Goal: Task Accomplishment & Management: Manage account settings

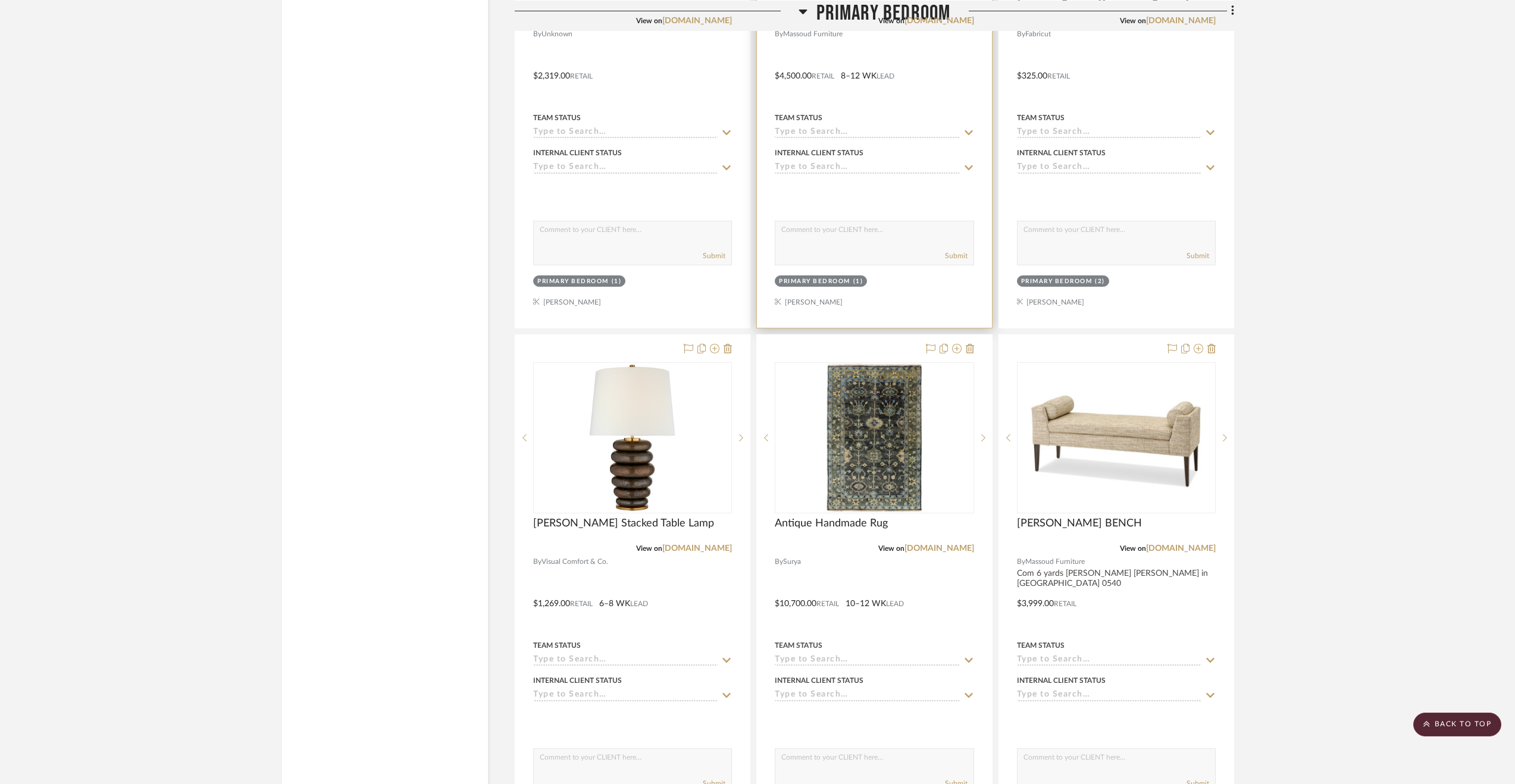
scroll to position [3690, 0]
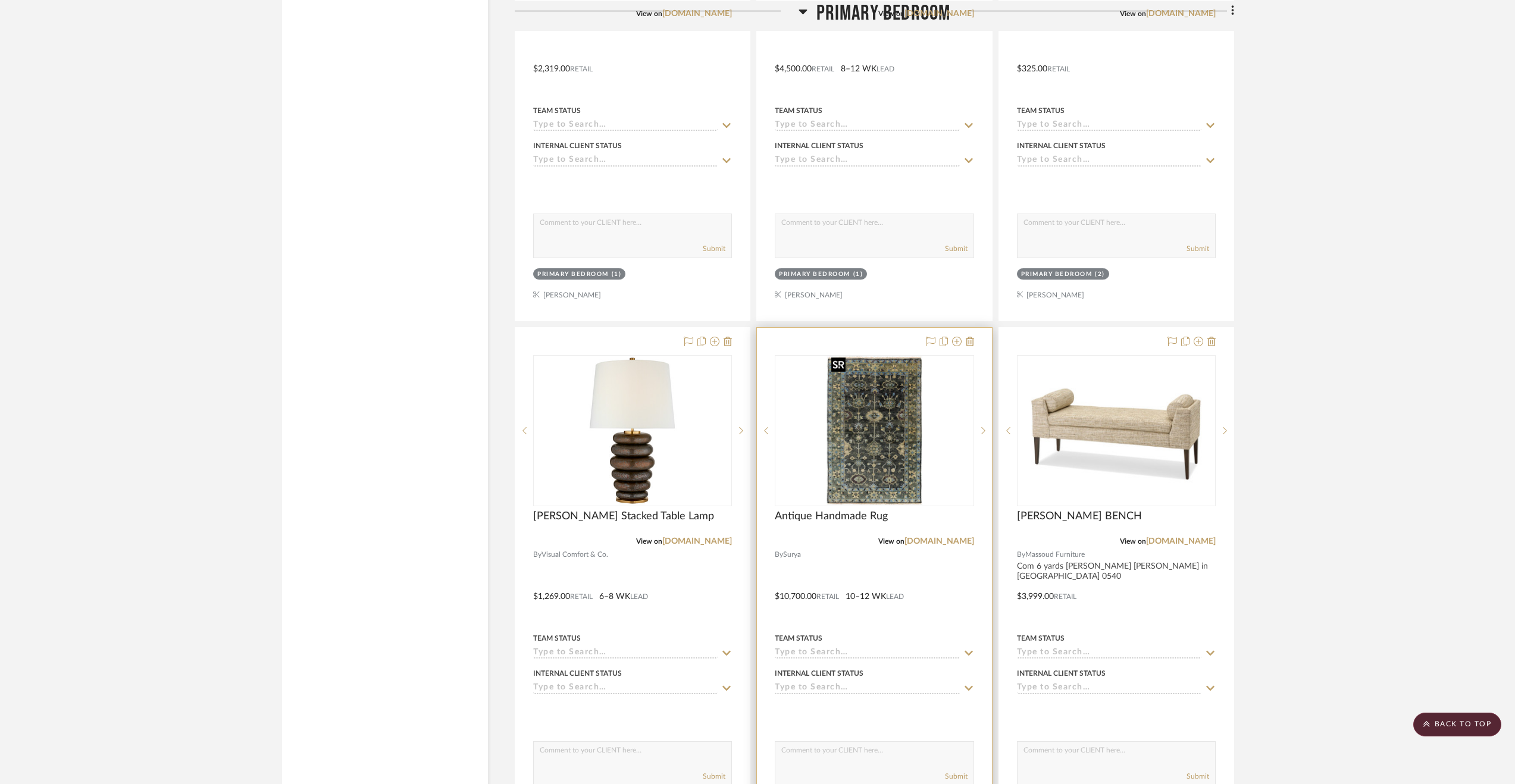
click at [873, 401] on img "0" at bounding box center [874, 431] width 95 height 149
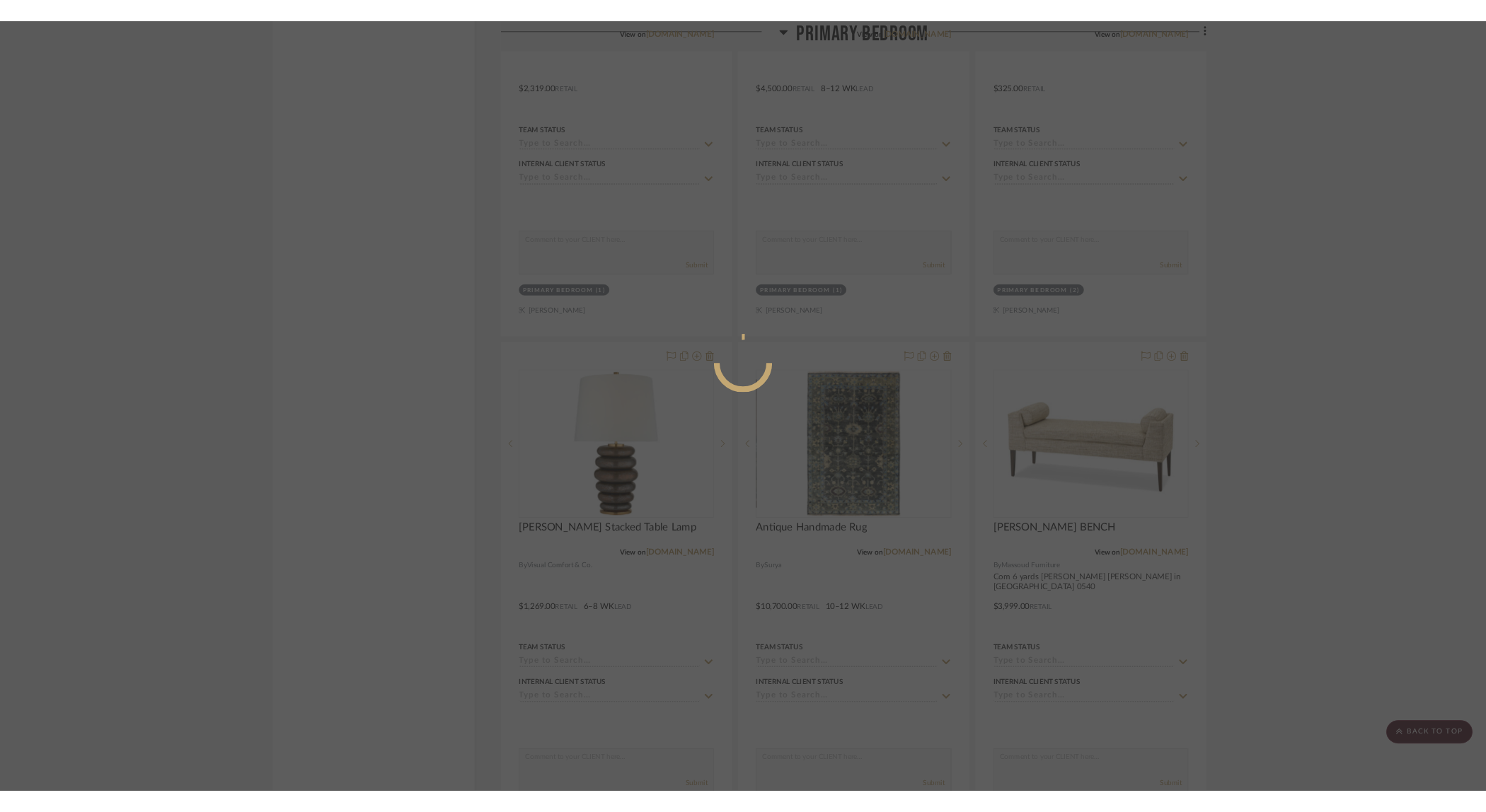
scroll to position [0, 0]
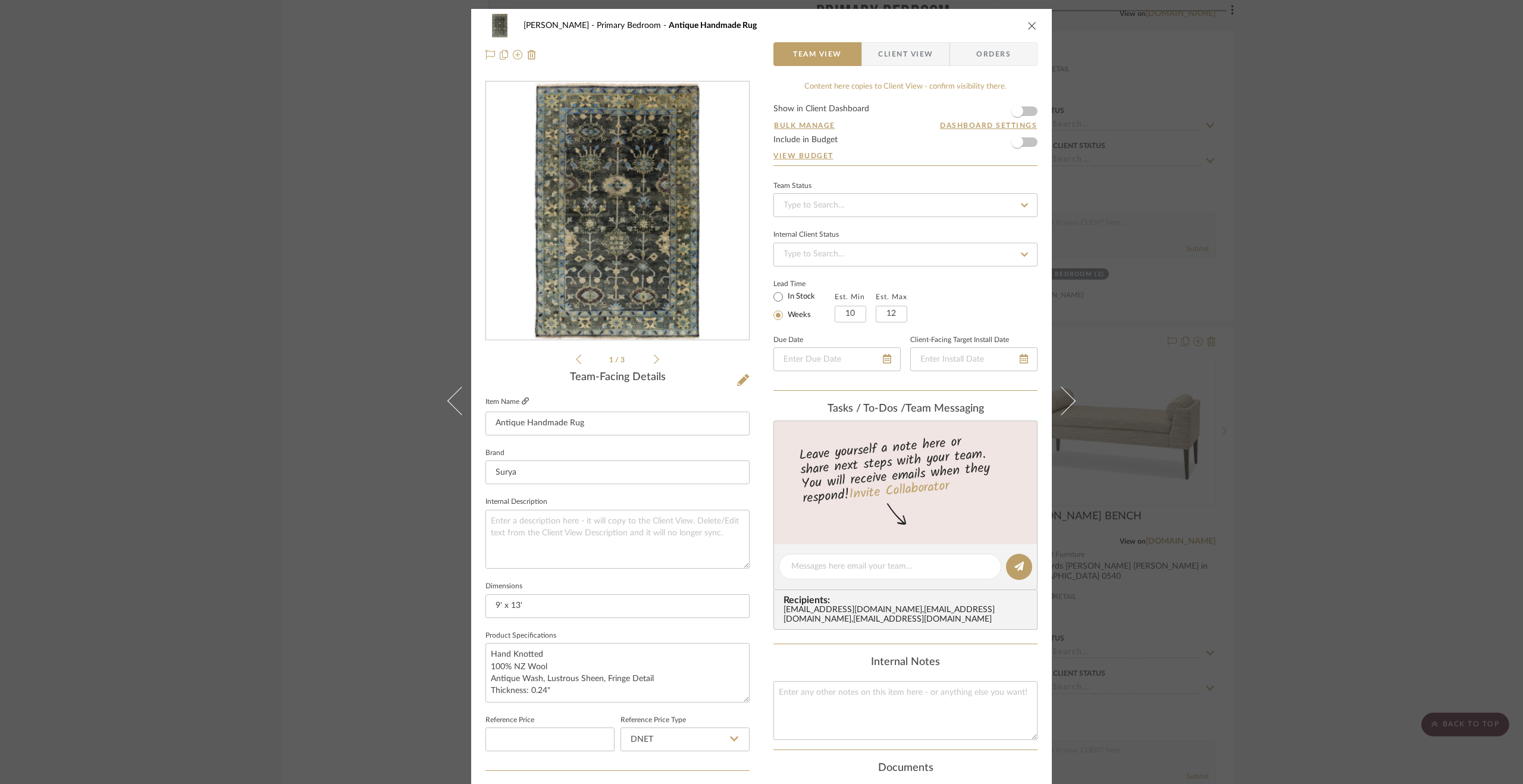
click at [522, 401] on icon at bounding box center [525, 401] width 7 height 7
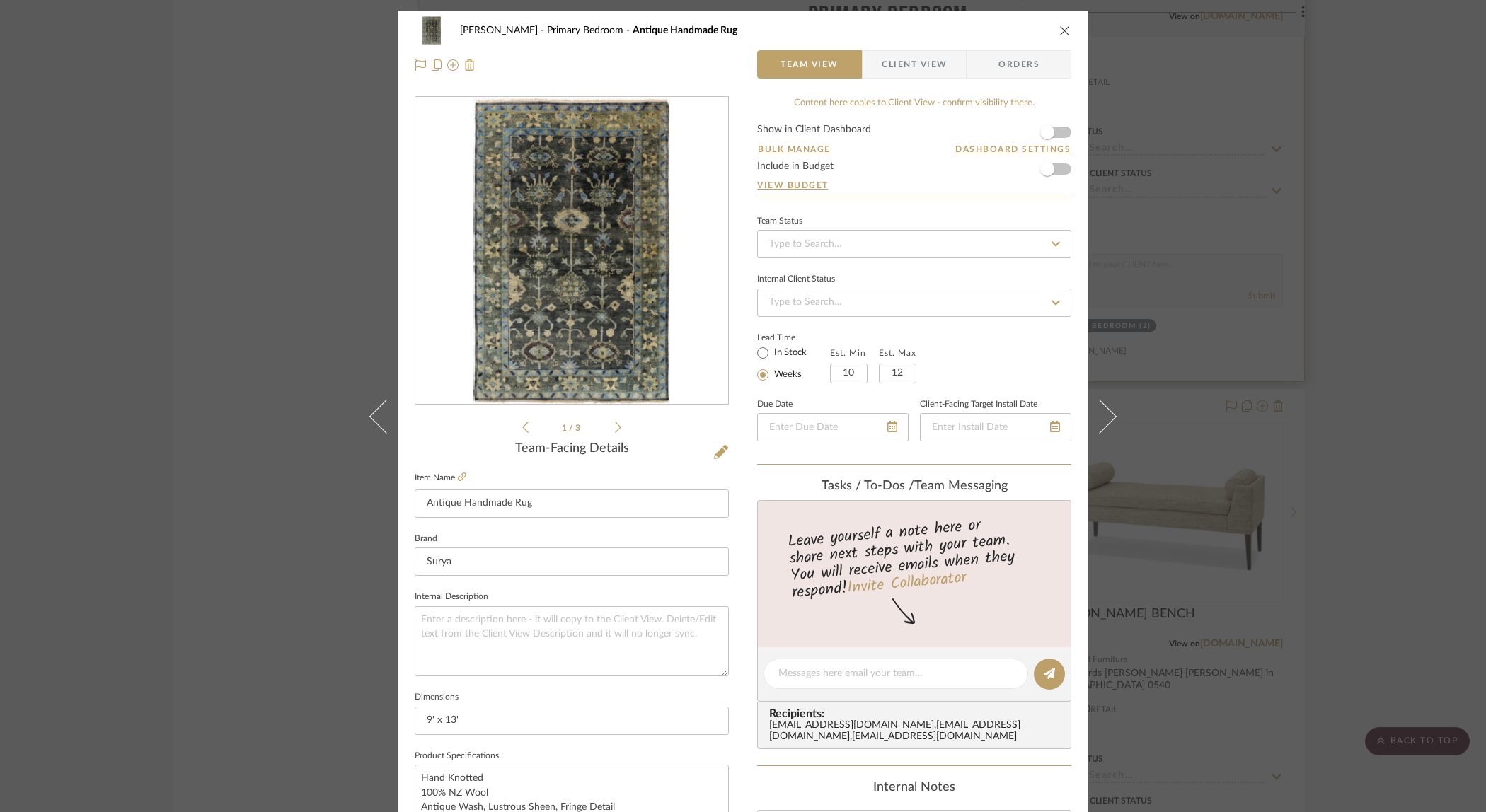
drag, startPoint x: 1250, startPoint y: 338, endPoint x: 1215, endPoint y: 339, distance: 35.0
click at [1250, 338] on div "[PERSON_NAME] Primary Bedroom Antique Handmade Rug Team View Client View Orders…" at bounding box center [743, 406] width 1486 height 812
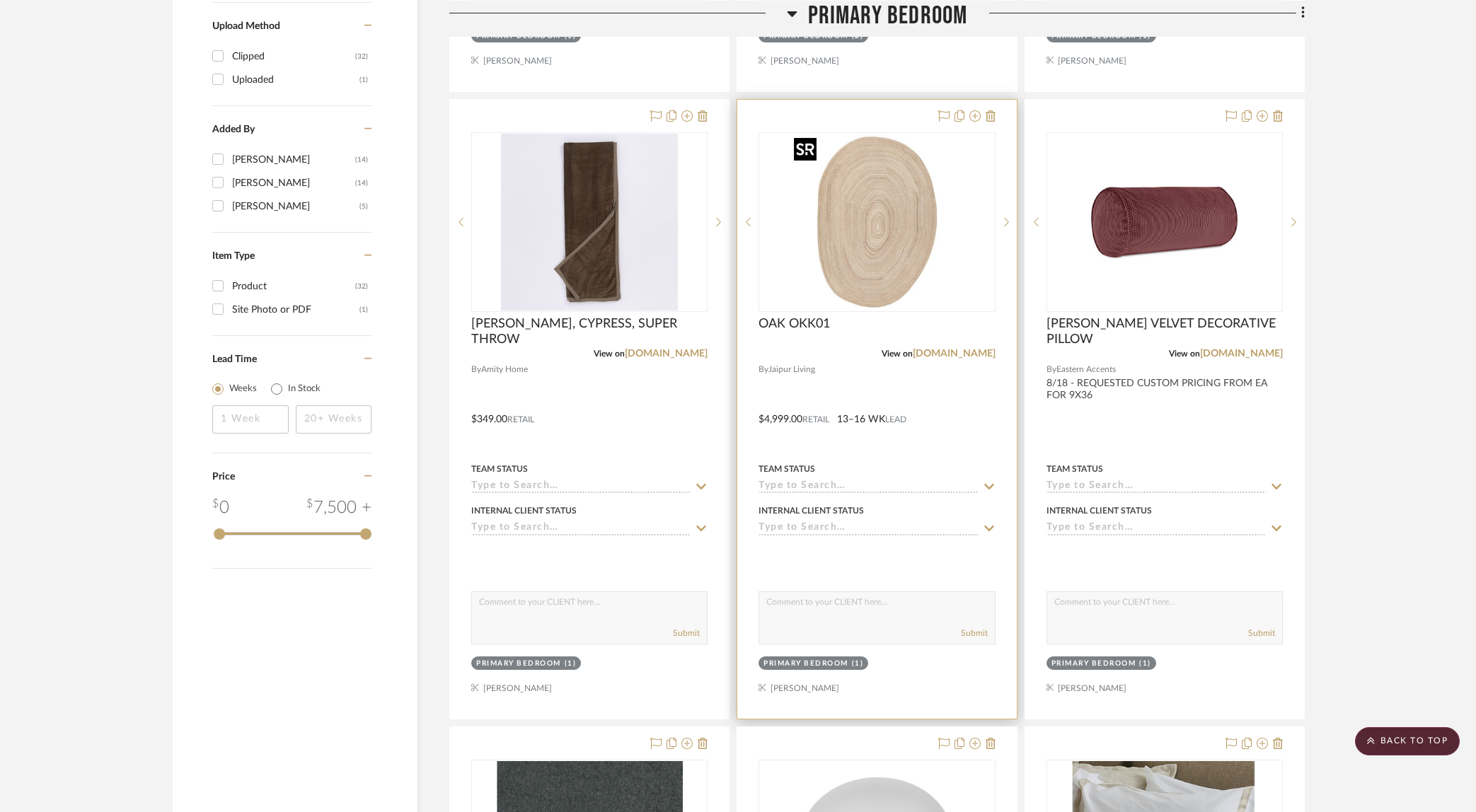
scroll to position [832, 0]
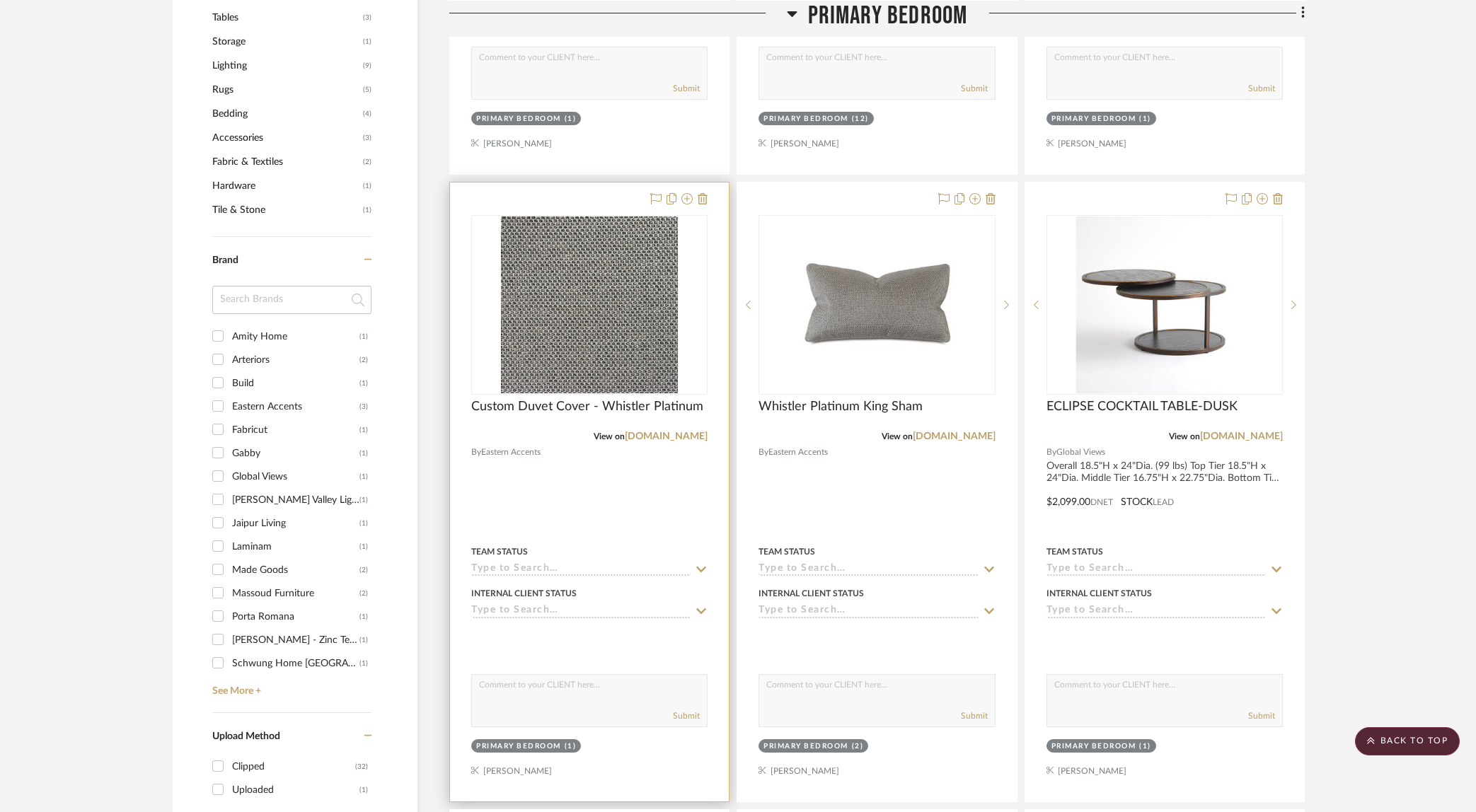
click at [653, 495] on div at bounding box center [589, 492] width 279 height 619
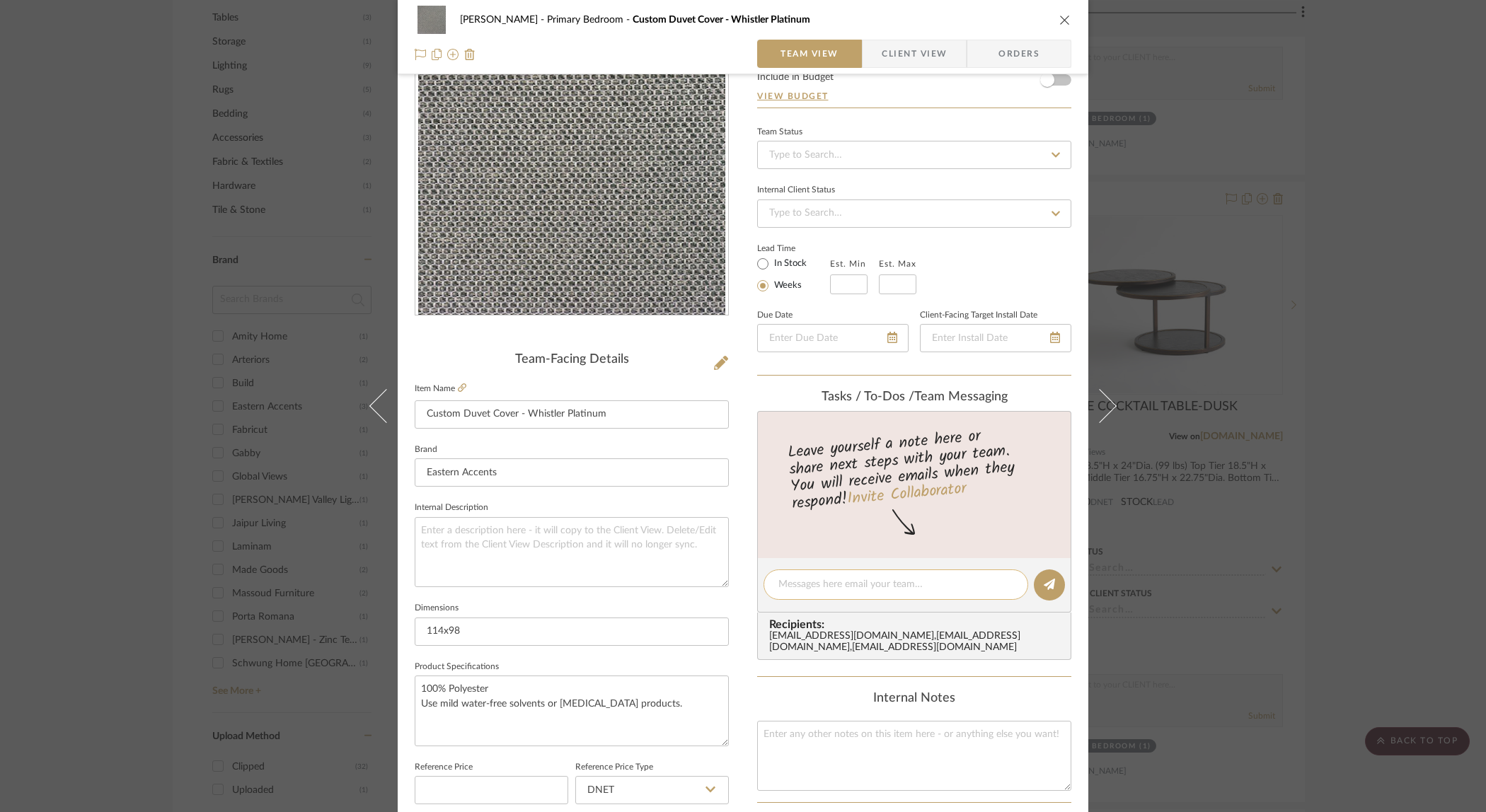
scroll to position [88, 0]
click at [854, 736] on textarea at bounding box center [913, 758] width 314 height 70
click at [758, 734] on textarea "$3048" at bounding box center [913, 758] width 314 height 70
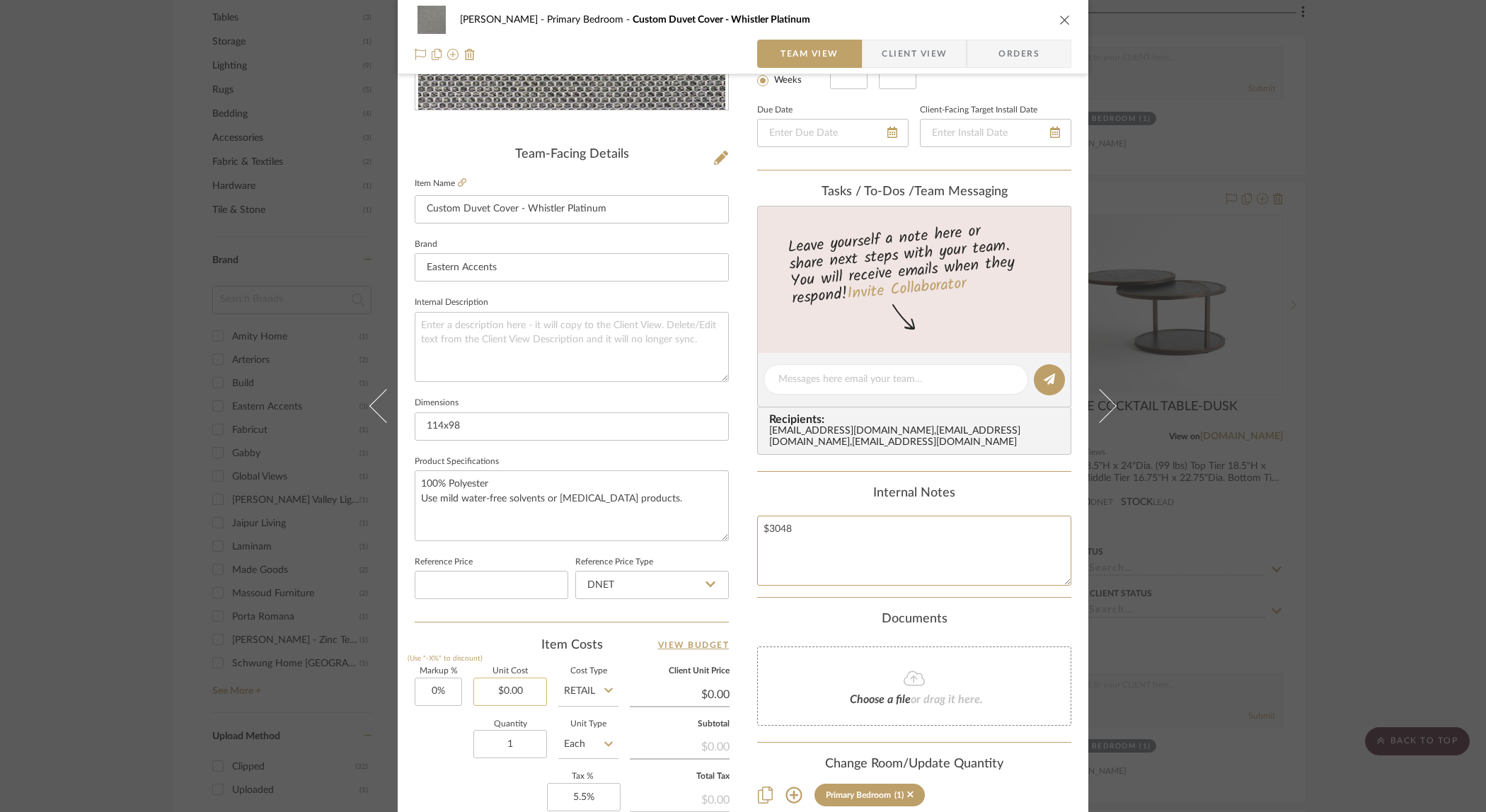
type textarea "$3048"
type input "0.00"
drag, startPoint x: 527, startPoint y: 689, endPoint x: 510, endPoint y: 688, distance: 17.0
click at [510, 688] on input "0.00" at bounding box center [510, 691] width 73 height 28
type input "$3,048.00"
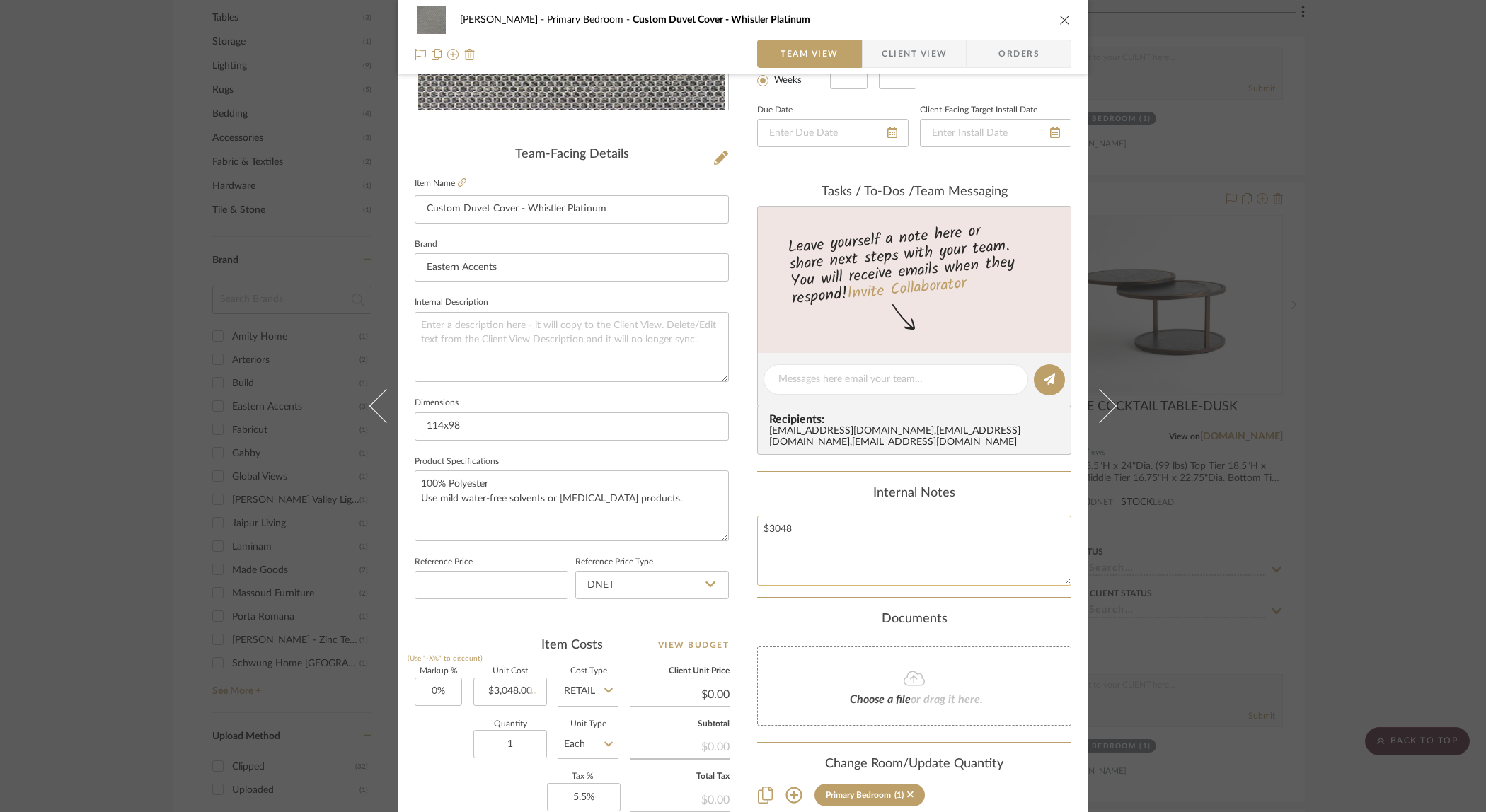
click at [834, 537] on textarea "$3048" at bounding box center [913, 551] width 314 height 70
type input "$3,048.00"
drag, startPoint x: 823, startPoint y: 533, endPoint x: 798, endPoint y: 534, distance: 25.0
click at [798, 534] on textarea "$3048" at bounding box center [913, 551] width 314 height 70
drag, startPoint x: 792, startPoint y: 526, endPoint x: 737, endPoint y: 528, distance: 55.0
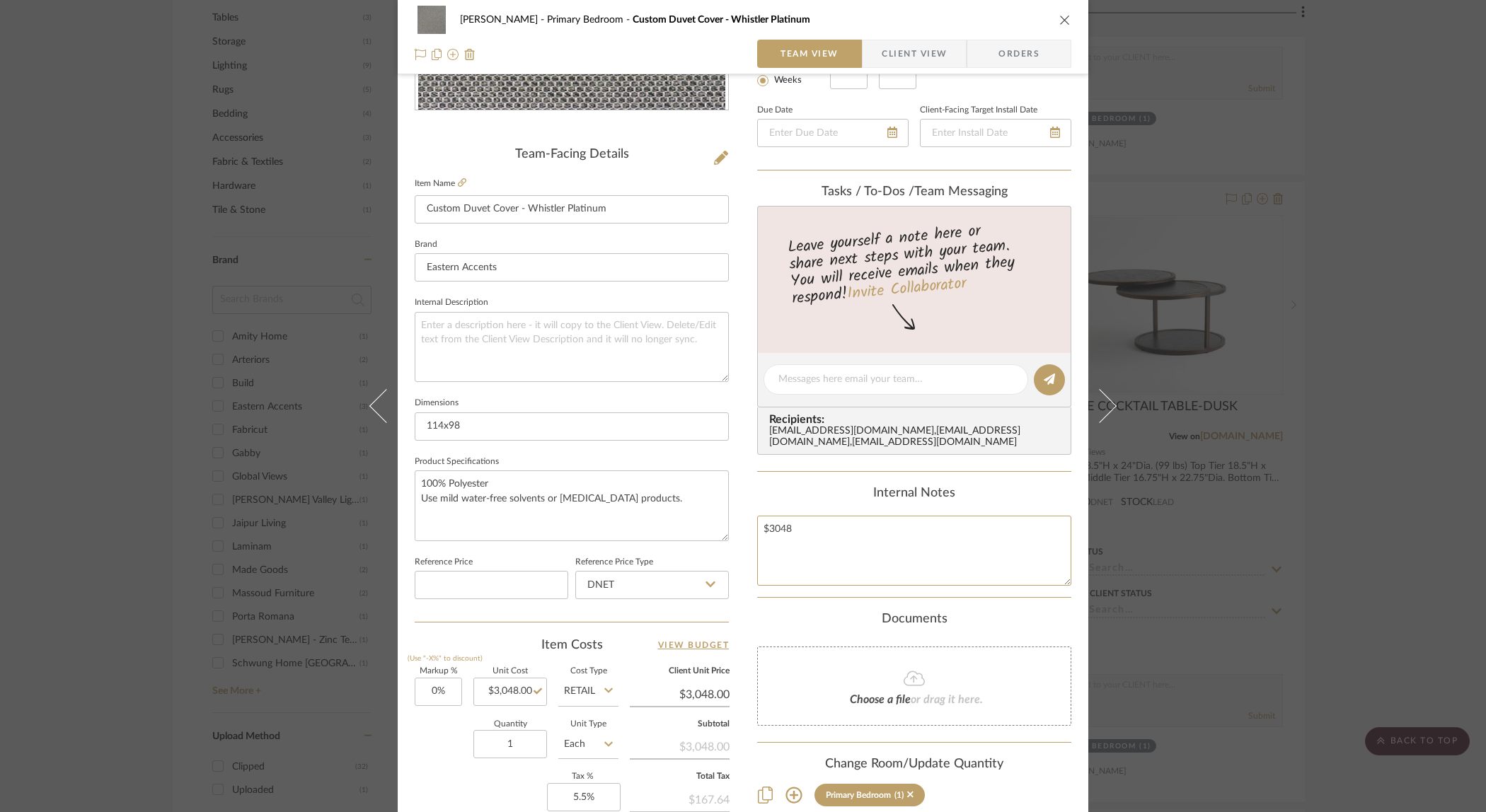
click at [737, 528] on div "[PERSON_NAME] Primary Bedroom Custom Duvet Cover - Whistler Platinum Team View …" at bounding box center [743, 370] width 691 height 1307
type textarea "D"
type textarea "Custom Duvet - Super King Whistler Platinum w/ Reverse"
click at [1320, 242] on div "[PERSON_NAME] Primary Bedroom Custom Duvet Cover - Whistler Platinum Team View …" at bounding box center [743, 406] width 1486 height 812
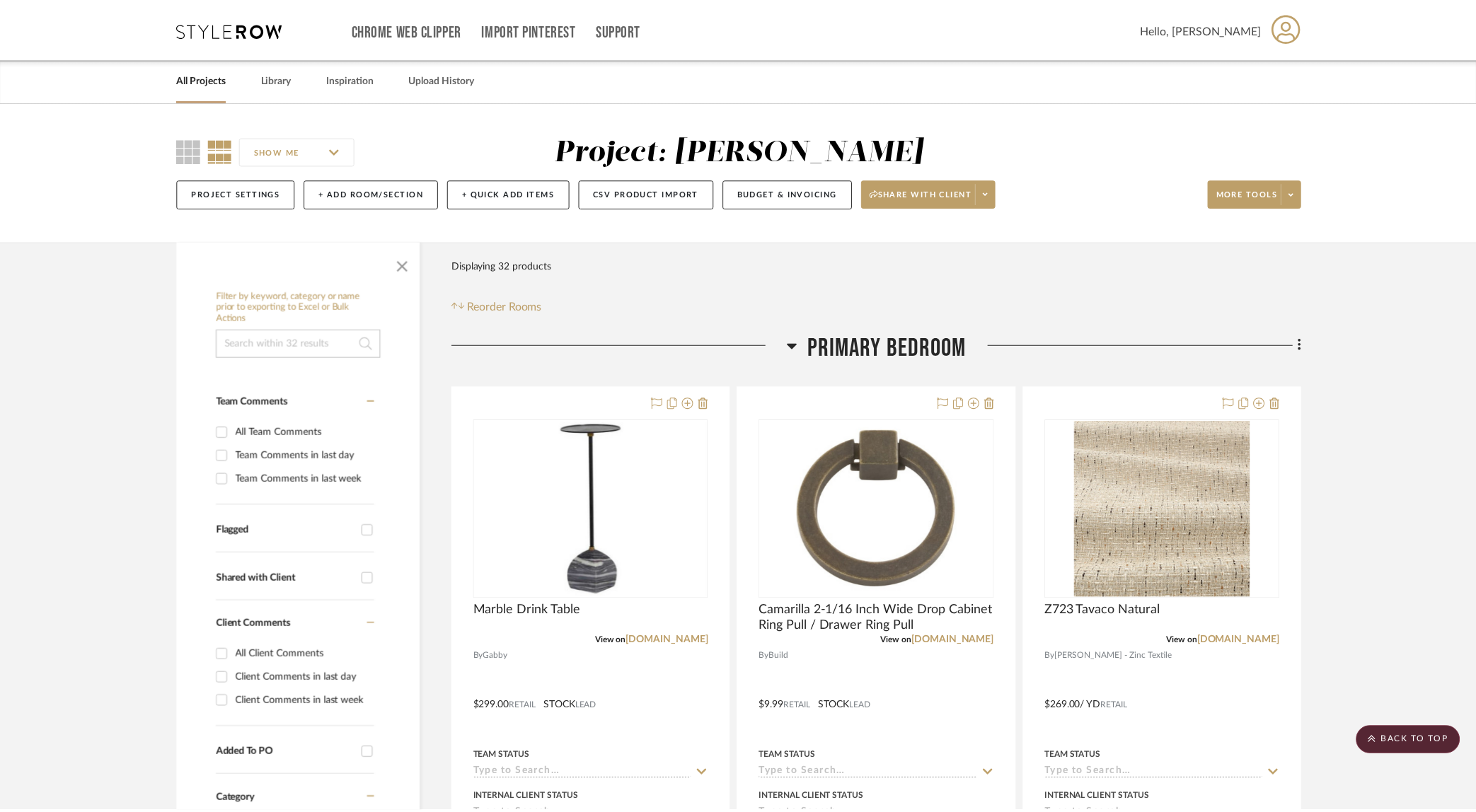
scroll to position [832, 0]
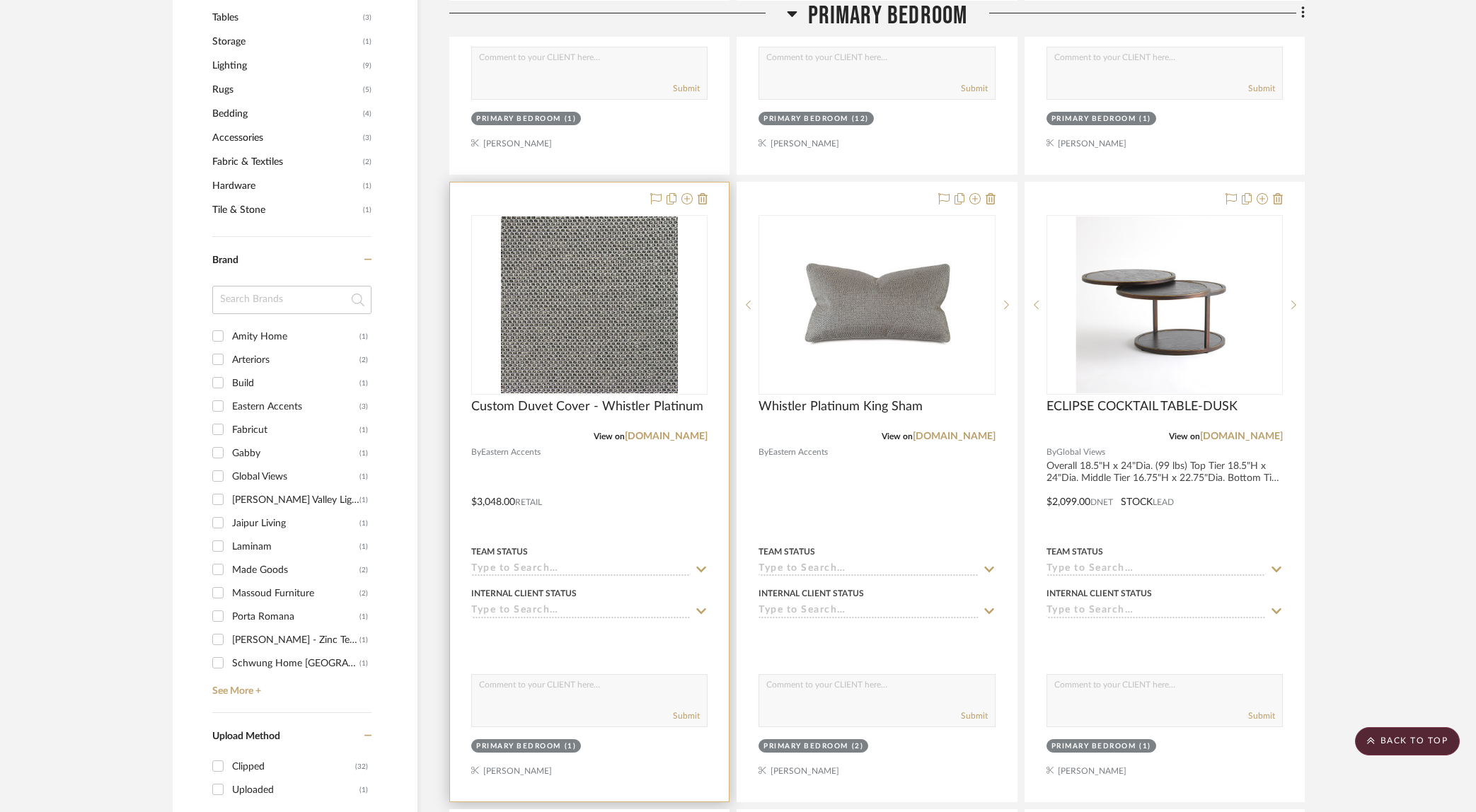
click at [607, 479] on div at bounding box center [589, 492] width 279 height 619
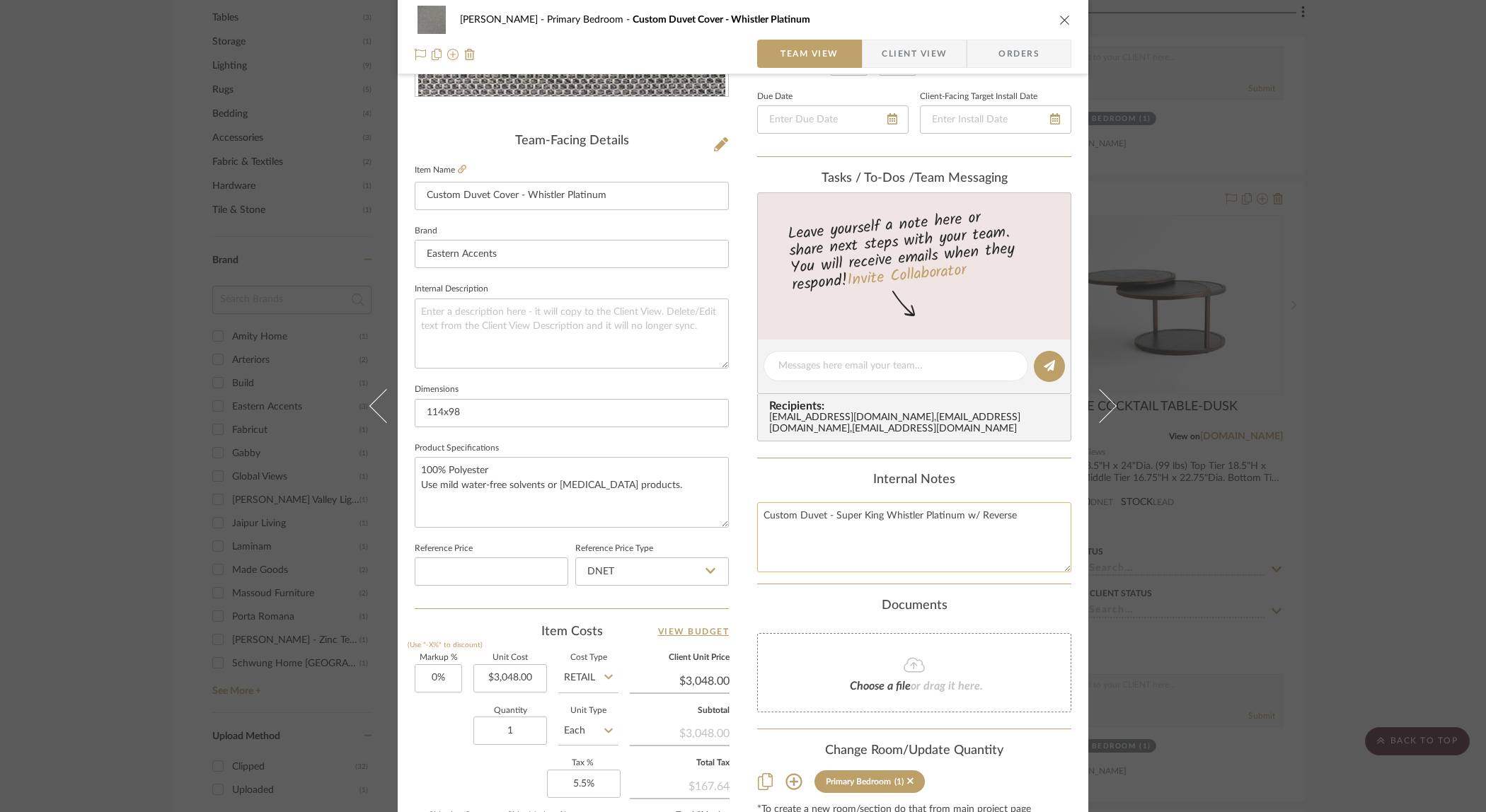
scroll to position [310, 0]
click at [878, 546] on textarea "Custom Duvet - Super King Whistler Platinum w/ Reverse" at bounding box center [913, 535] width 314 height 70
paste textarea "Super King Duvet Cover 114x98 Face Fabric: Whistler Platinum FB2-740 Reverses T…"
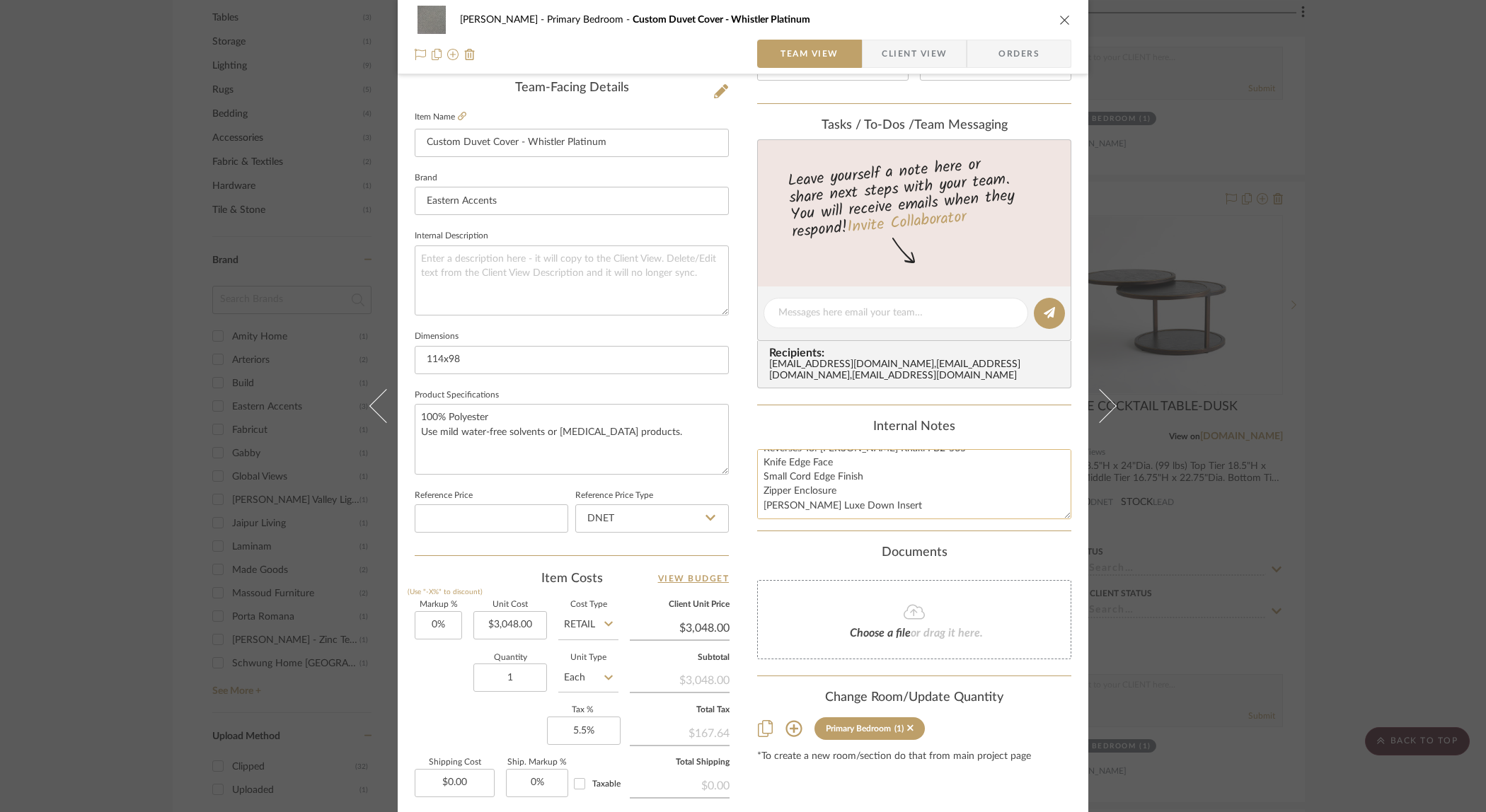
scroll to position [65, 0]
click at [798, 512] on textarea "Custom Duvet - Super King Super King Duvet Cover 114x98 Face Fabric: Whistler P…" at bounding box center [913, 485] width 314 height 70
click at [785, 512] on textarea "Custom Duvet - Super King Super King Duvet Cover 114x98 Face Fabric: Whistler P…" at bounding box center [913, 485] width 314 height 70
click at [972, 504] on textarea "Custom Duvet - Super King Super King Duvet Cover 114x98 Face Fabric: Whistler P…" at bounding box center [913, 485] width 314 height 70
type textarea "Custom Duvet - Super King Super King Duvet Cover 114x98 Face Fabric: Whistler P…"
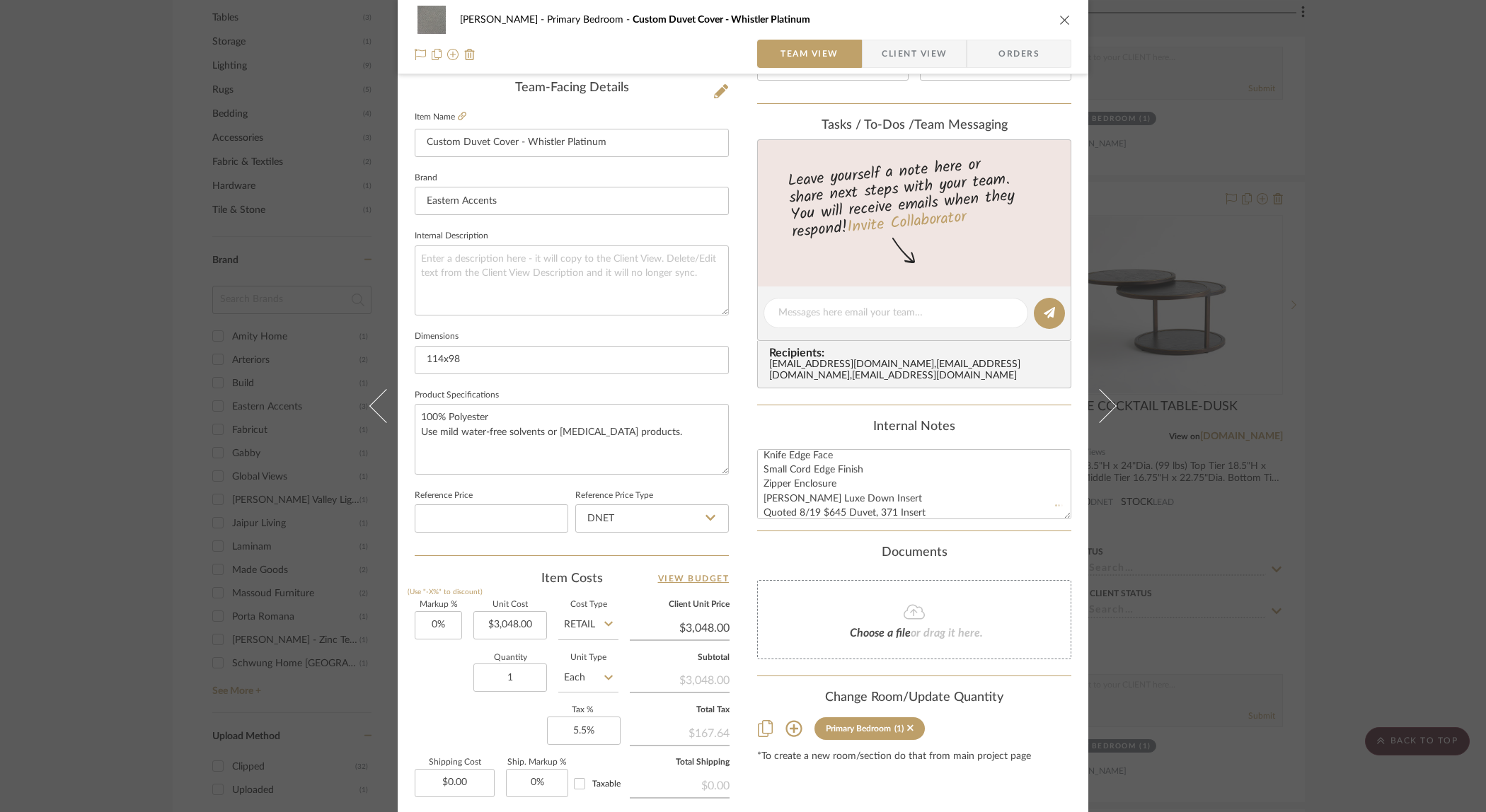
click at [976, 550] on div "Documents" at bounding box center [913, 553] width 314 height 15
click at [672, 516] on input "DNET" at bounding box center [652, 518] width 153 height 28
click at [659, 594] on div "Retail" at bounding box center [658, 588] width 175 height 36
type input "Retail"
click at [743, 440] on div "[PERSON_NAME] Primary Bedroom Custom Duvet Cover - Whistler Platinum Team View …" at bounding box center [743, 303] width 691 height 1307
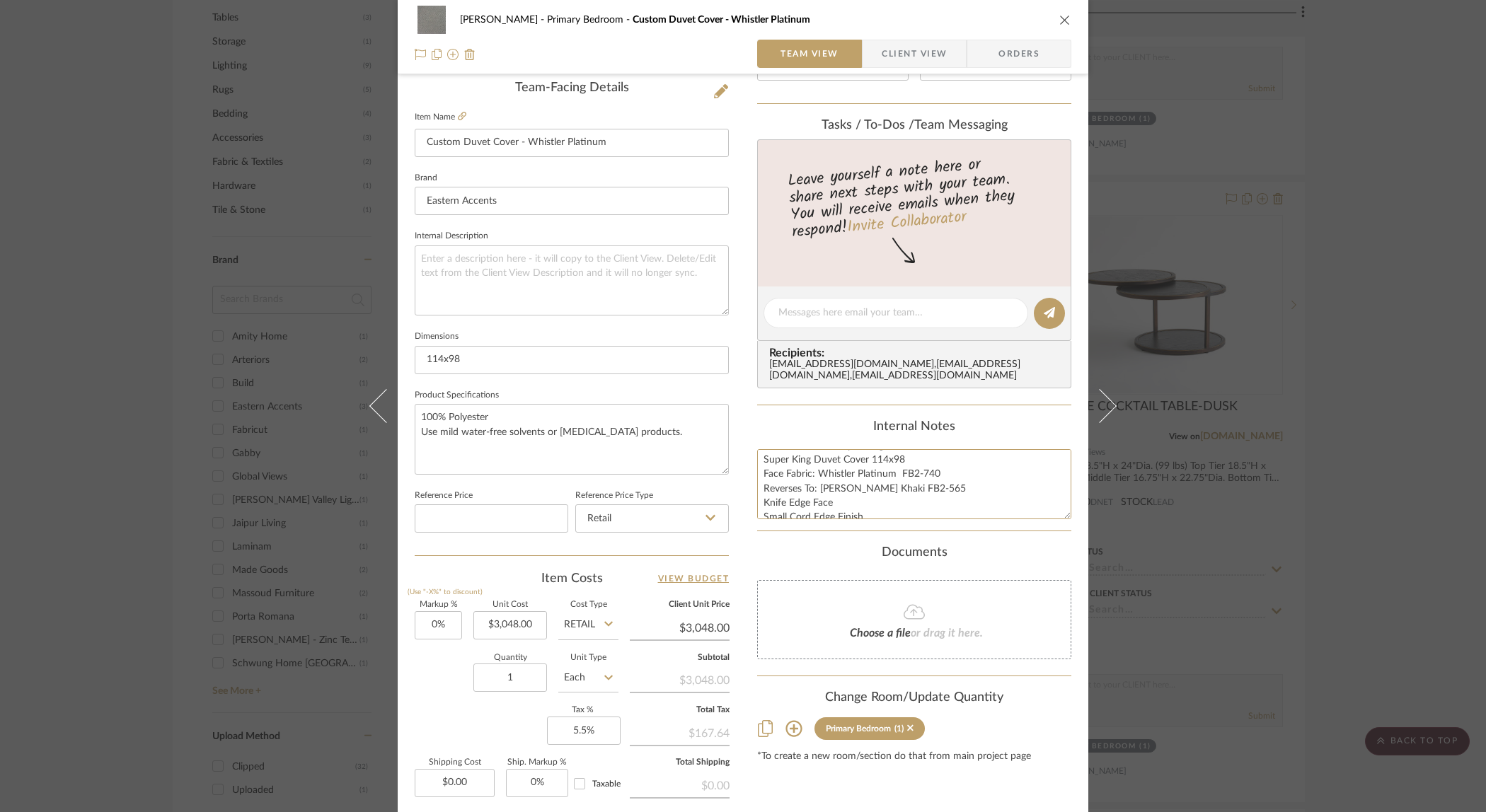
scroll to position [0, 0]
drag, startPoint x: 875, startPoint y: 491, endPoint x: 757, endPoint y: 477, distance: 118.8
click at [757, 477] on textarea "Custom Duvet - Super King Super King Duvet Cover 114x98 Face Fabric: Whistler P…" at bounding box center [913, 485] width 314 height 70
click at [467, 269] on textarea at bounding box center [571, 280] width 314 height 70
click at [458, 444] on textarea "100% Polyester Use mild water-free solvents or [MEDICAL_DATA] products." at bounding box center [571, 439] width 314 height 70
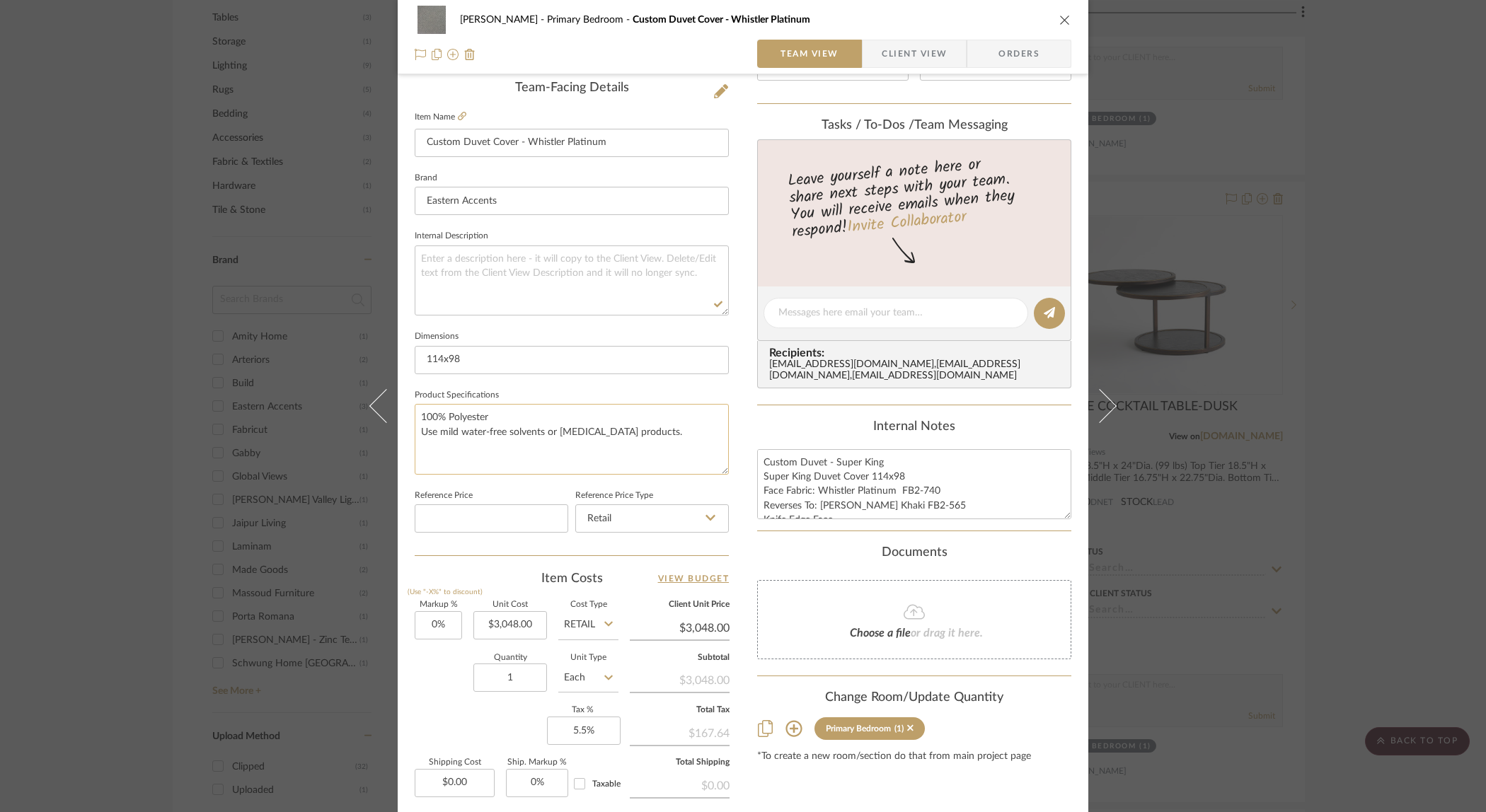
paste textarea "Super King Duvet Cover 114x98 Face Fabric: Whistler Platinum FB2-740 Reverses T…"
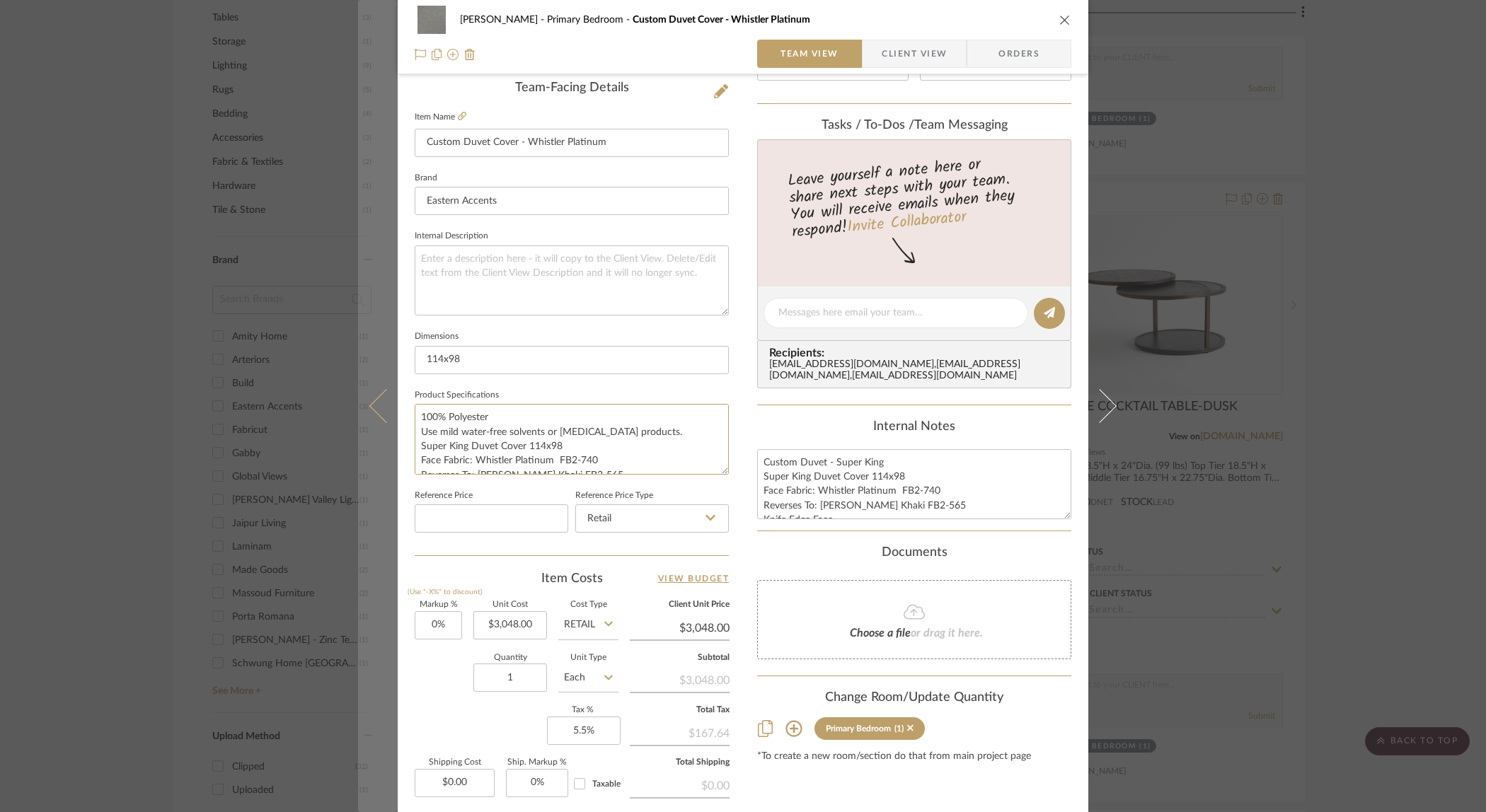
drag, startPoint x: 656, startPoint y: 435, endPoint x: 392, endPoint y: 414, distance: 264.8
click at [392, 414] on mat-dialog-content "[PERSON_NAME] Primary Bedroom Custom Duvet Cover - Whistler Platinum Team View …" at bounding box center [743, 303] width 770 height 1307
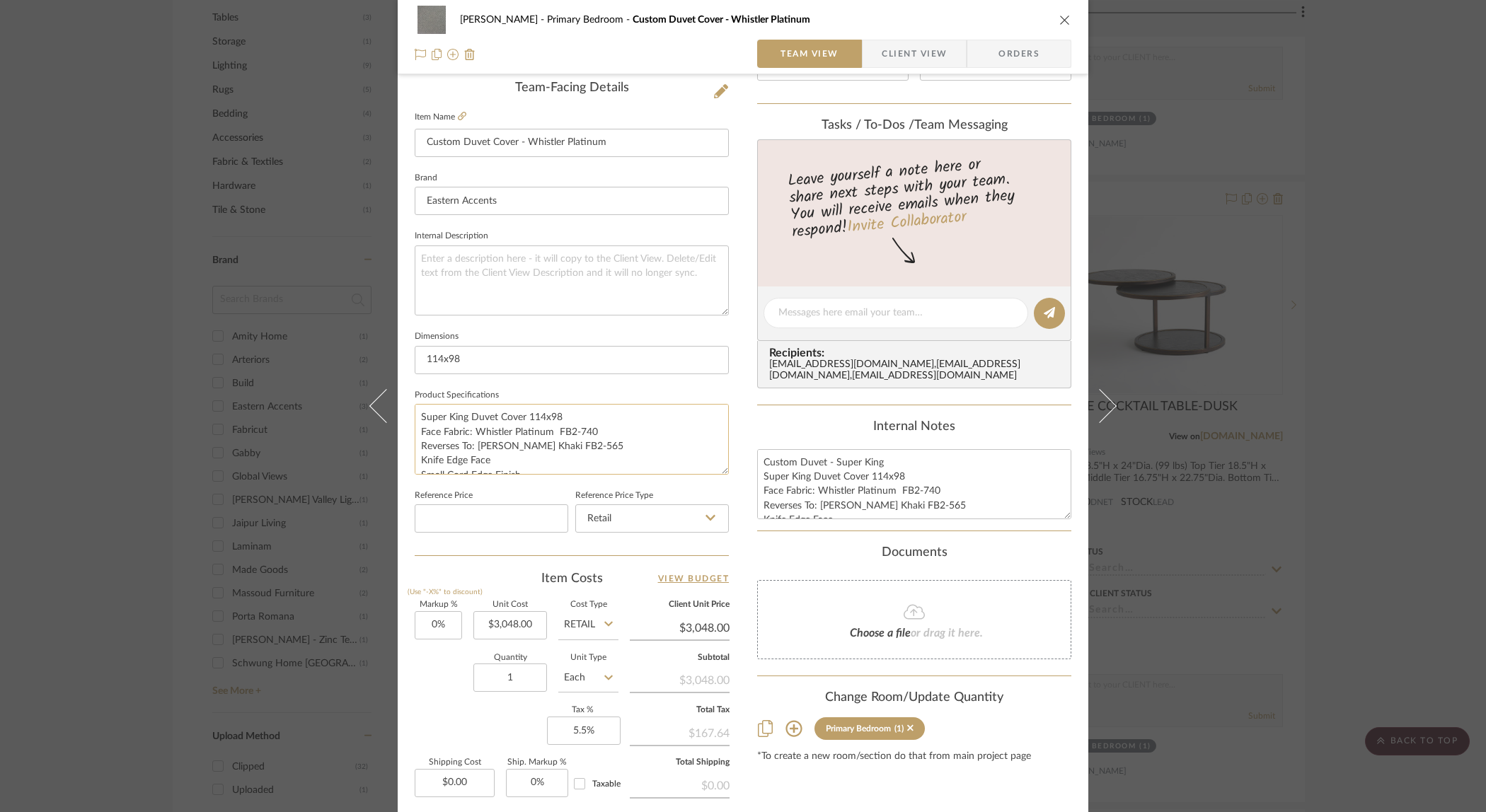
click at [612, 441] on textarea "Super King Duvet Cover 114x98 Face Fabric: Whistler Platinum FB2-740 Reverses T…" at bounding box center [571, 439] width 314 height 70
type textarea "Super King Duvet Cover 114x98 Face Fabric: Whistler Platinum FB2-740 Reverses T…"
drag, startPoint x: 984, startPoint y: 492, endPoint x: 965, endPoint y: 502, distance: 21.5
click at [984, 492] on textarea "Custom Duvet - Super King Super King Duvet Cover 114x98 Face Fabric: Whistler P…" at bounding box center [913, 485] width 314 height 70
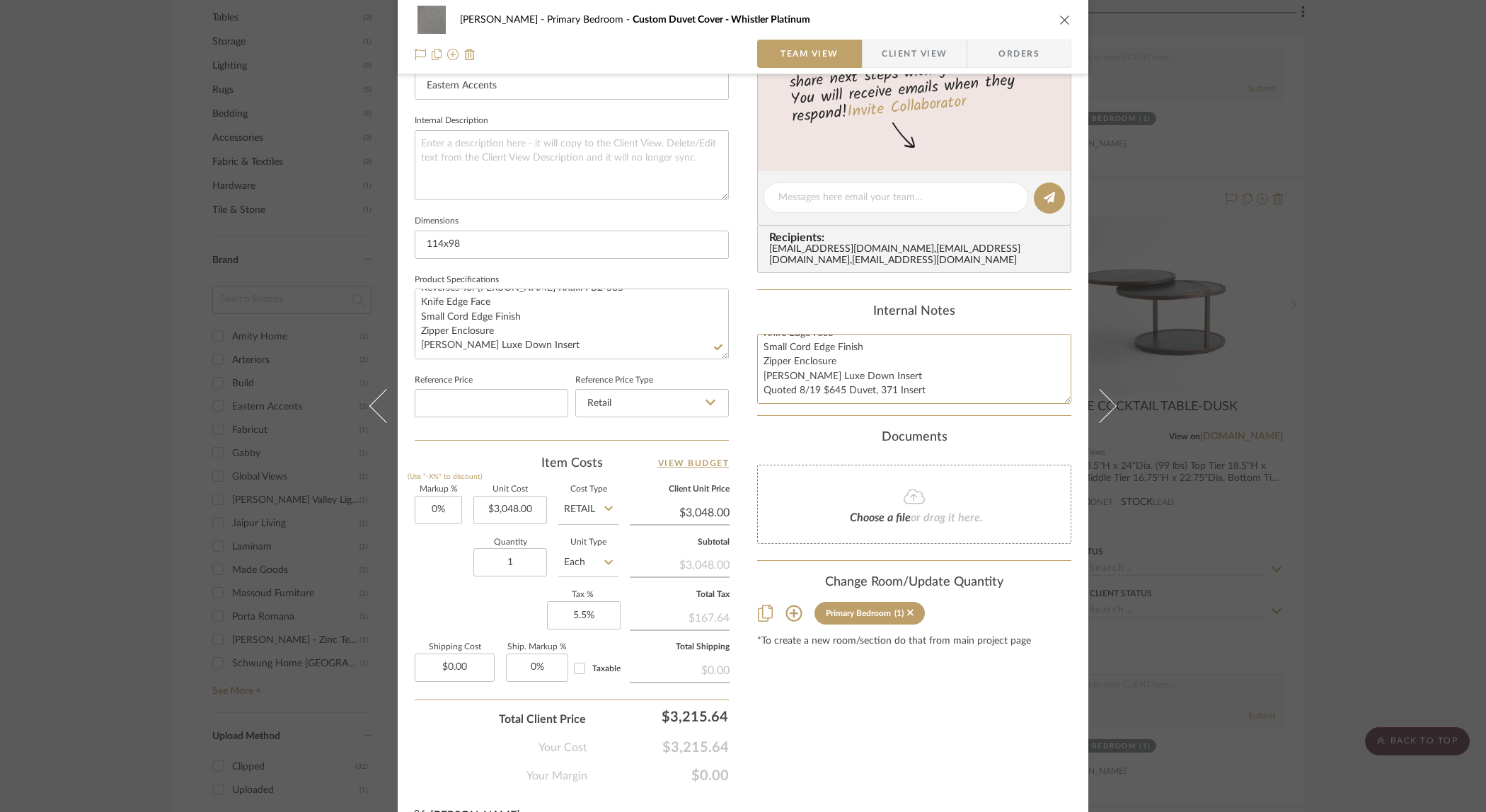
scroll to position [493, 0]
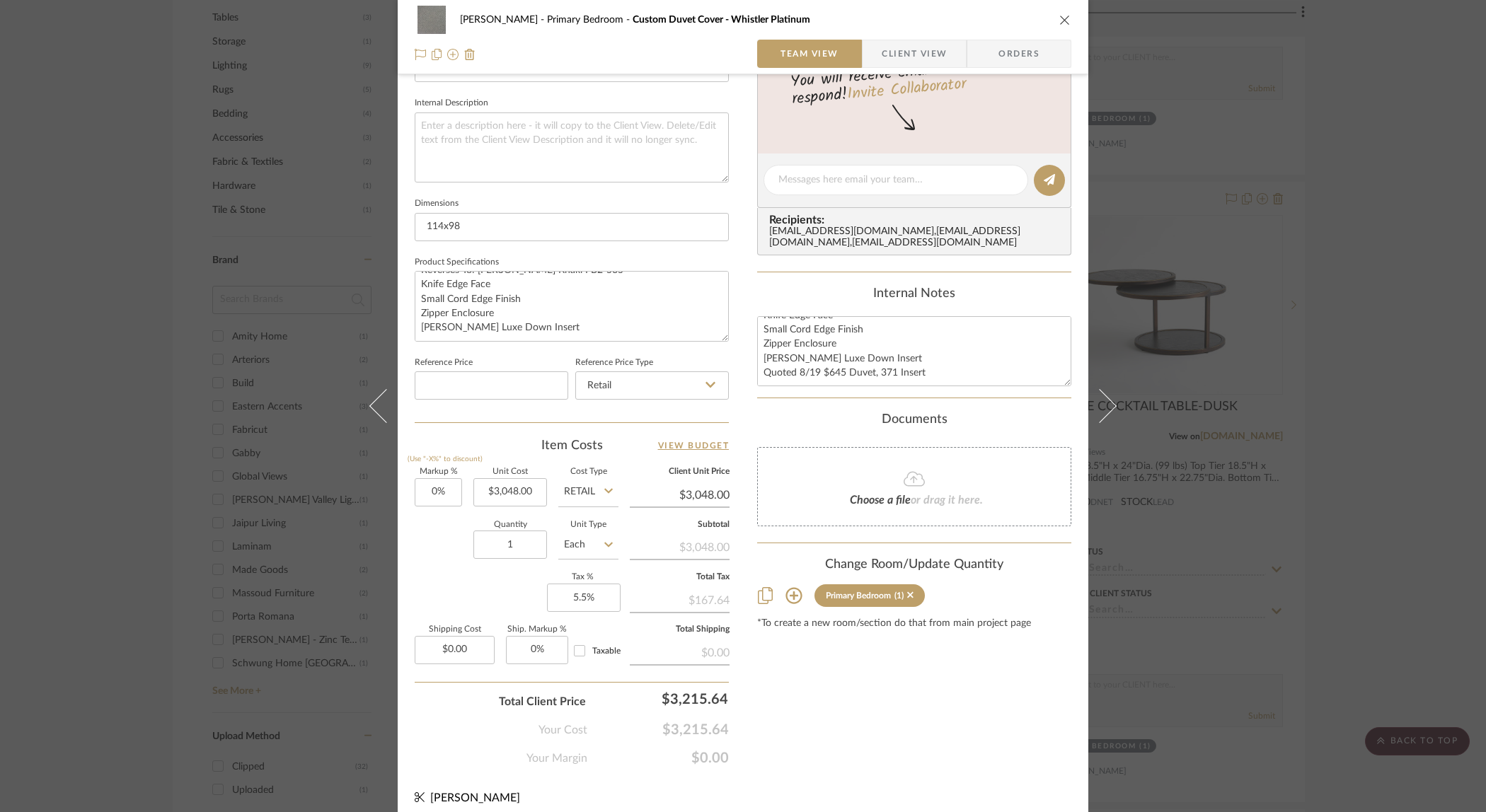
click at [1342, 500] on div "[PERSON_NAME] Primary Bedroom Custom Duvet Cover - Whistler Platinum Team View …" at bounding box center [743, 406] width 1486 height 812
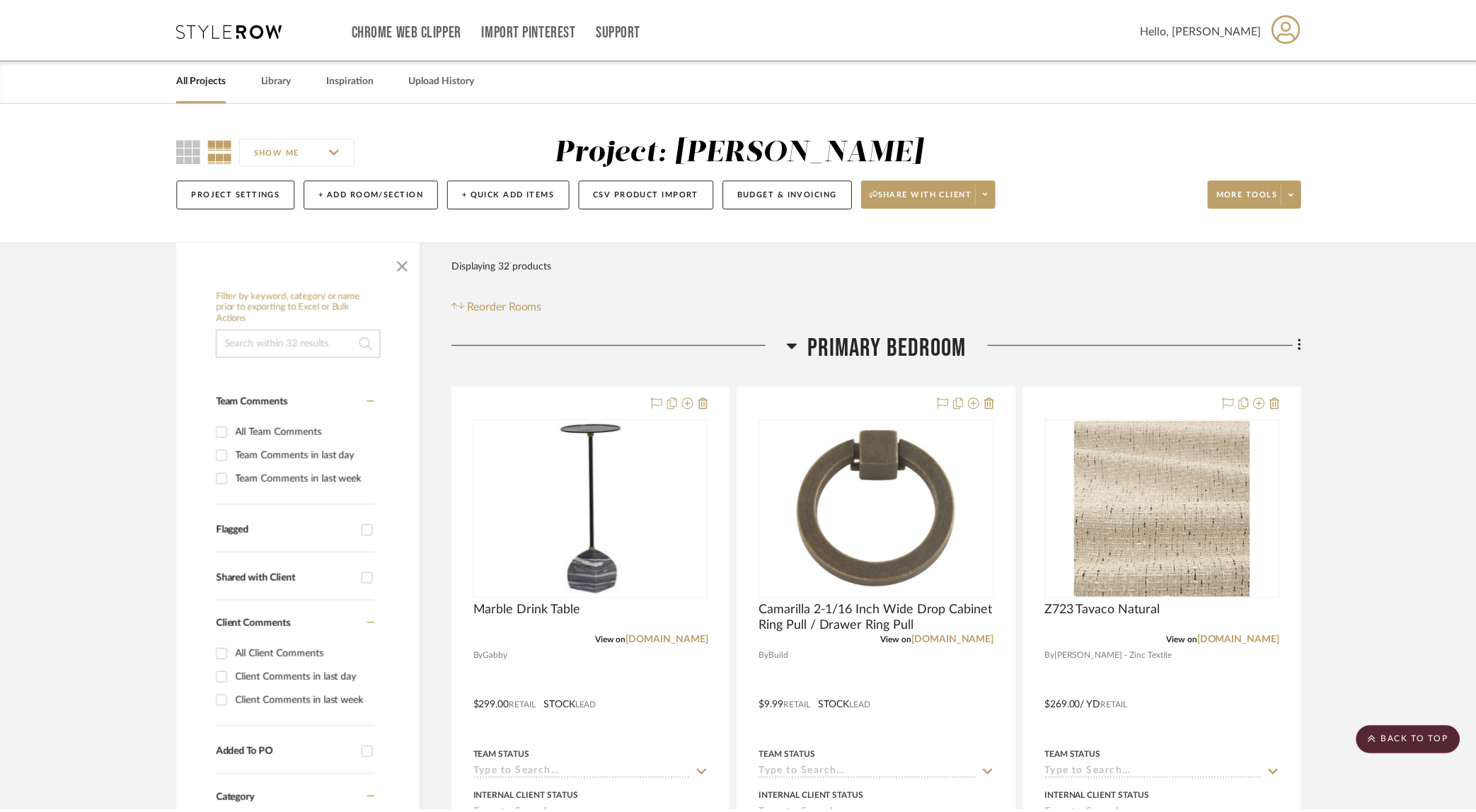
scroll to position [832, 0]
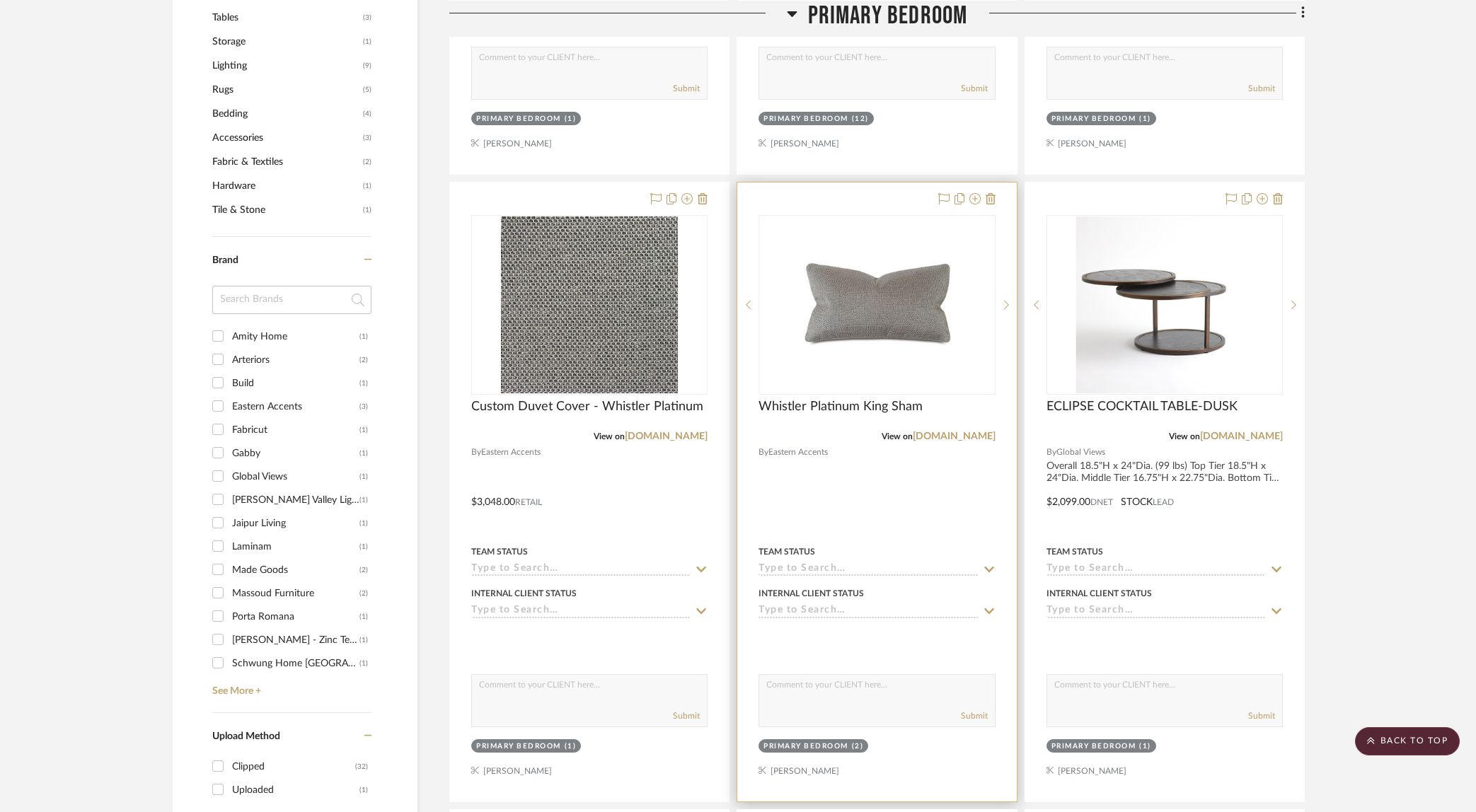
click at [878, 475] on div at bounding box center [876, 492] width 279 height 619
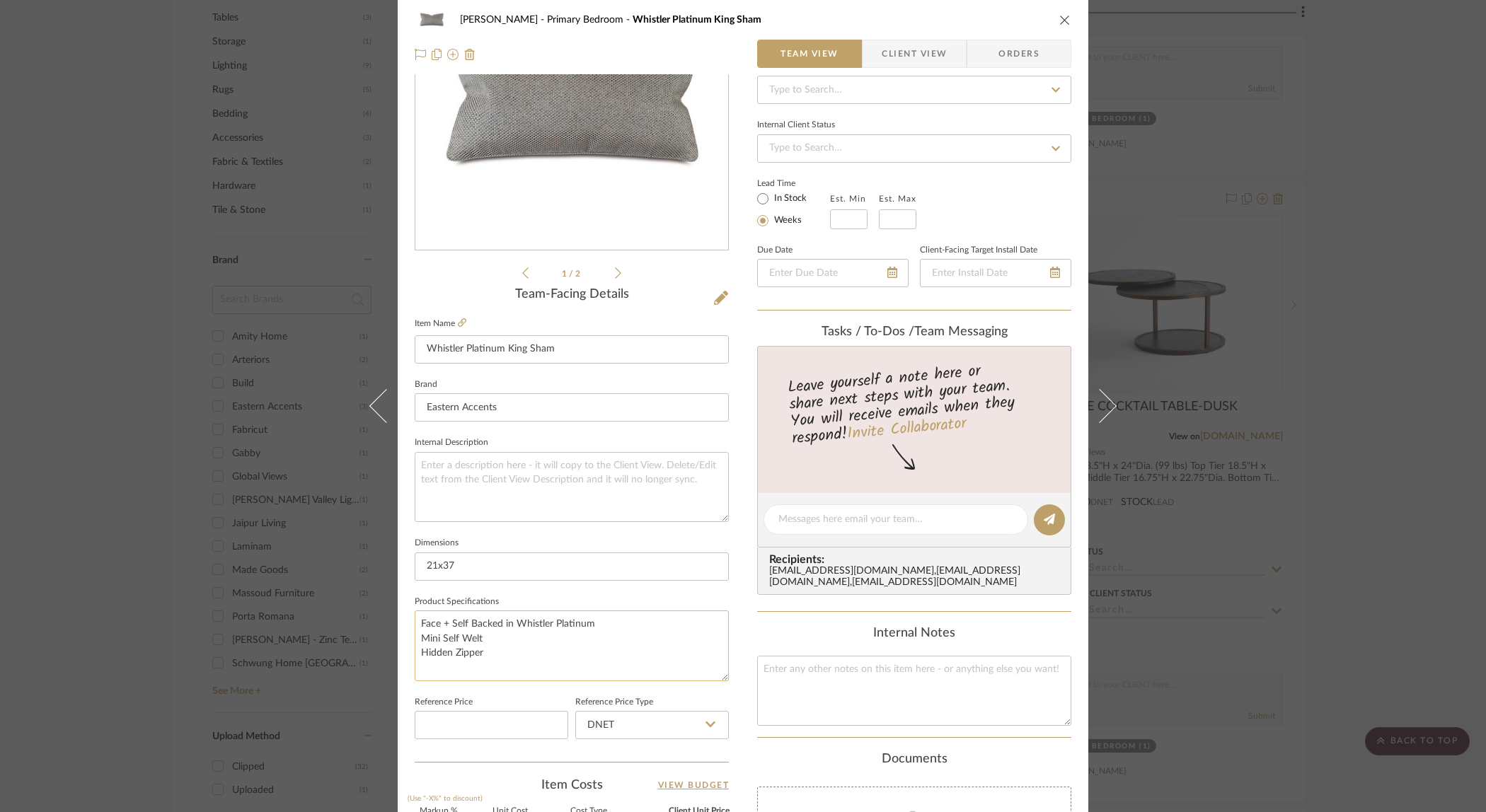
scroll to position [291, 0]
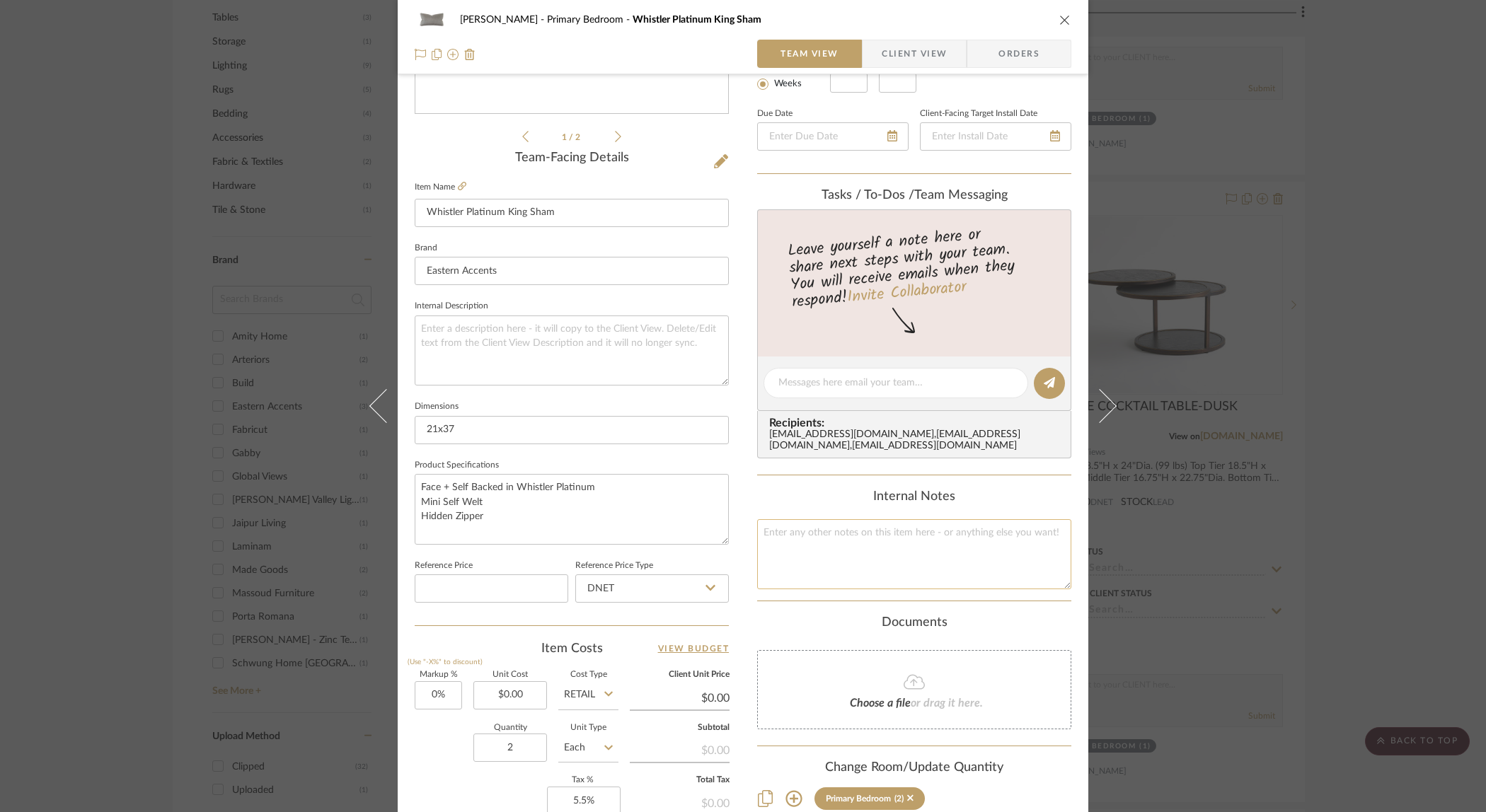
click at [839, 542] on textarea at bounding box center [913, 554] width 314 height 70
click at [880, 533] on textarea "Custom King Sham Quoted 125 w/ insert" at bounding box center [913, 554] width 314 height 70
click at [901, 534] on textarea "Custom King Sham Quoted $125 w/ insert" at bounding box center [913, 554] width 314 height 70
type textarea "Custom King Sham Quoted $125ea w/ insert"
type input "0.00"
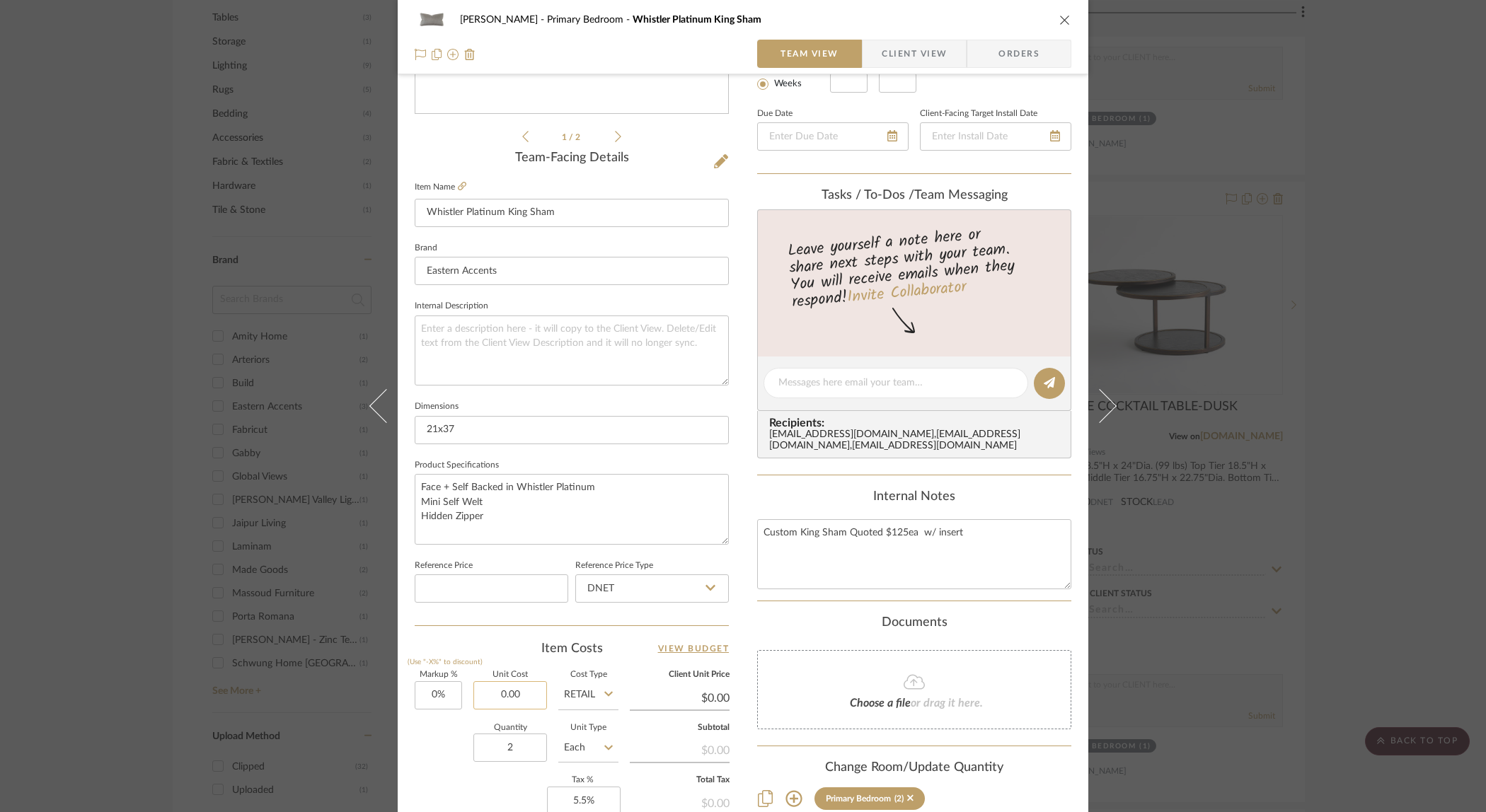
click at [525, 695] on input "0.00" at bounding box center [510, 695] width 73 height 28
type input "$375.00"
click at [763, 627] on div "Documents" at bounding box center [913, 623] width 314 height 15
type input "$375.00"
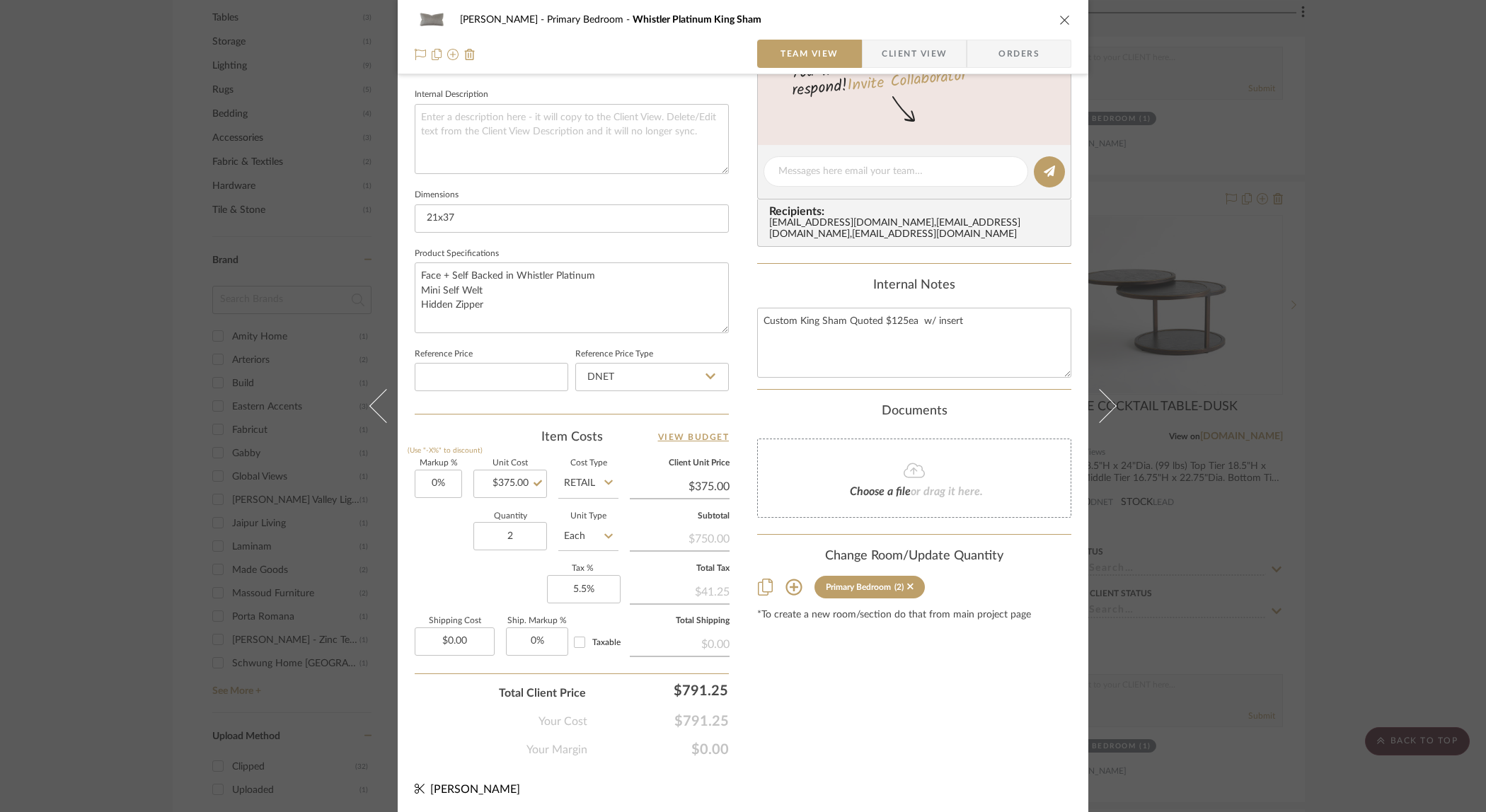
click at [1060, 19] on icon "close" at bounding box center [1064, 20] width 11 height 11
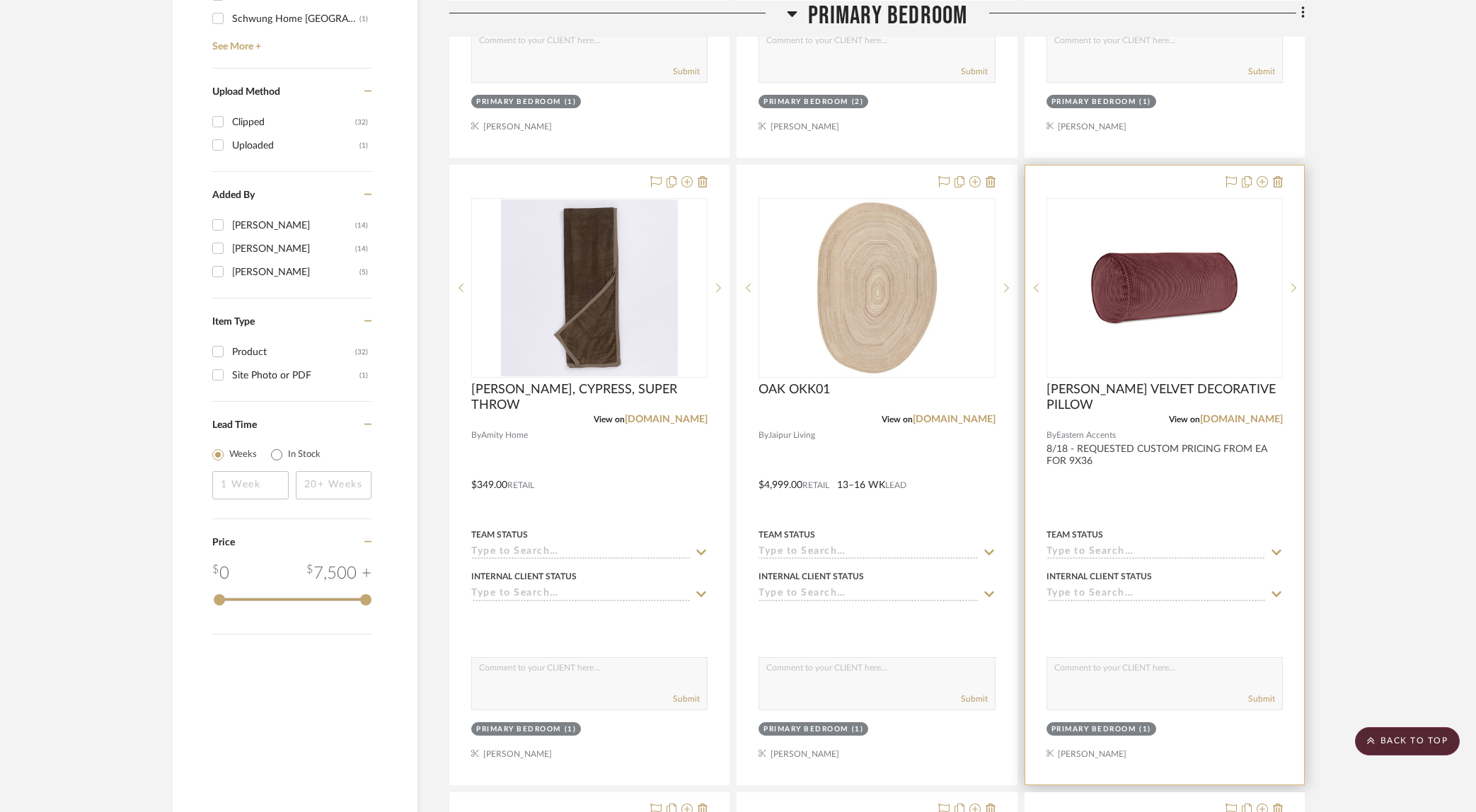
scroll to position [1458, 0]
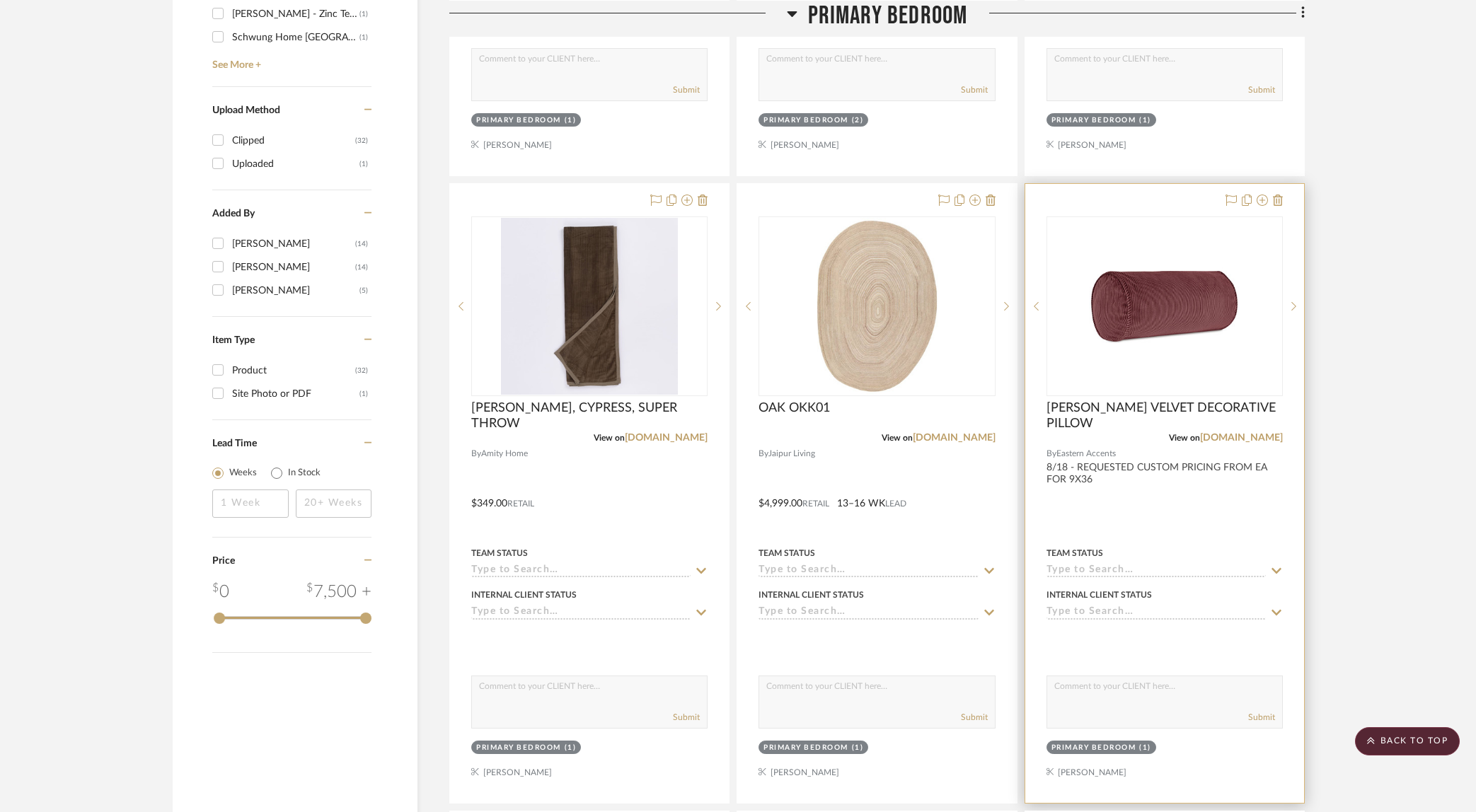
click at [1143, 518] on div at bounding box center [1165, 493] width 279 height 619
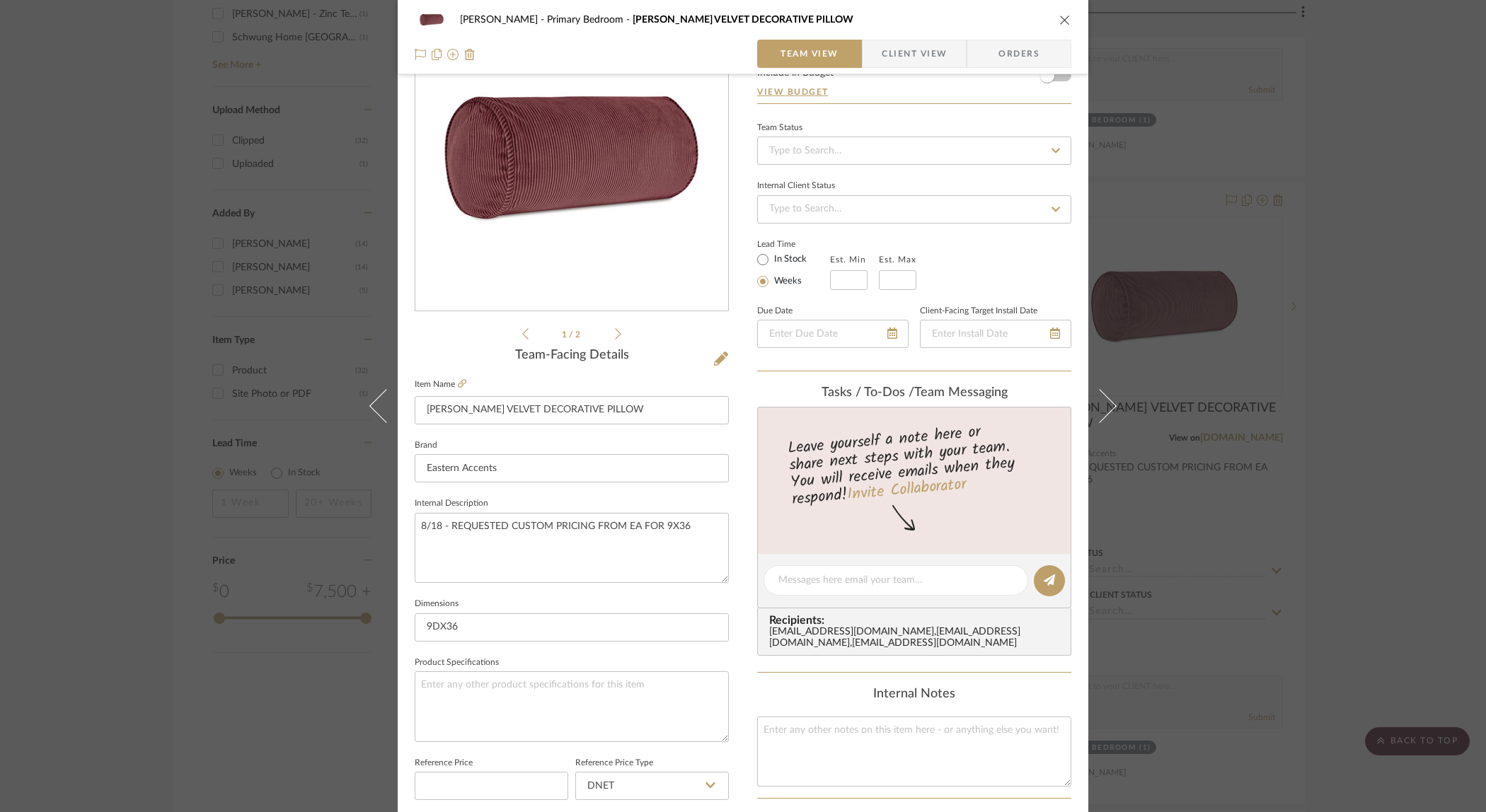
scroll to position [94, 0]
drag, startPoint x: 657, startPoint y: 527, endPoint x: 549, endPoint y: 525, distance: 108.0
click at [549, 525] on textarea "8/18 - REQUESTED CUSTOM PRICING FROM EA FOR 9X36" at bounding box center [571, 547] width 314 height 70
drag, startPoint x: 507, startPoint y: 525, endPoint x: 400, endPoint y: 521, distance: 107.1
click at [400, 521] on div "[PERSON_NAME] Primary Bedroom [PERSON_NAME] VELVET DECORATIVE PILLOW Team View …" at bounding box center [743, 569] width 691 height 1307
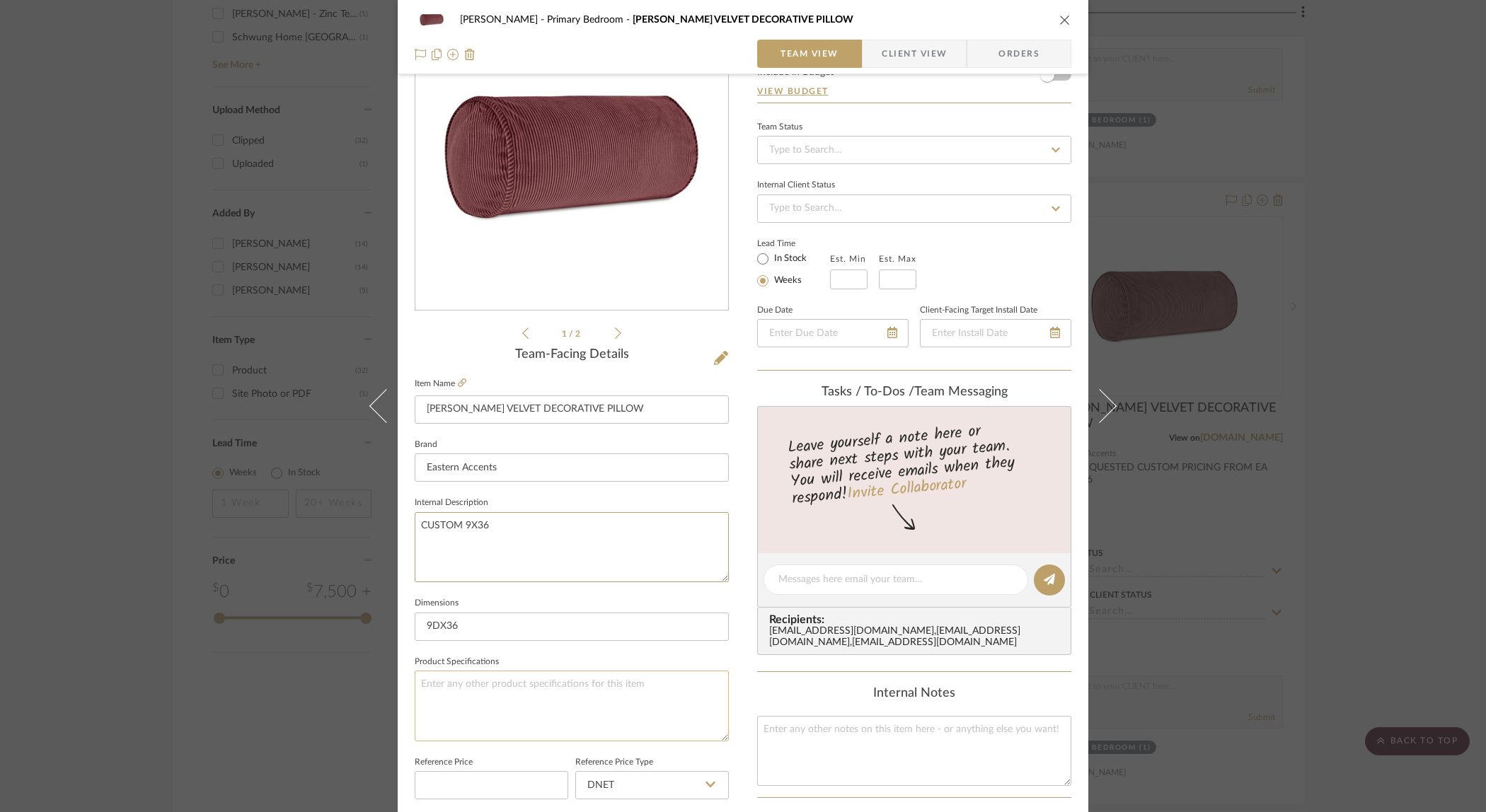
type textarea "CUSTOM 9X36"
click at [592, 682] on textarea at bounding box center [571, 706] width 314 height 70
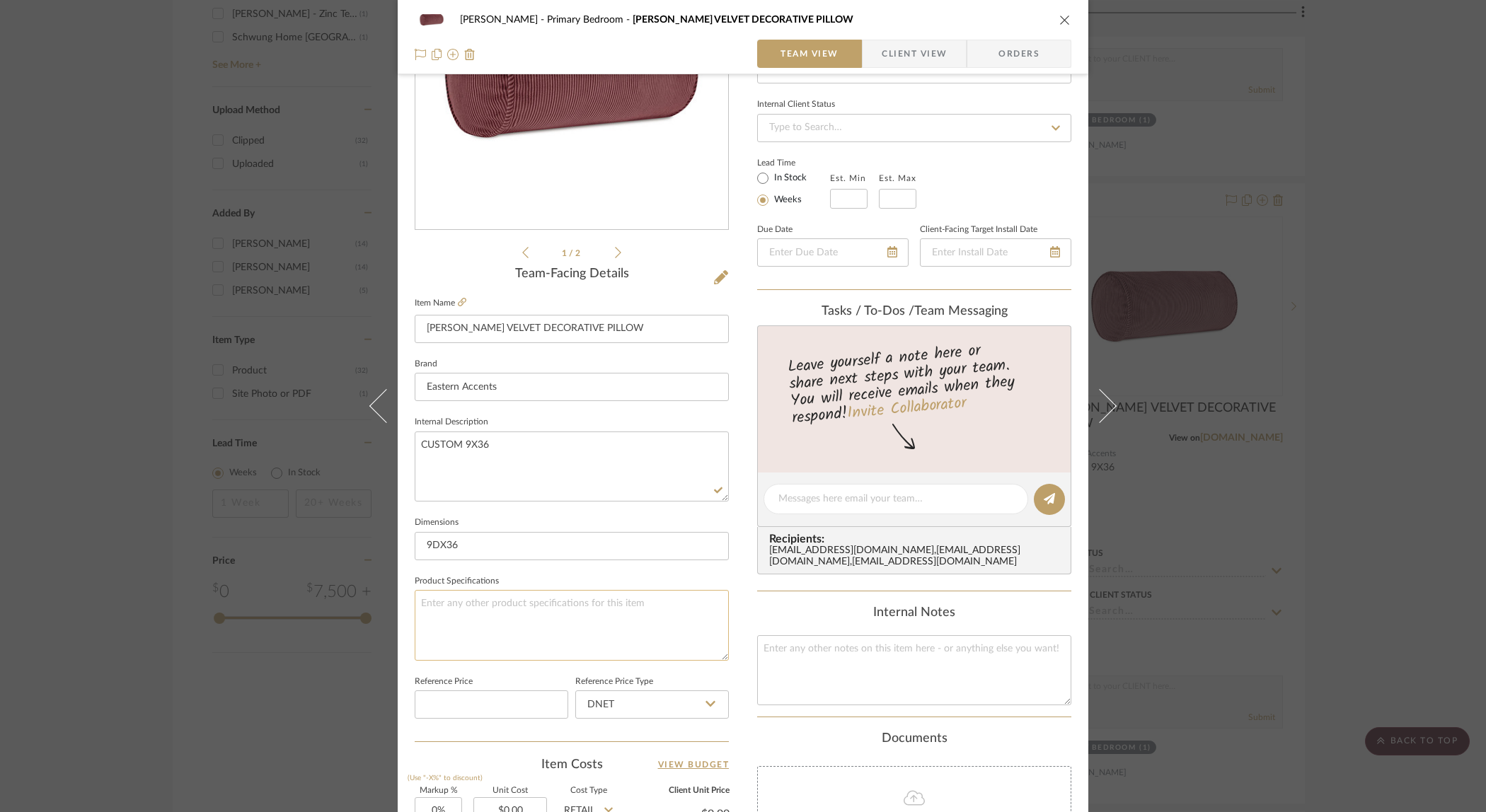
scroll to position [176, 0]
click at [858, 670] on textarea at bounding box center [913, 669] width 314 height 70
type textarea "W"
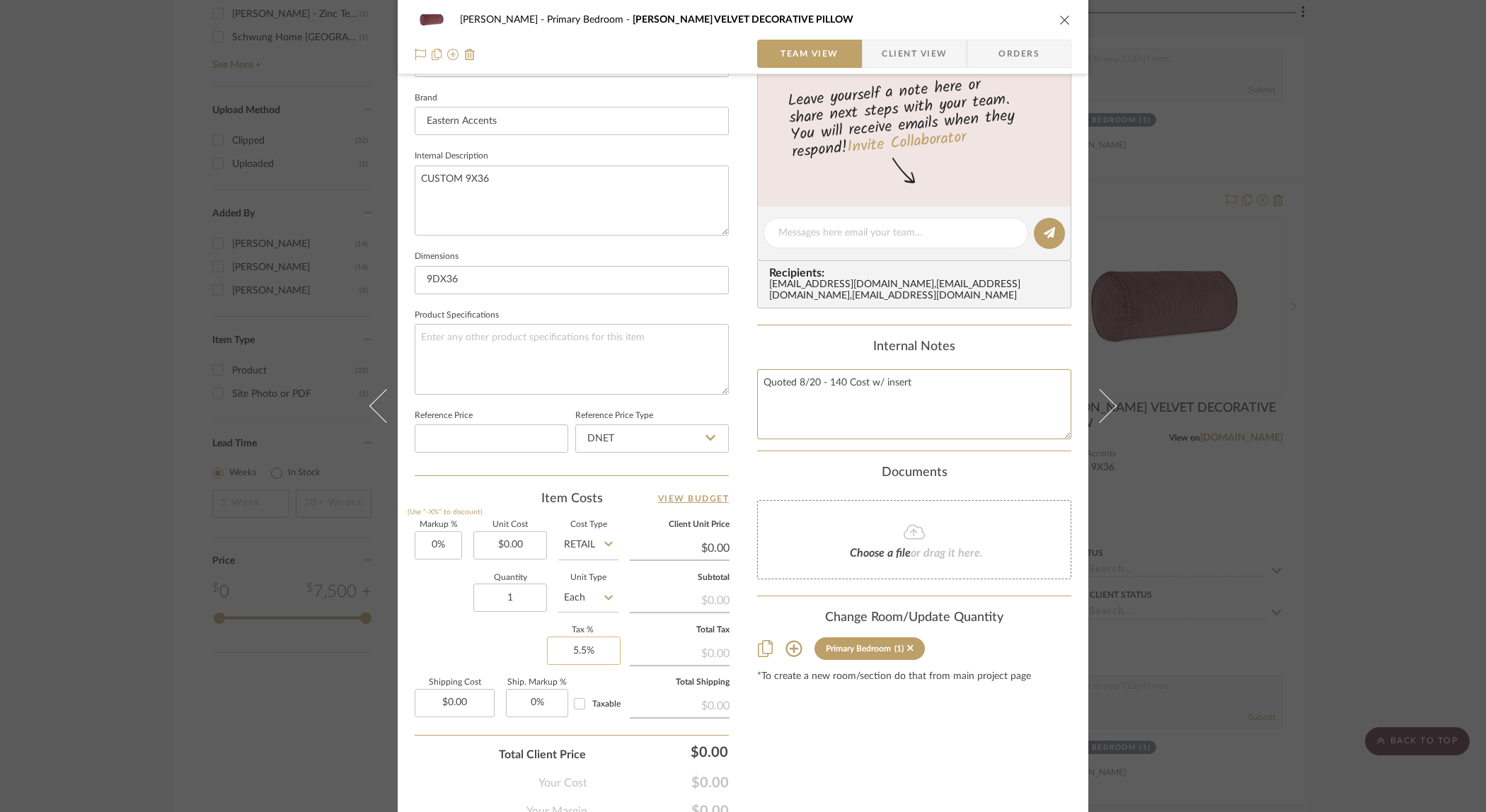
scroll to position [444, 0]
type textarea "Quoted 8/20 - 140 Cost w/ insert"
type input "0.00"
click at [474, 699] on input "0.00" at bounding box center [454, 699] width 80 height 28
type input "0.00"
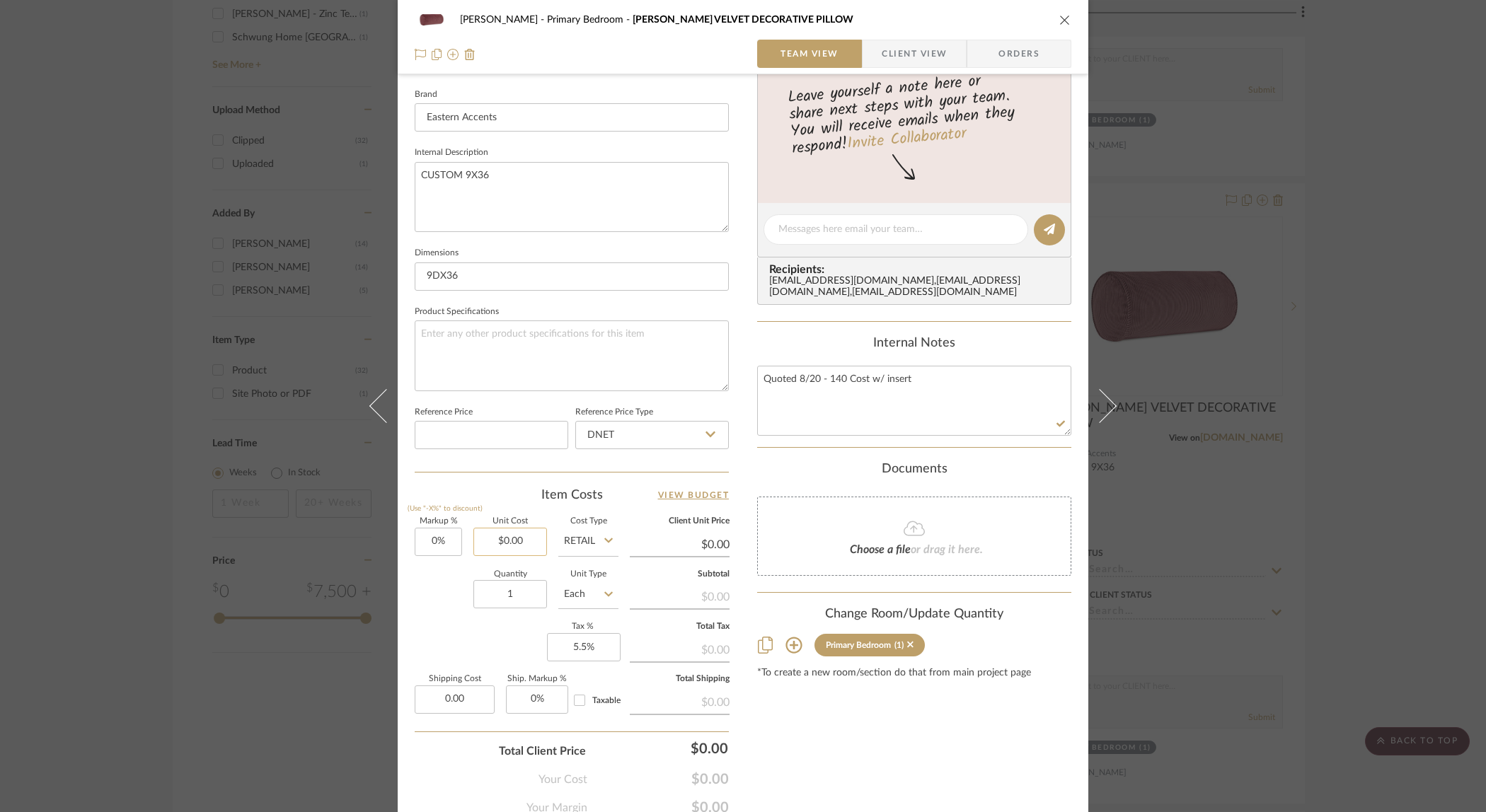
type input "$0.00"
click at [520, 531] on input "0.00" at bounding box center [510, 541] width 73 height 28
type input "$420.00"
click at [897, 780] on div "Content here copies to Client View - confirm visibility there. Show in Client D…" at bounding box center [913, 234] width 314 height 1164
type input "$420.00"
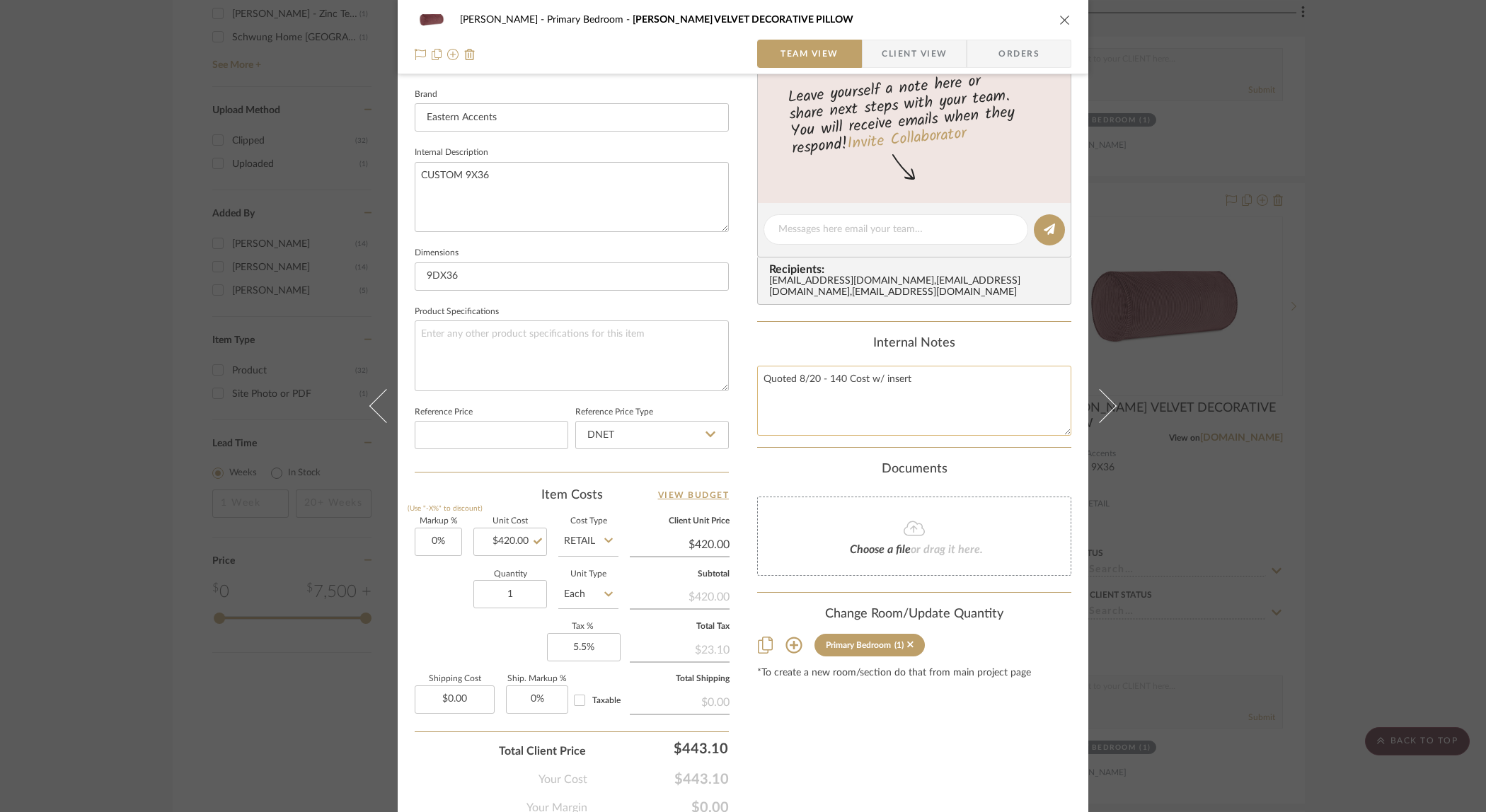
click at [961, 413] on textarea "Quoted 8/20 - 140 Cost w/ insert" at bounding box center [913, 401] width 314 height 70
click at [1065, 16] on button "close" at bounding box center [1065, 20] width 13 height 13
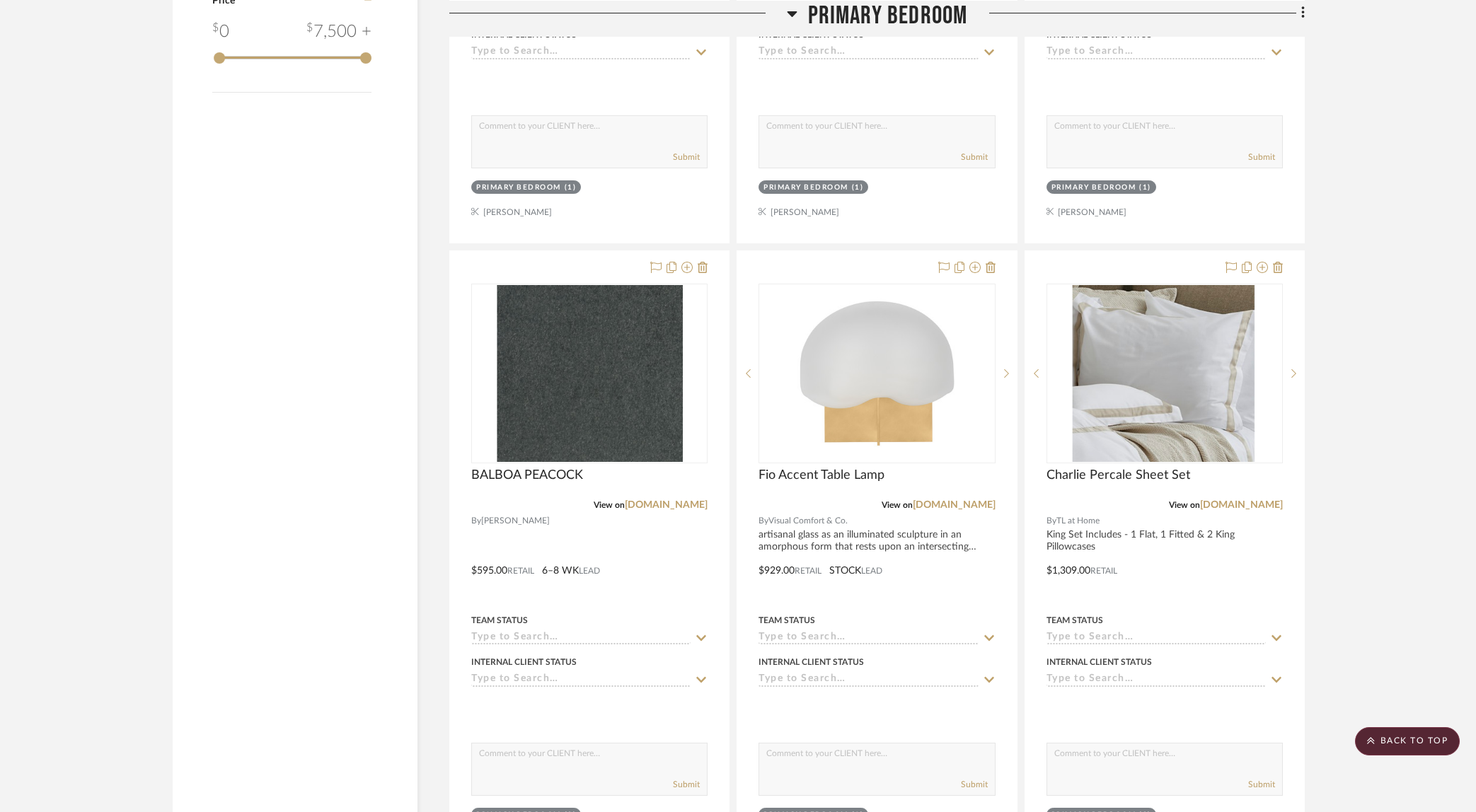
scroll to position [2021, 0]
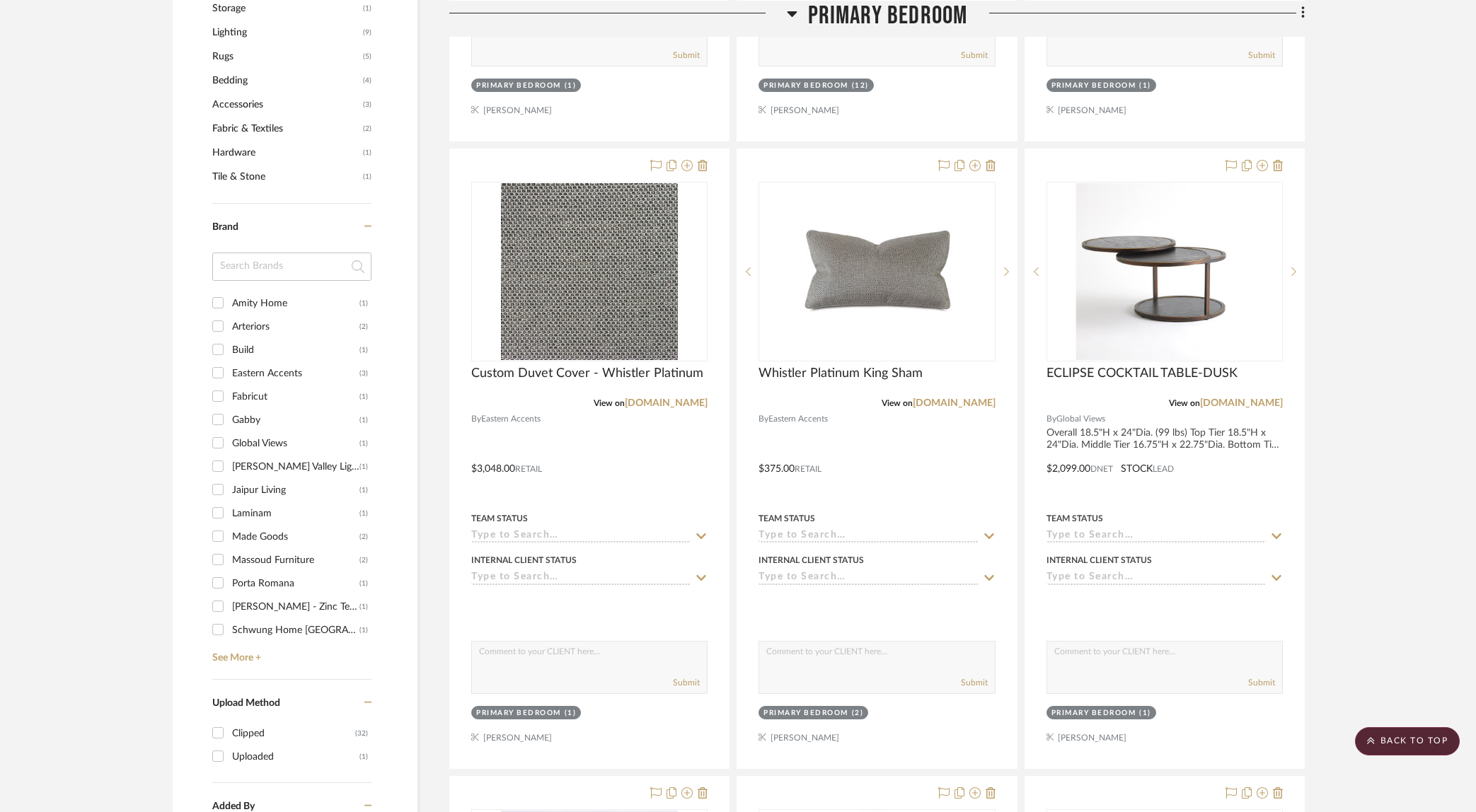
scroll to position [866, 0]
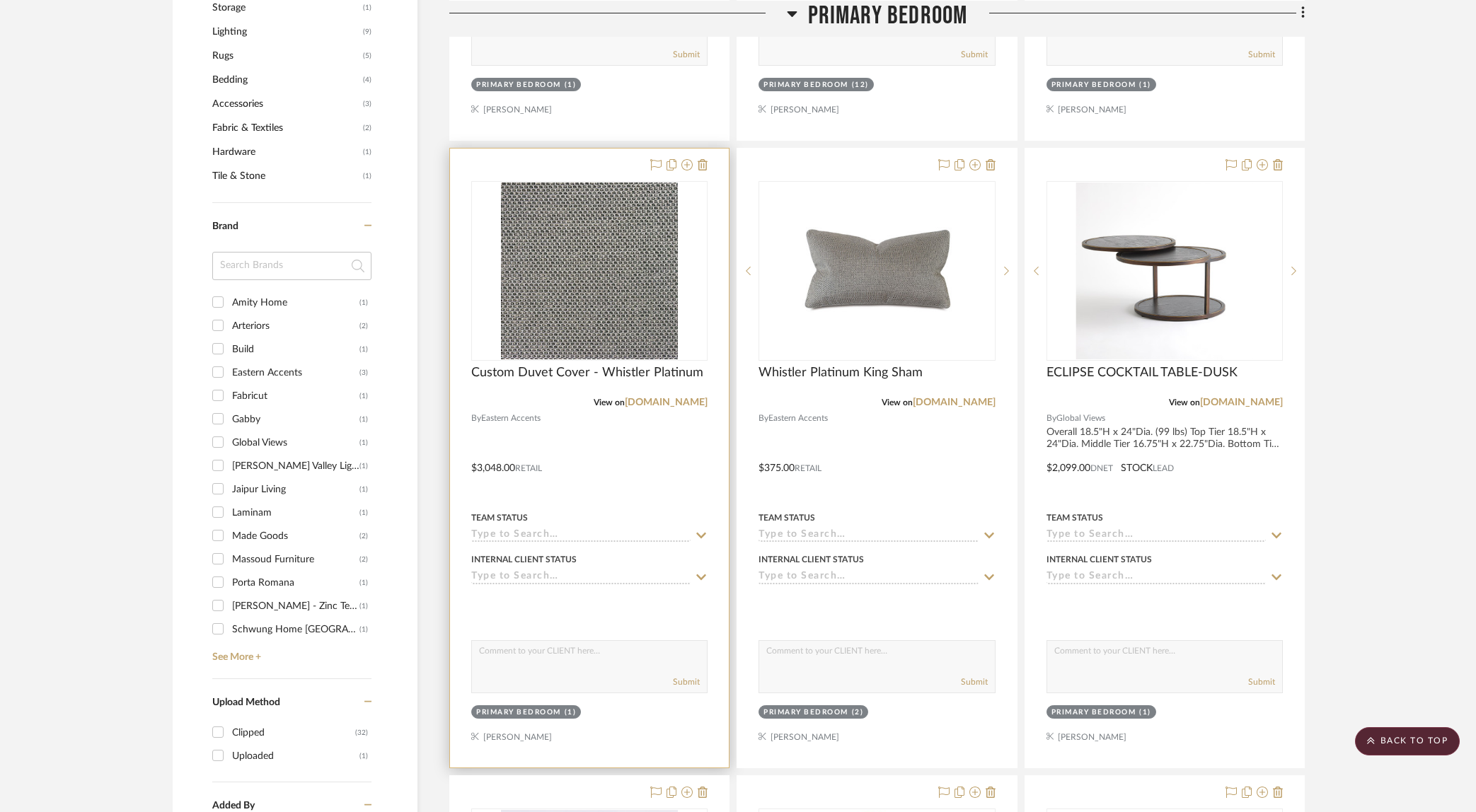
click at [671, 481] on div at bounding box center [589, 457] width 279 height 619
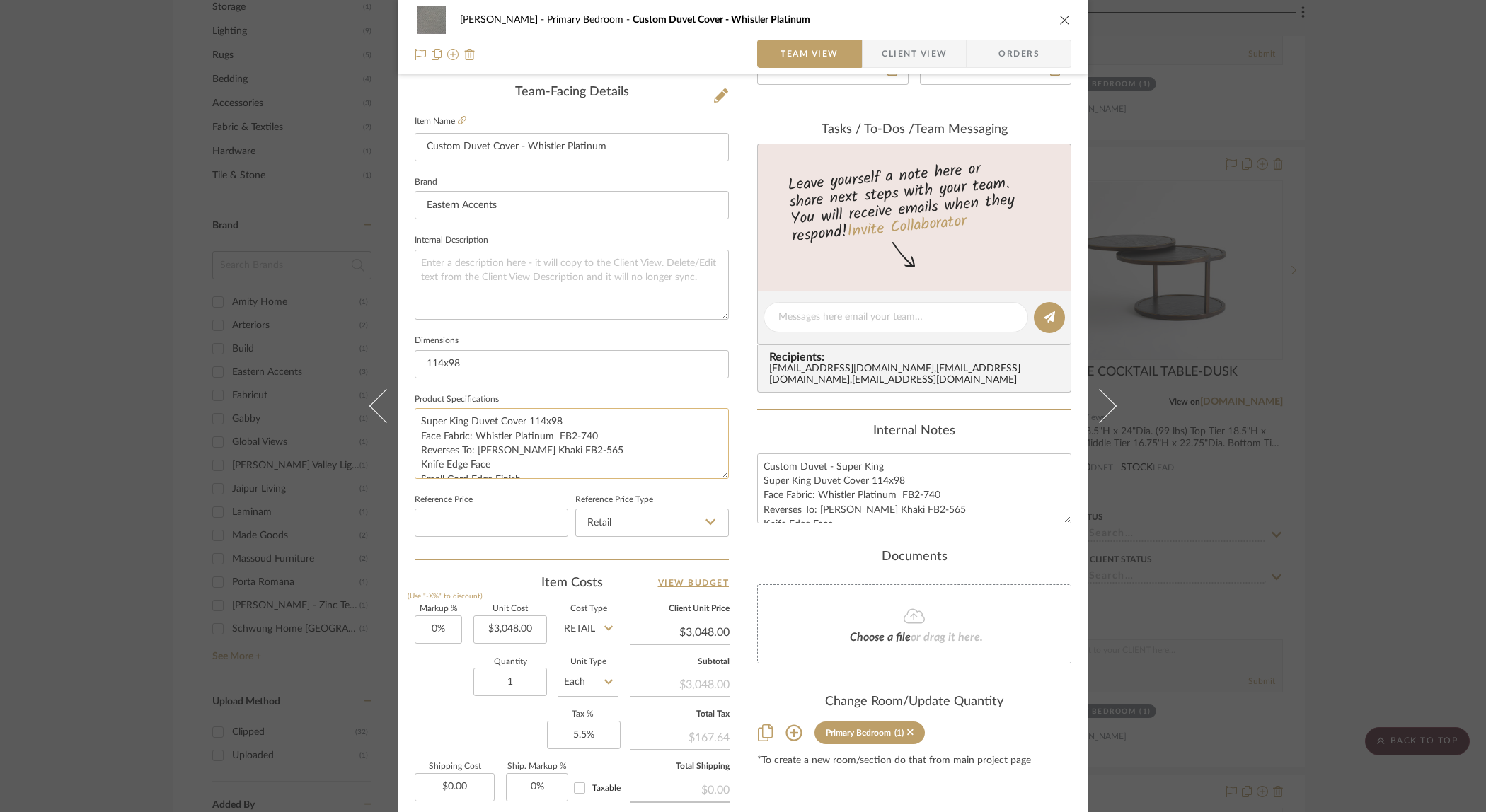
scroll to position [43, 0]
click at [1353, 427] on div "[PERSON_NAME] Primary Bedroom Custom Duvet Cover - Whistler Platinum Team View …" at bounding box center [743, 406] width 1486 height 812
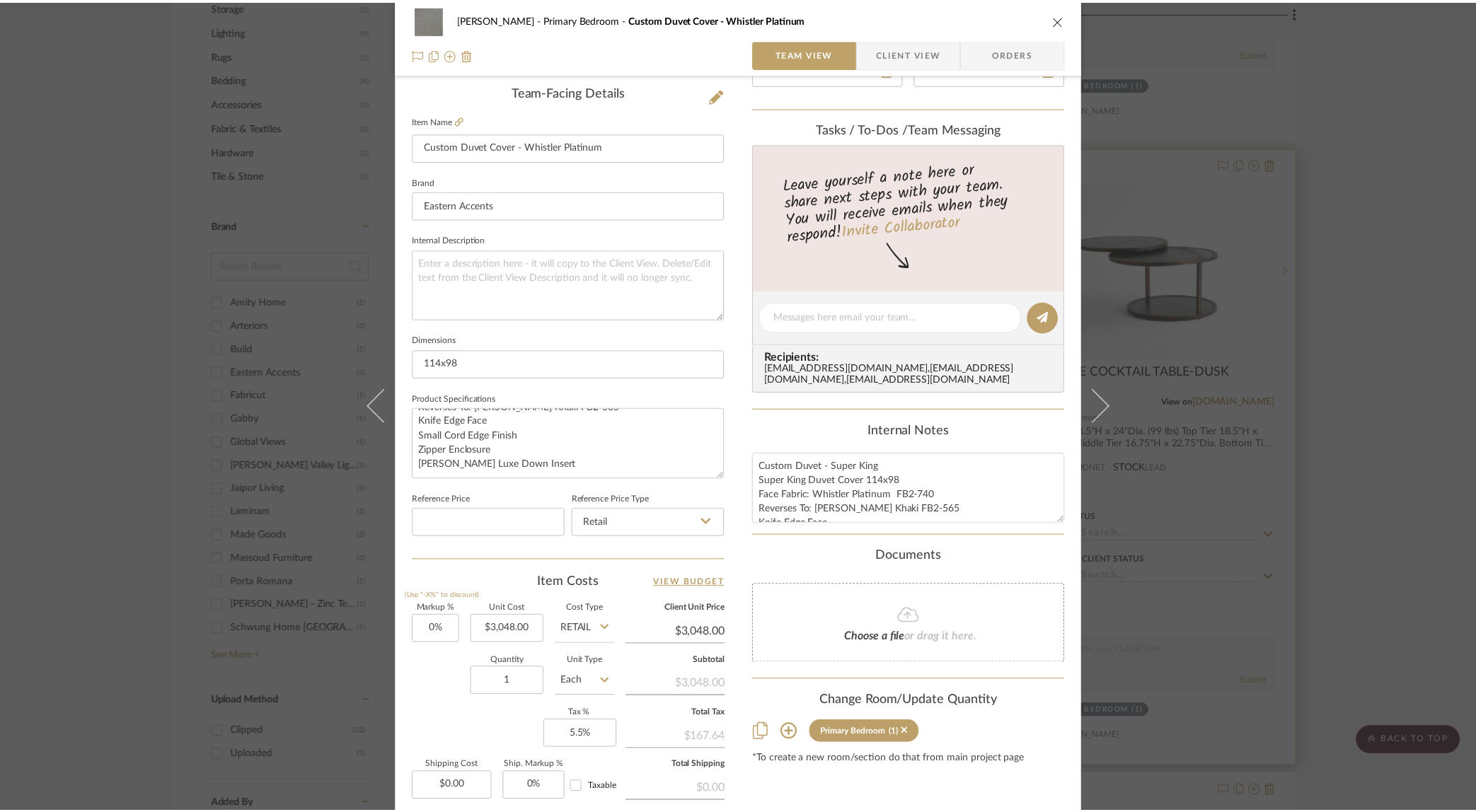
scroll to position [866, 0]
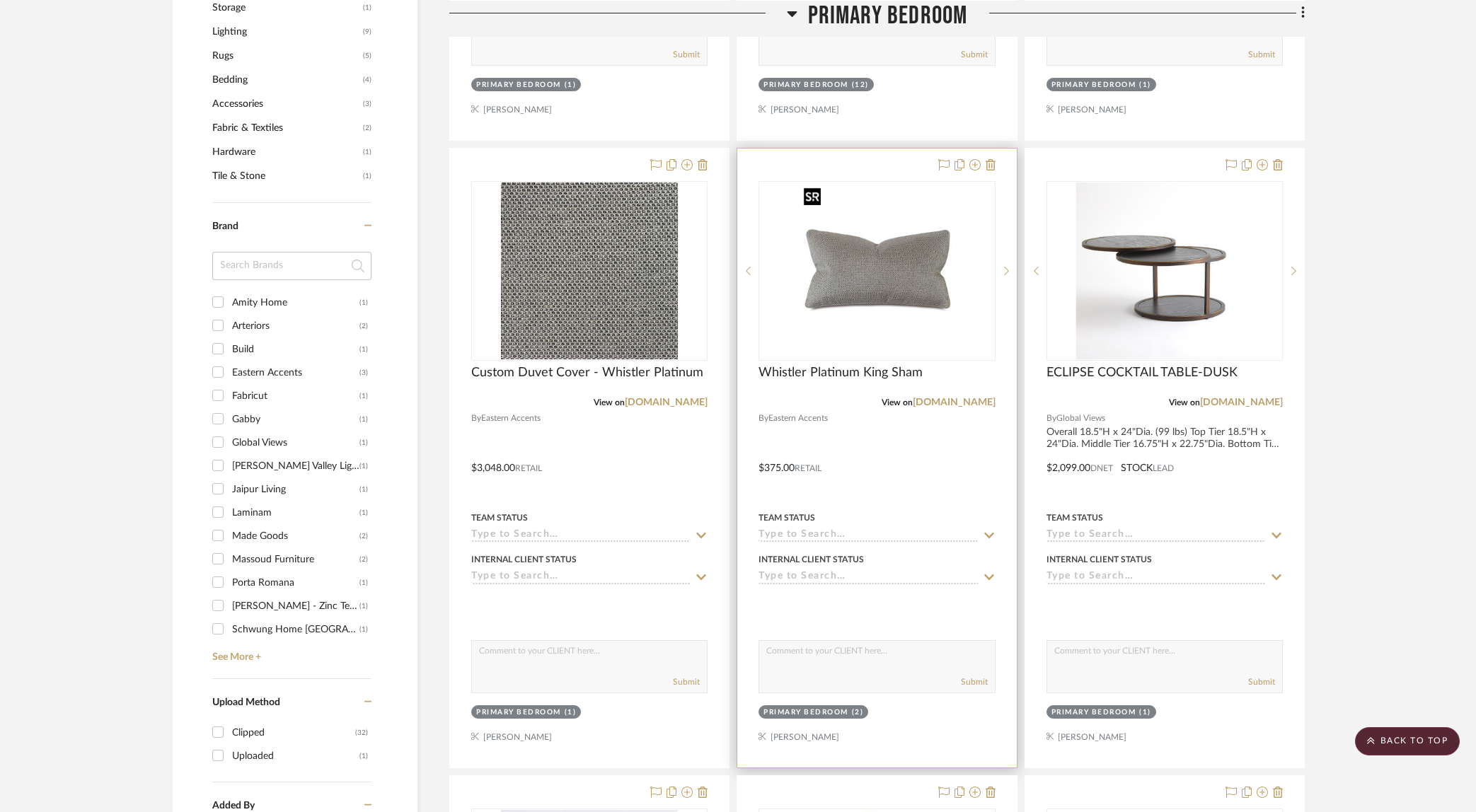
click at [863, 311] on img "0" at bounding box center [877, 271] width 158 height 177
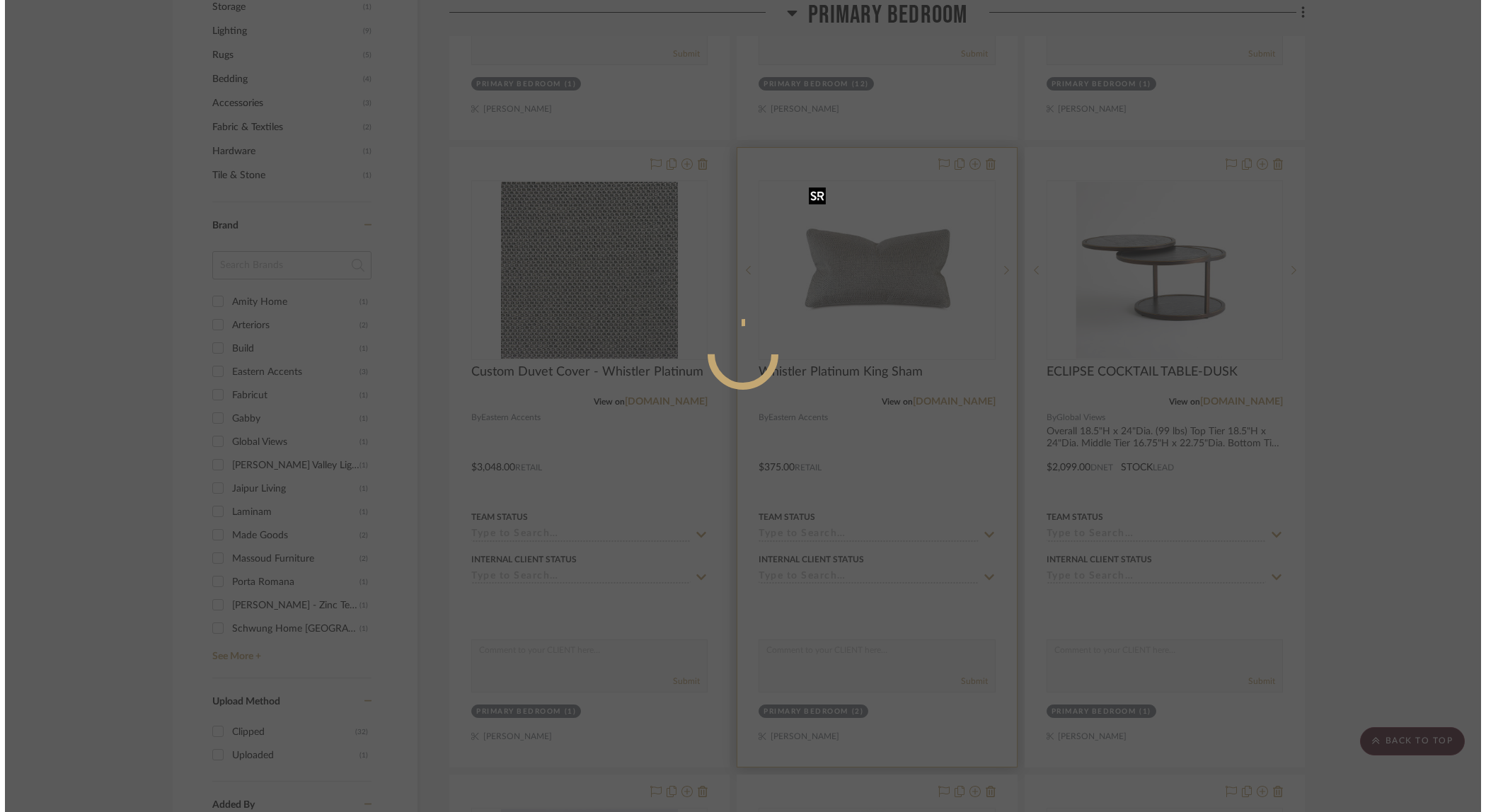
scroll to position [0, 0]
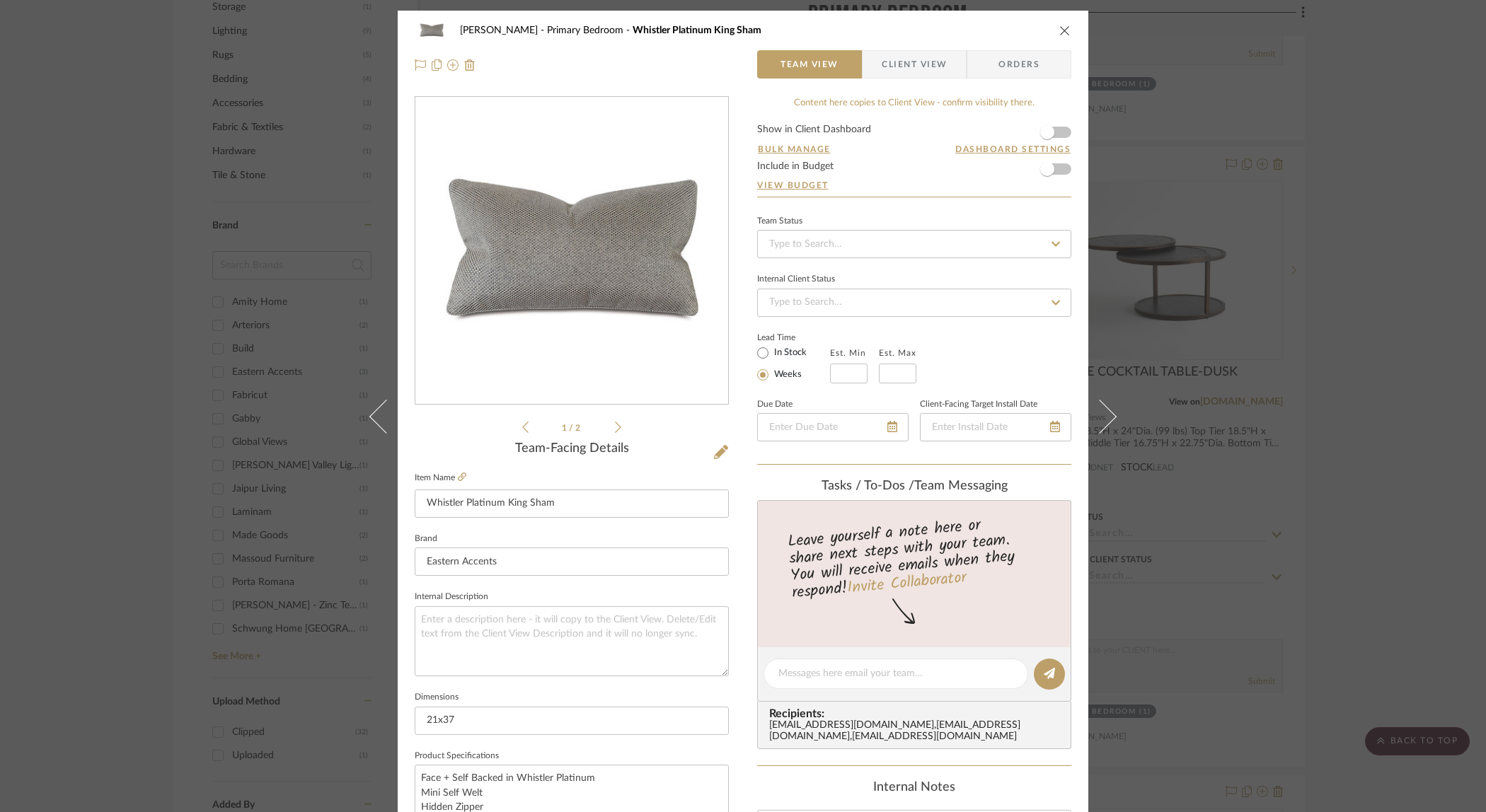
click at [1340, 268] on div "[PERSON_NAME] Primary Bedroom Whistler Platinum King Sham Team View Client View…" at bounding box center [743, 406] width 1486 height 812
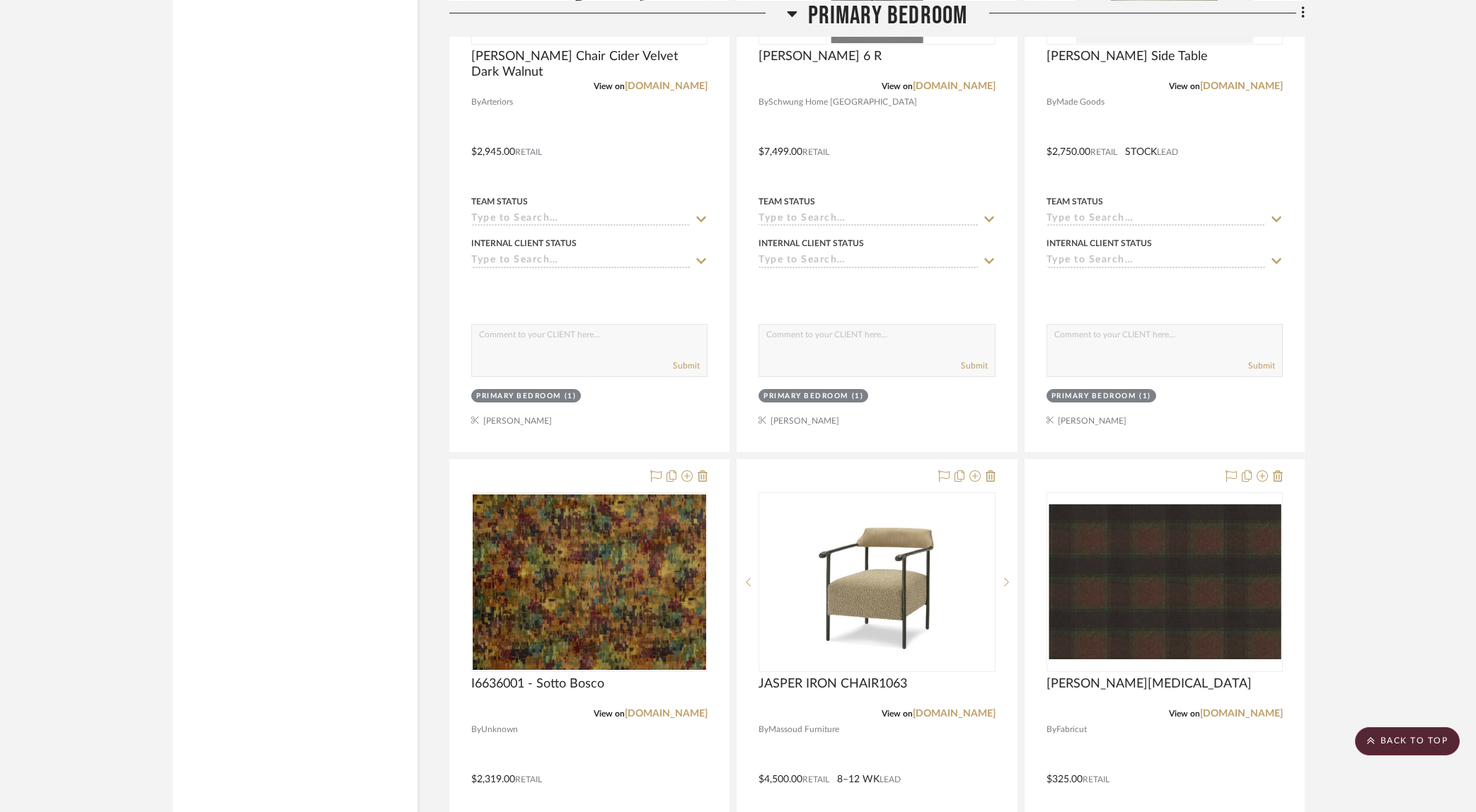
scroll to position [3907, 0]
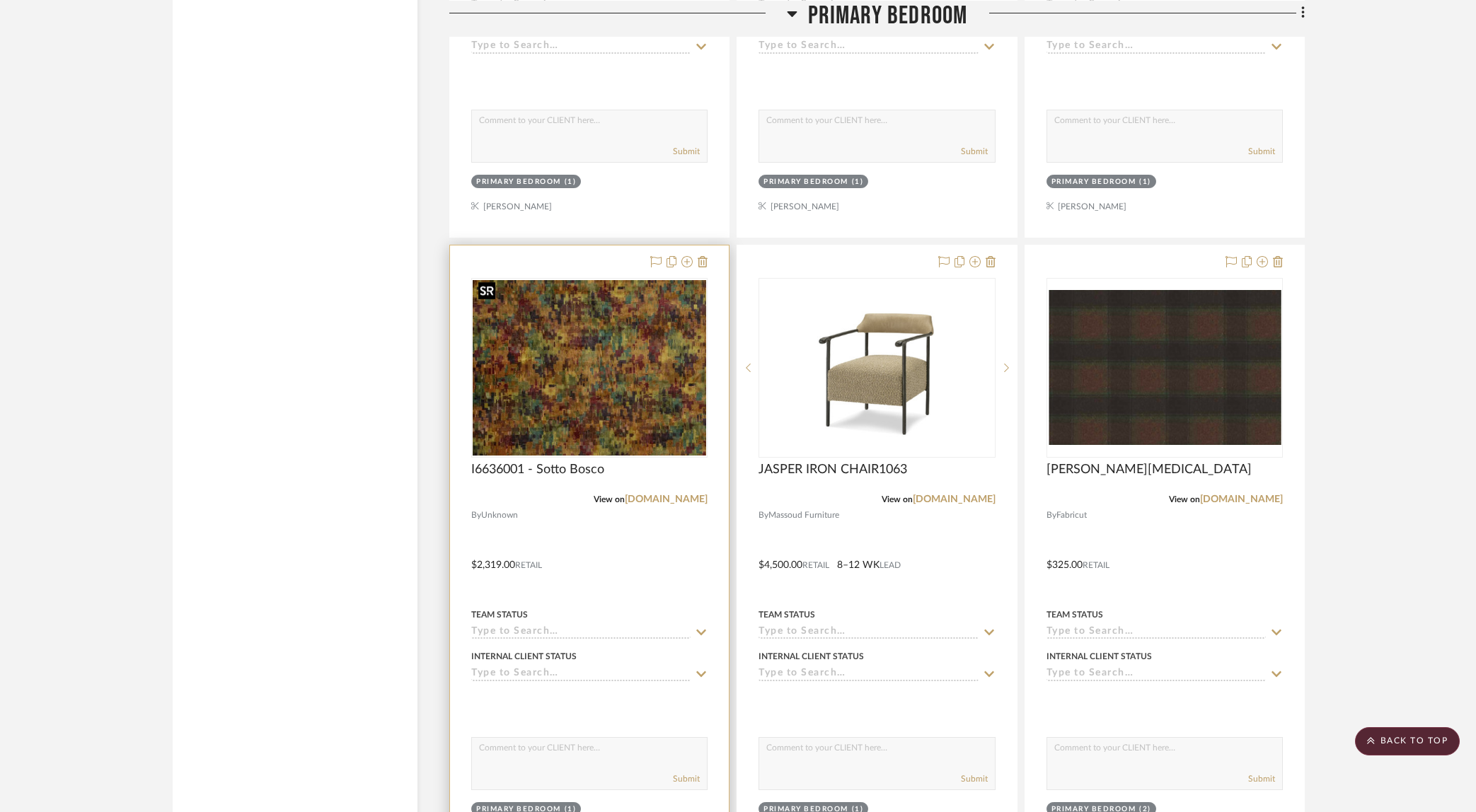
click at [578, 382] on img "0" at bounding box center [589, 368] width 233 height 176
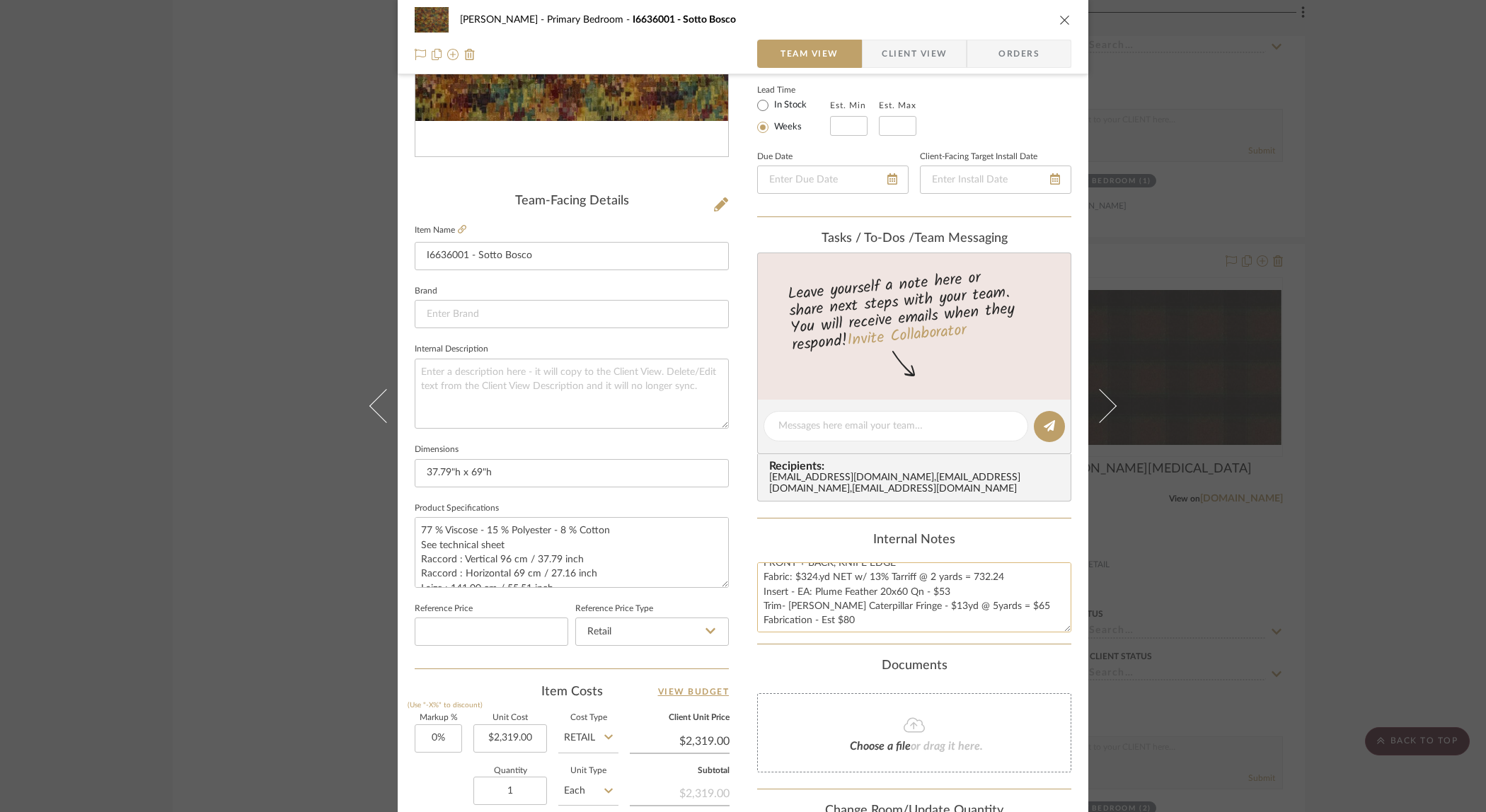
scroll to position [28, 0]
click at [1345, 493] on div "[PERSON_NAME] Primary Bedroom I6636001 - Sotto Bosco Team View Client View Orde…" at bounding box center [743, 406] width 1486 height 812
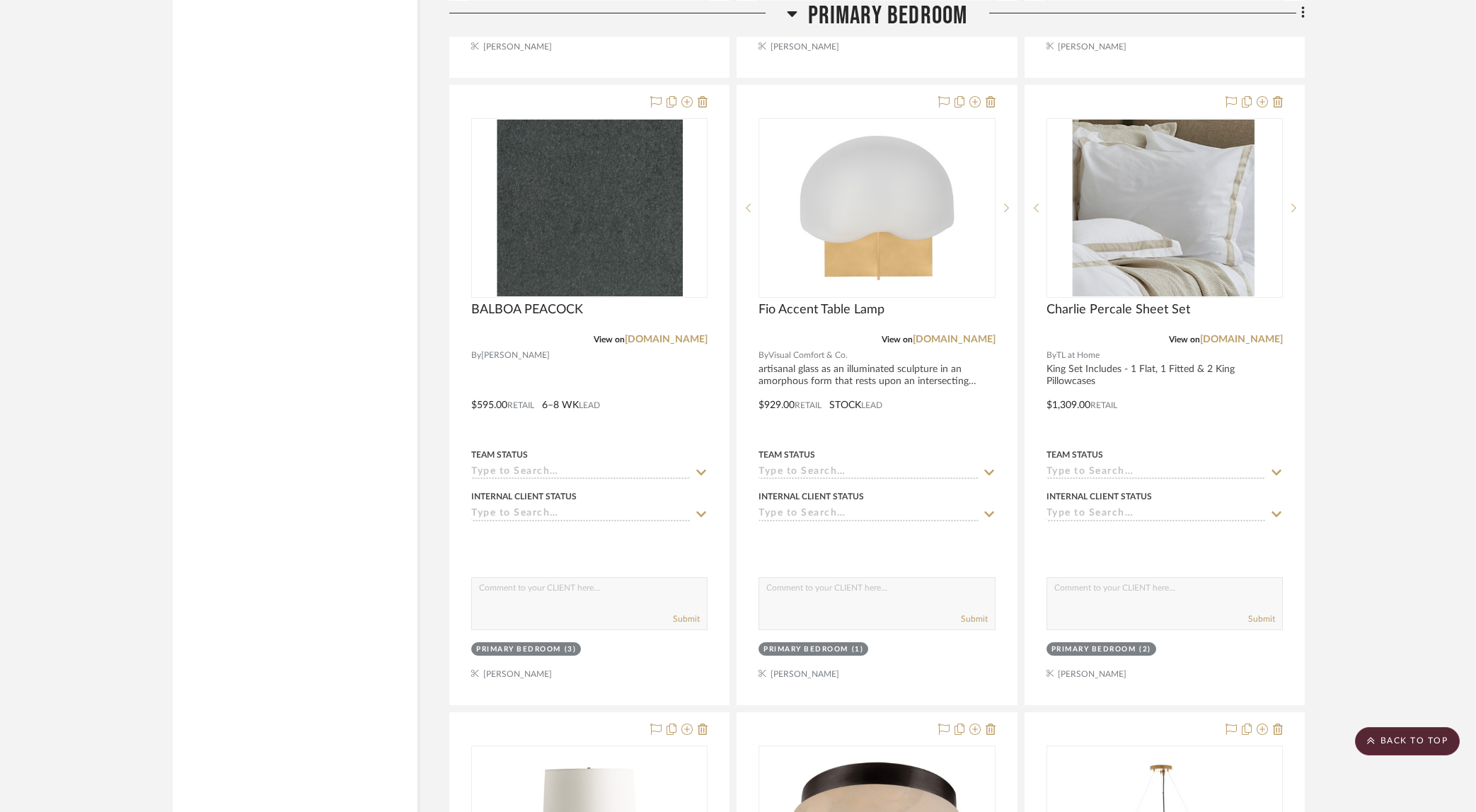
scroll to position [2059, 0]
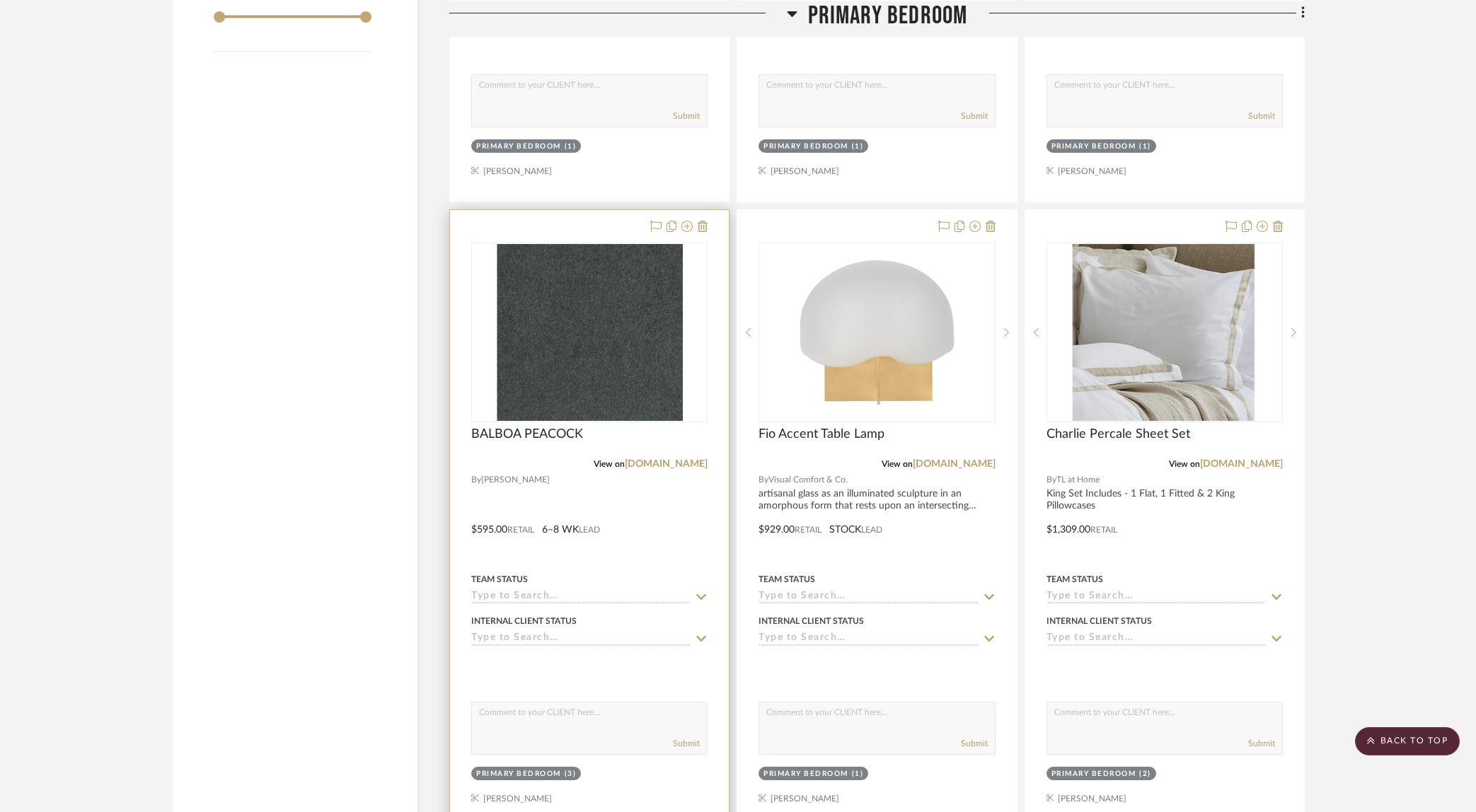
click at [561, 485] on div at bounding box center [589, 519] width 279 height 619
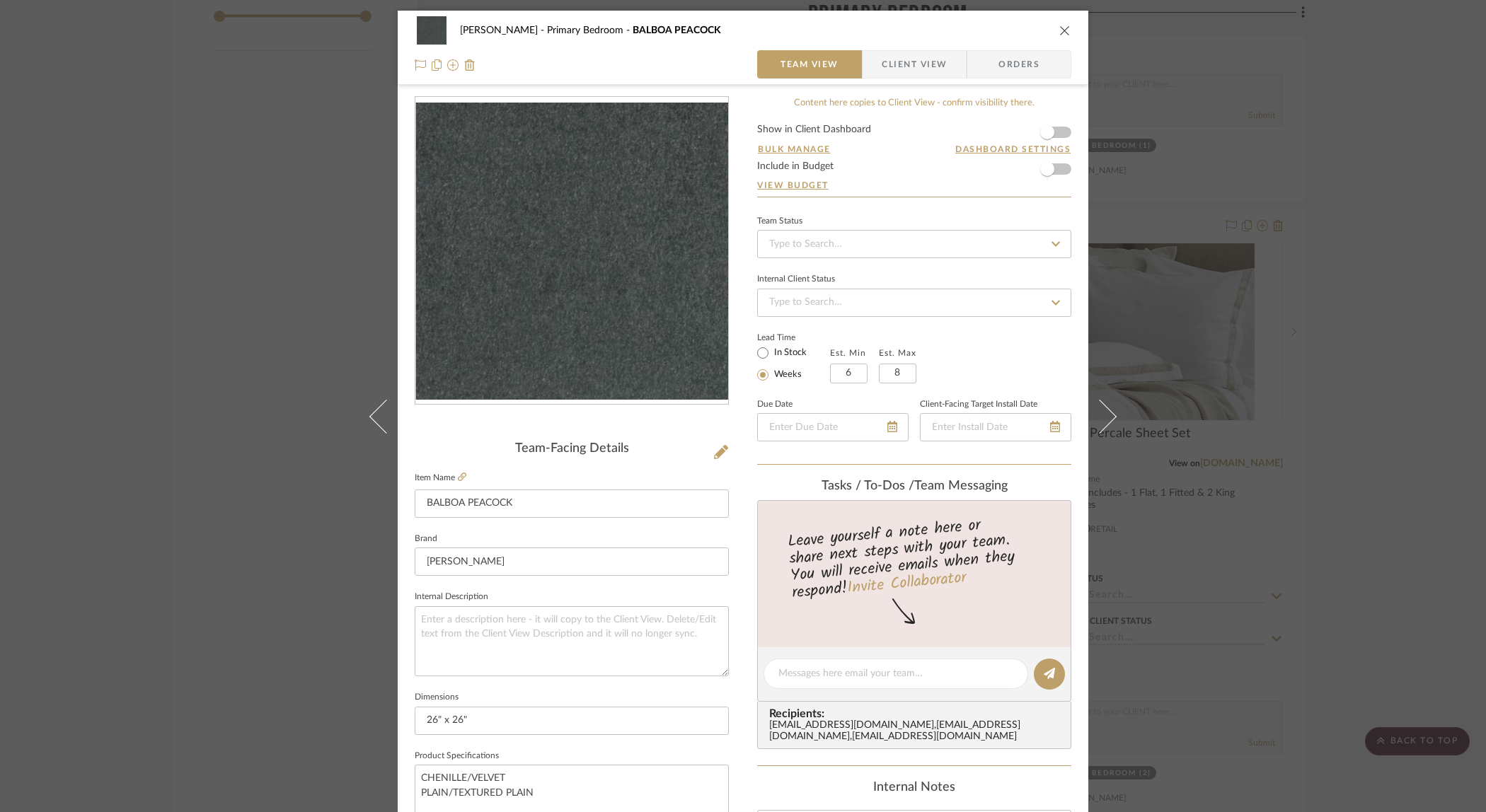
scroll to position [97, 0]
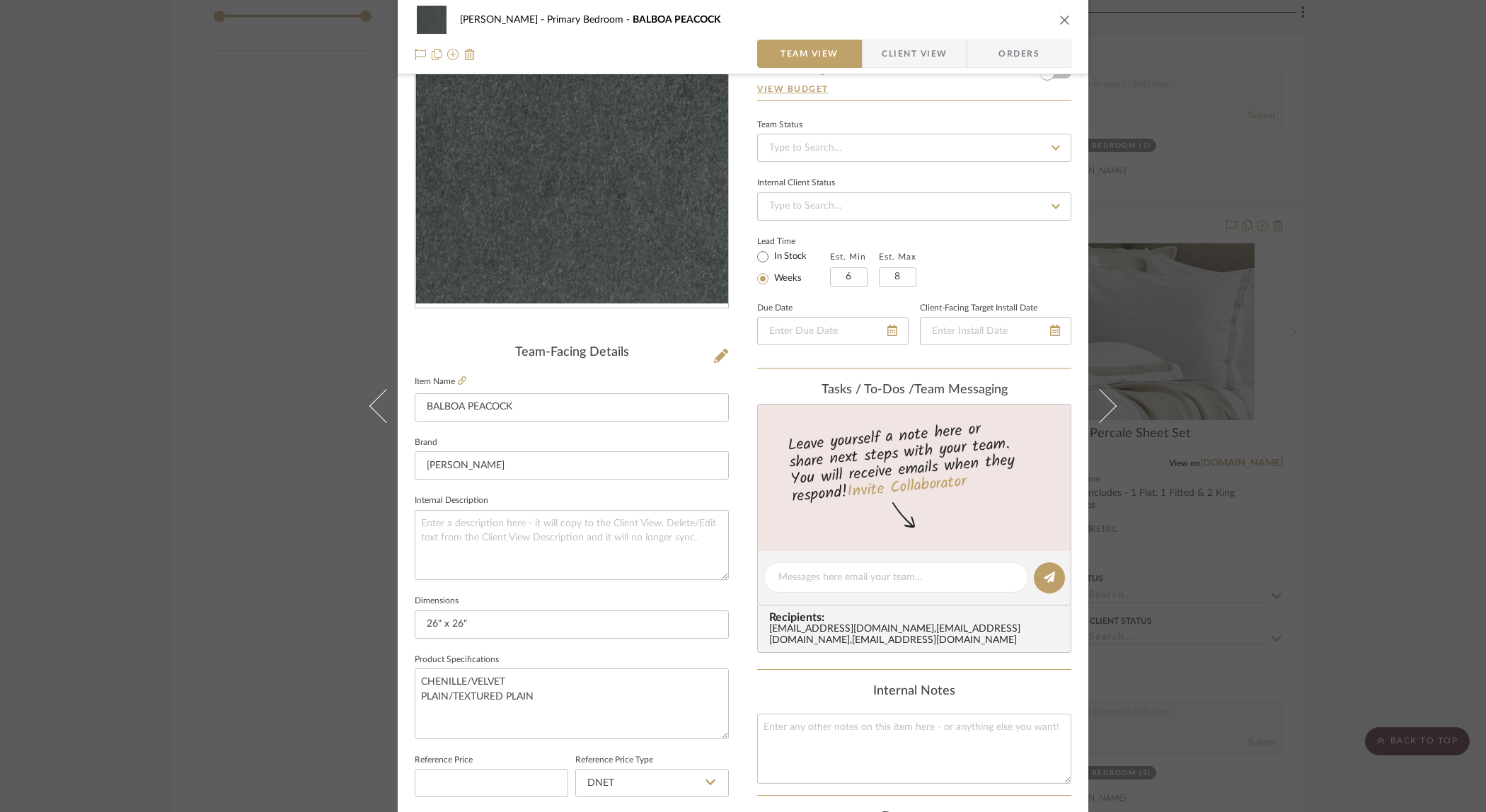
click at [1357, 461] on div "[PERSON_NAME] Primary Bedroom BALBOA PEACOCK Team View Client View Orders Team-…" at bounding box center [743, 406] width 1486 height 812
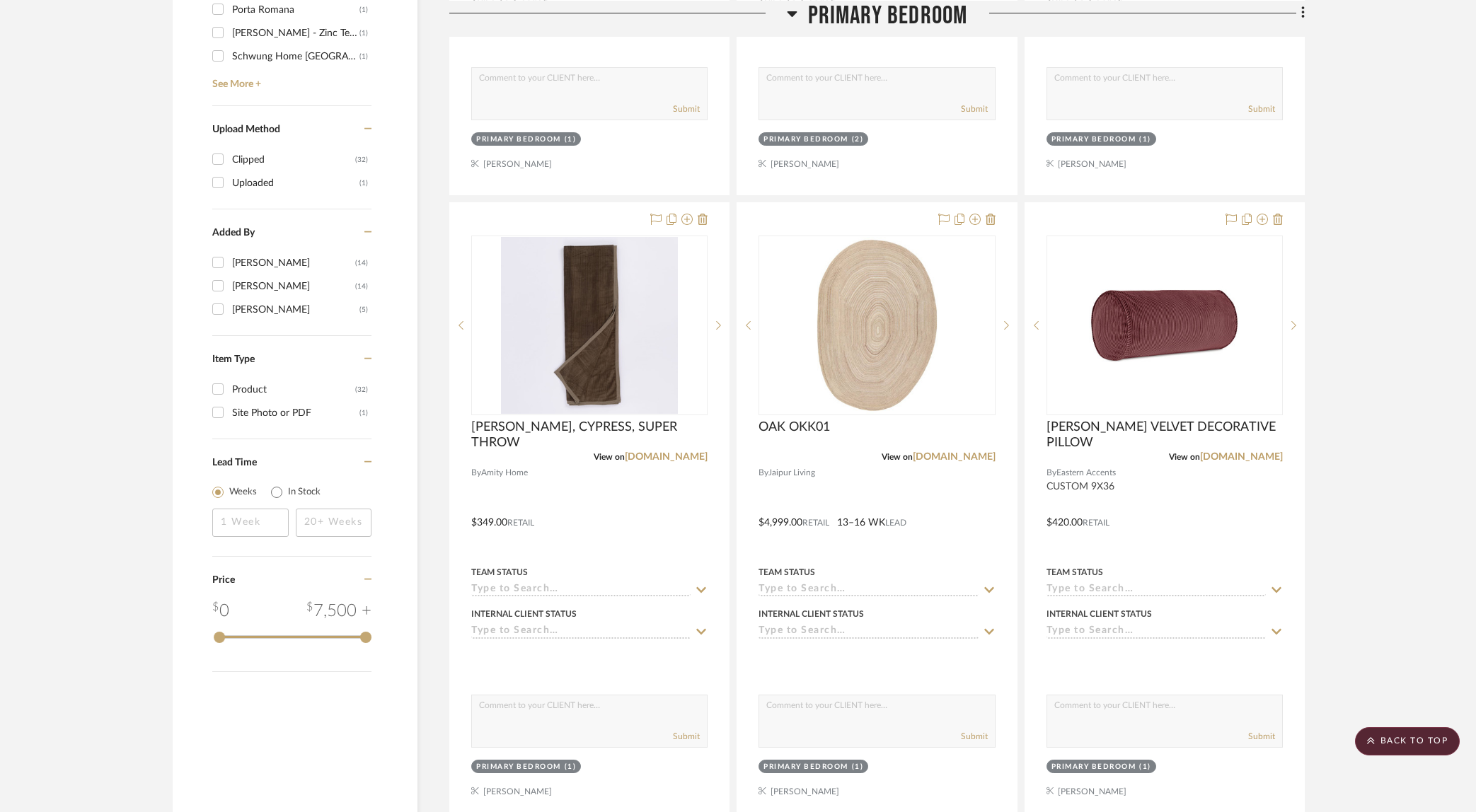
scroll to position [1442, 0]
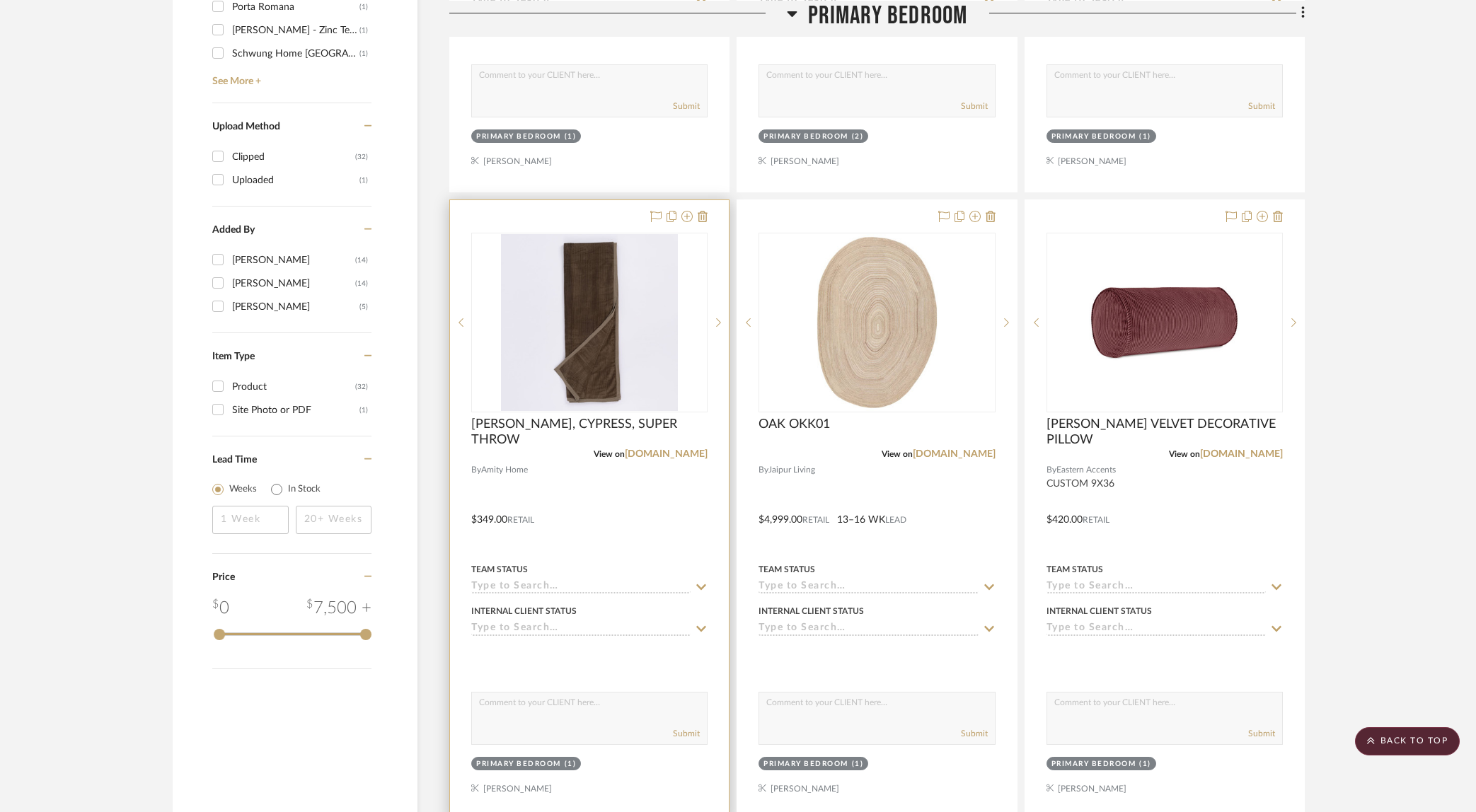
click at [574, 506] on div at bounding box center [589, 509] width 279 height 619
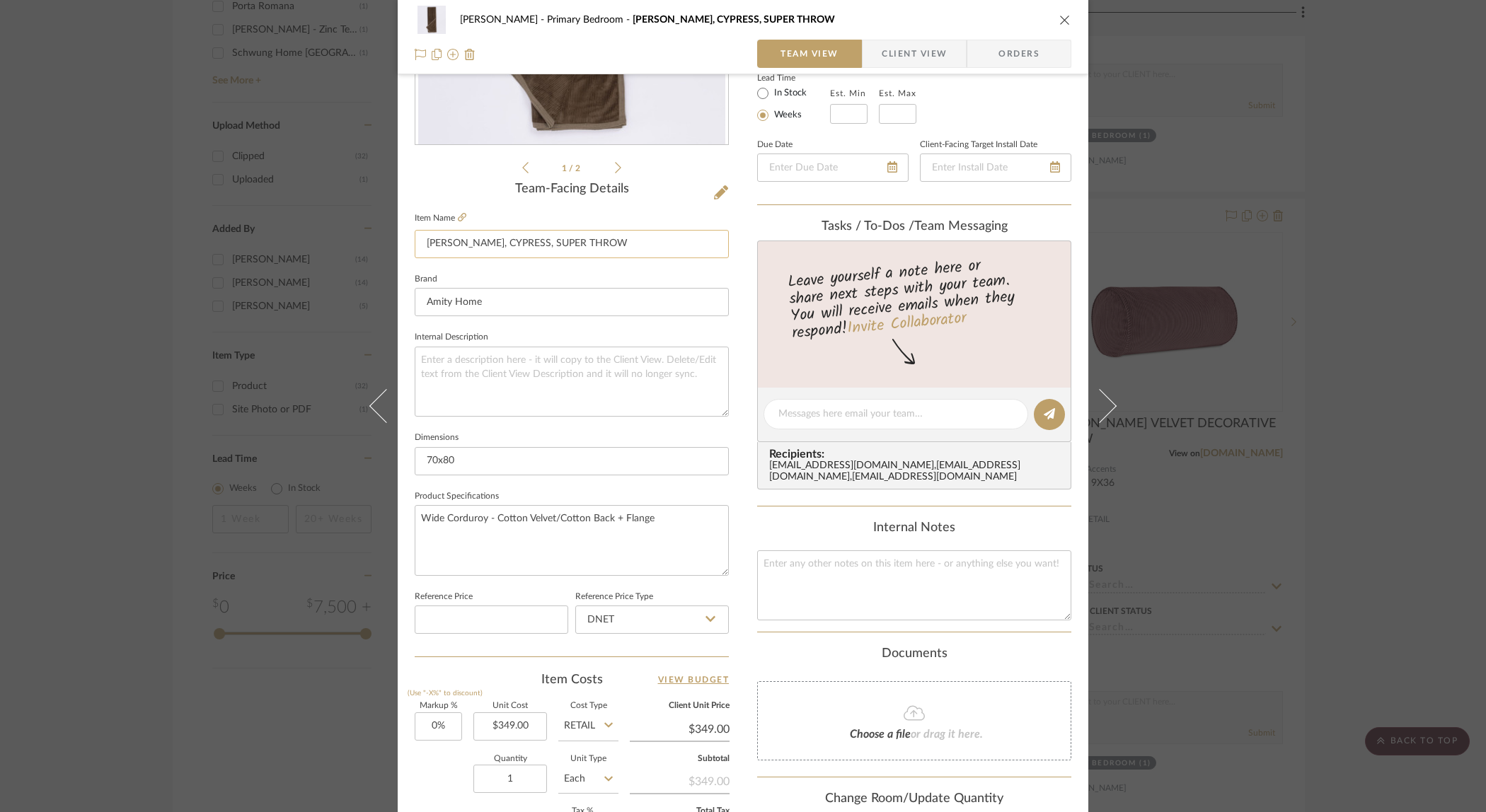
scroll to position [461, 0]
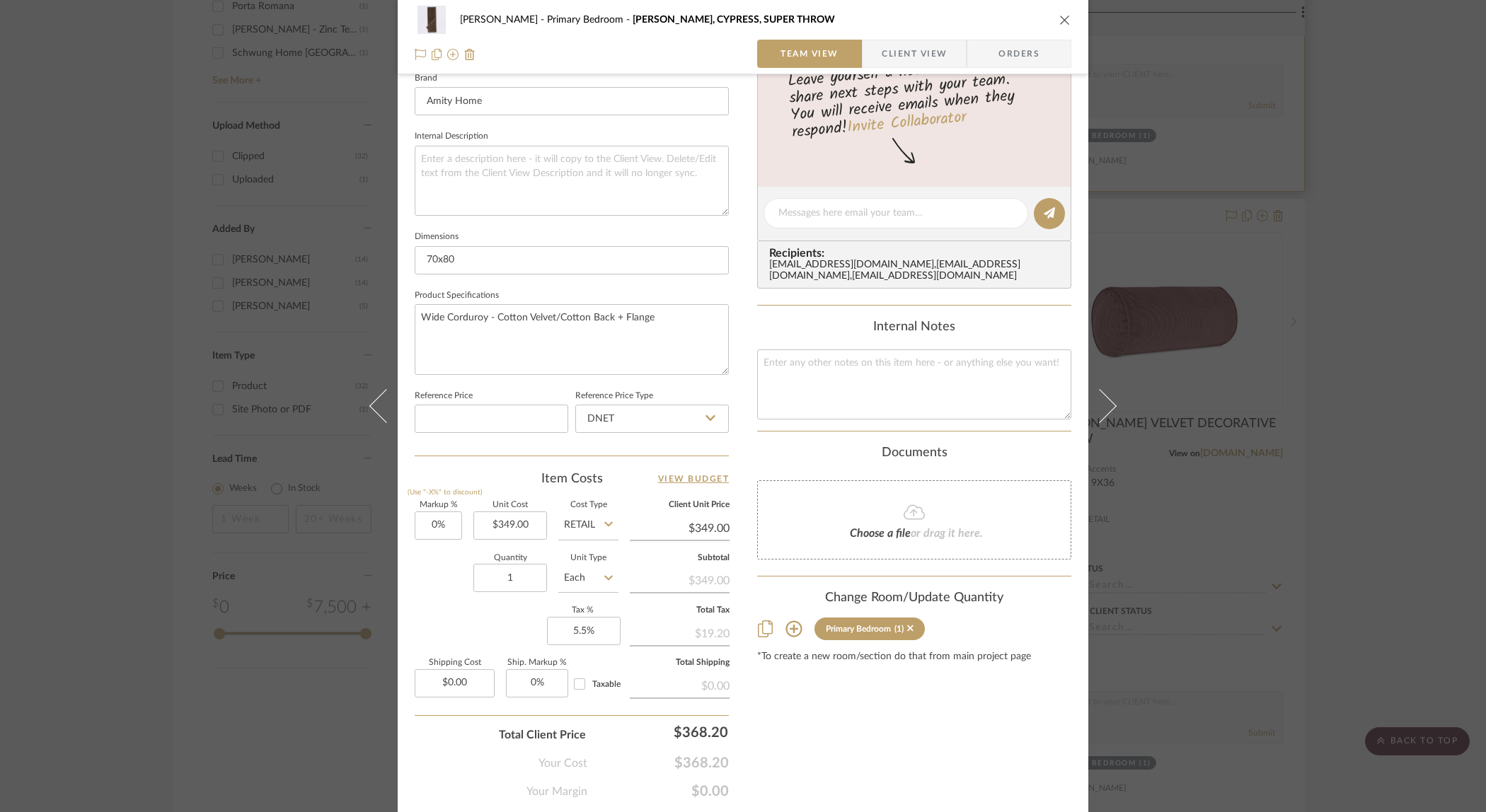
drag, startPoint x: 1064, startPoint y: 20, endPoint x: 1190, endPoint y: 108, distance: 153.7
click at [1065, 21] on button "close" at bounding box center [1065, 20] width 13 height 13
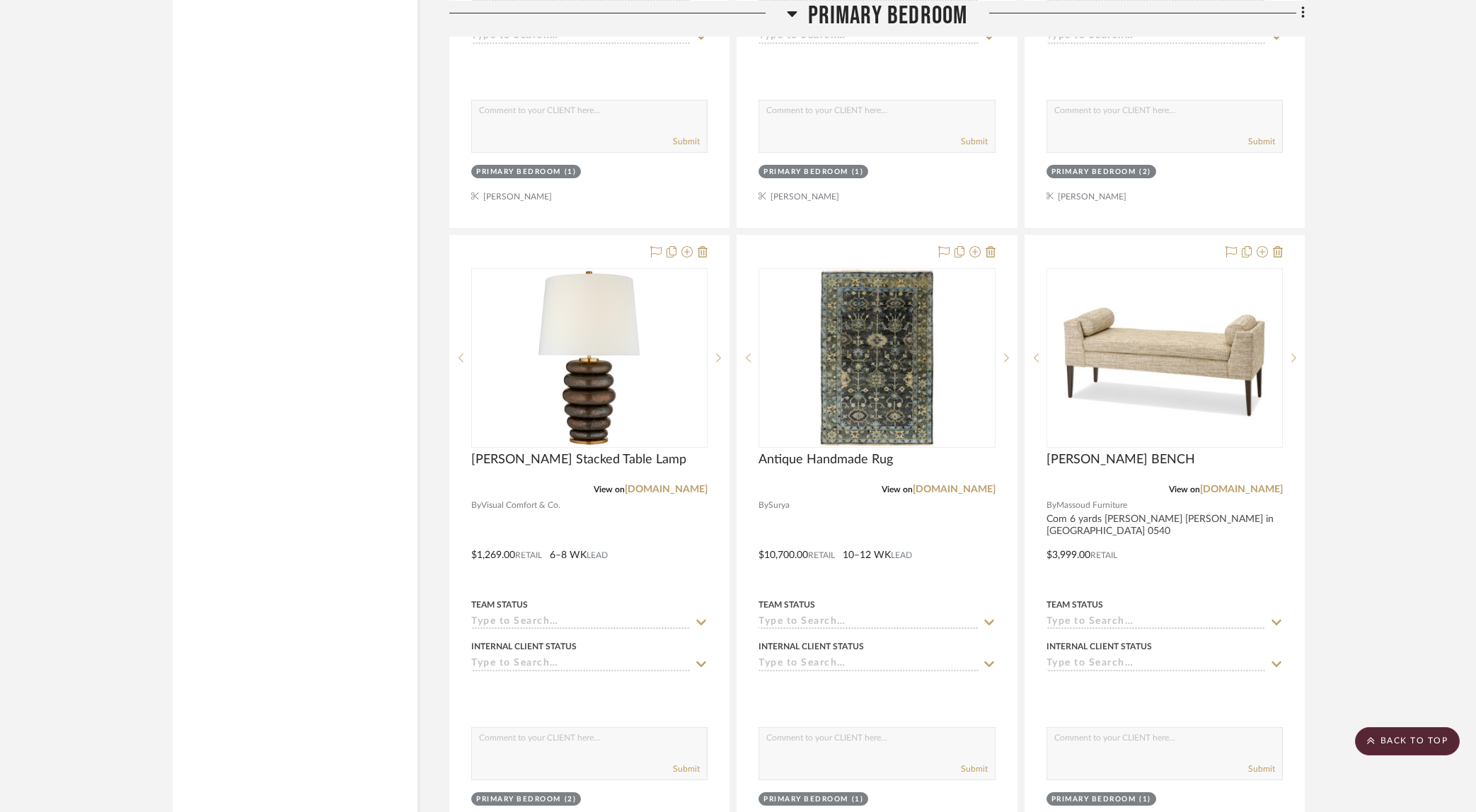
scroll to position [4546, 0]
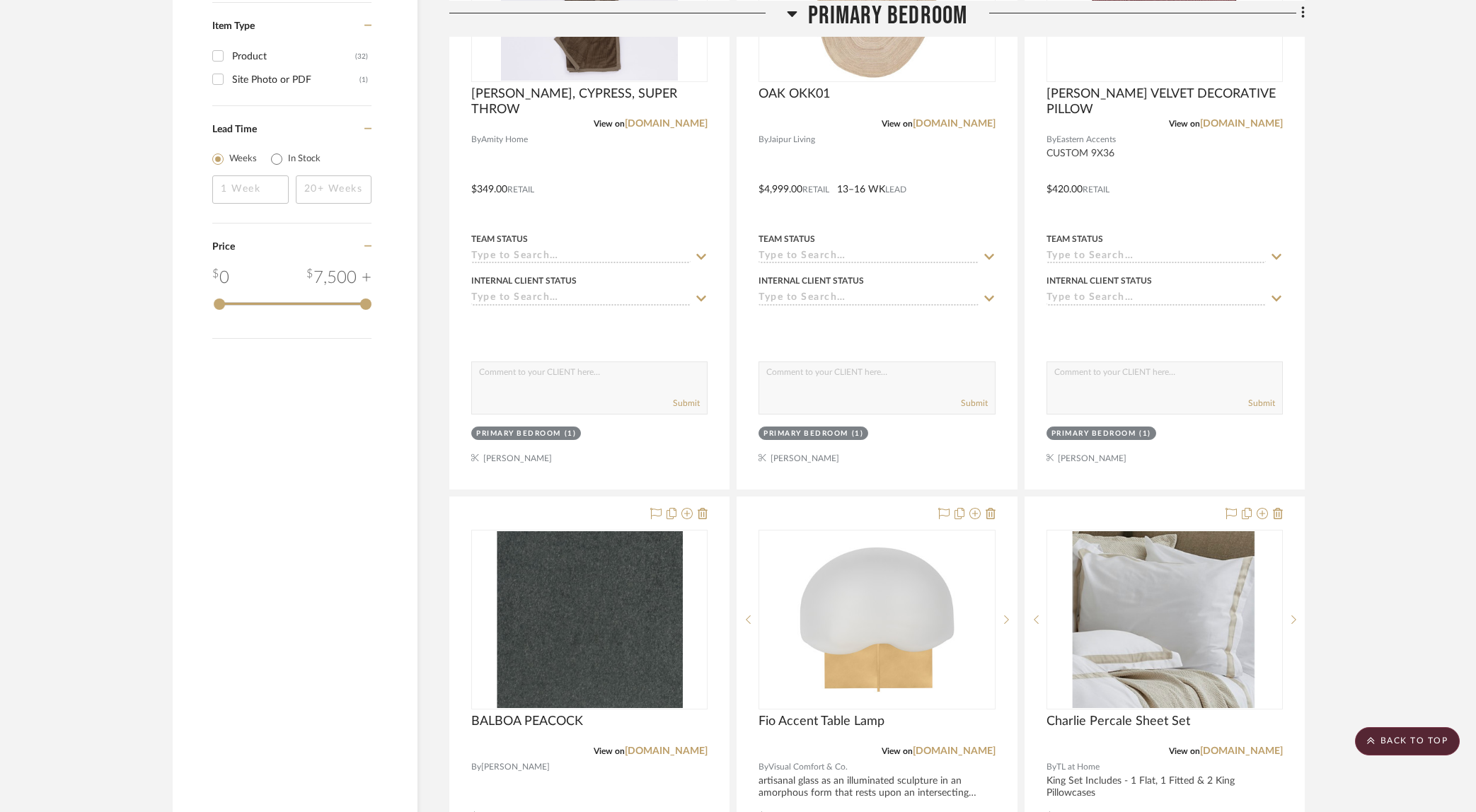
scroll to position [2093, 0]
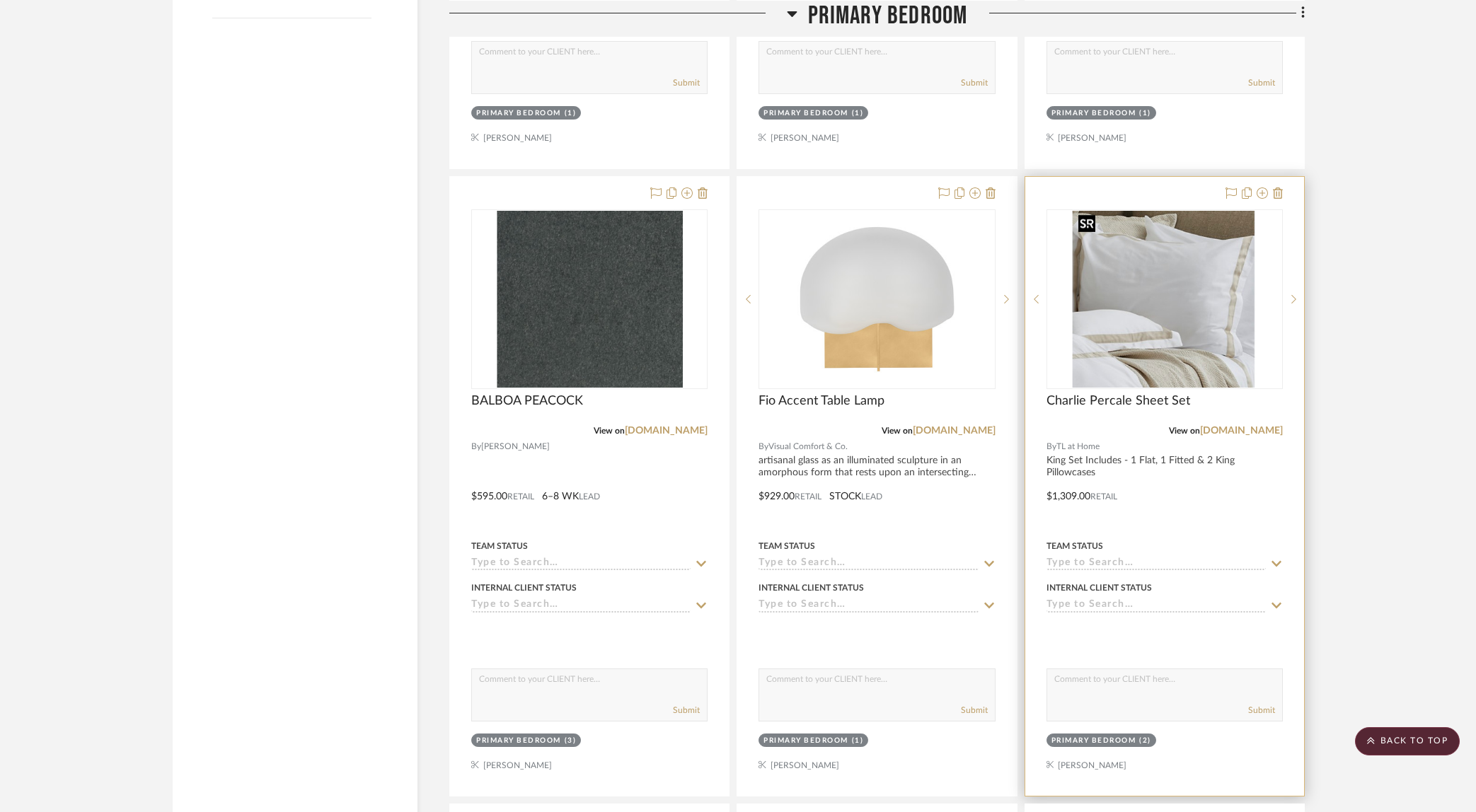
click at [1189, 302] on img "0" at bounding box center [1165, 299] width 184 height 177
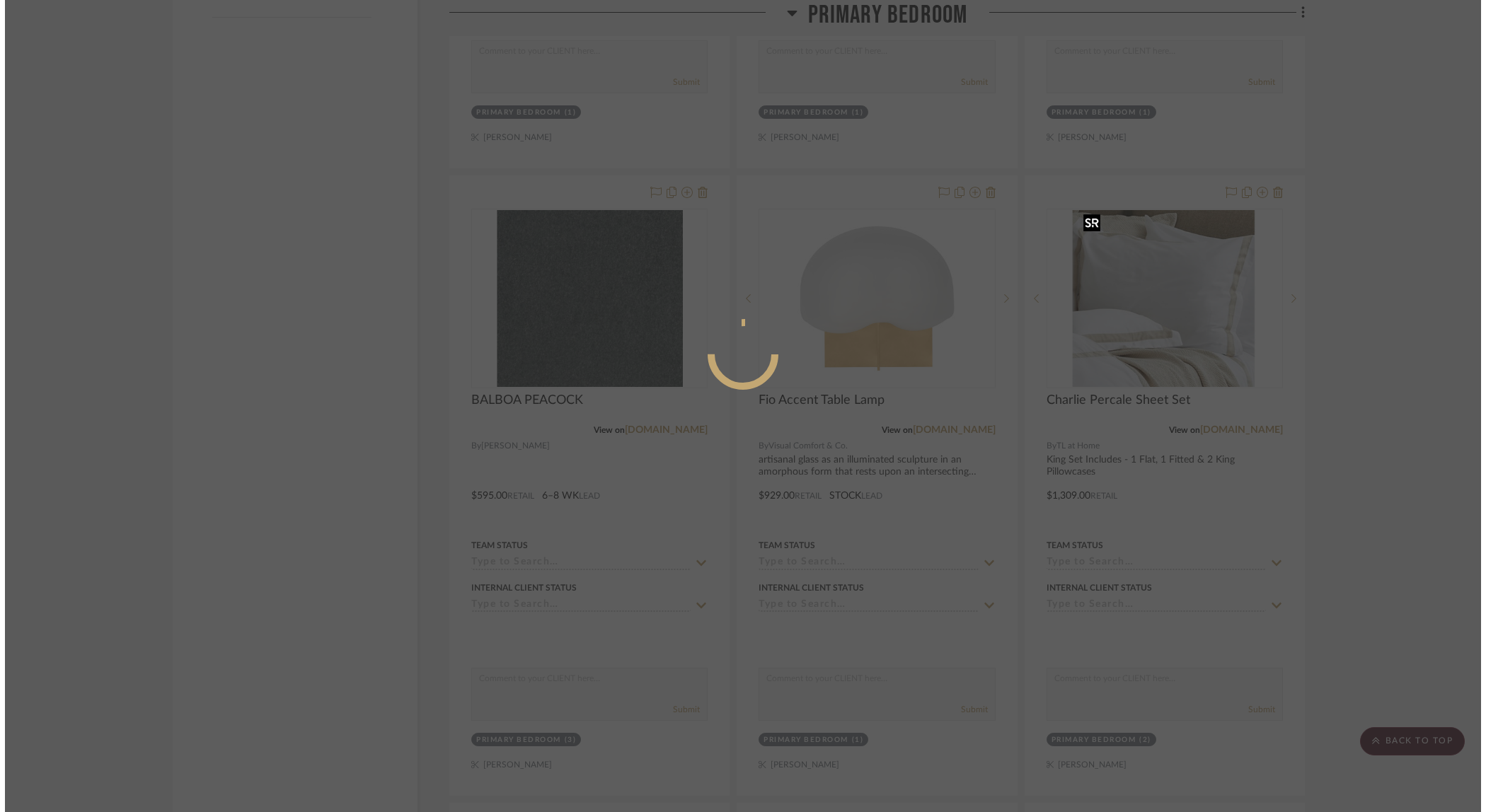
scroll to position [0, 0]
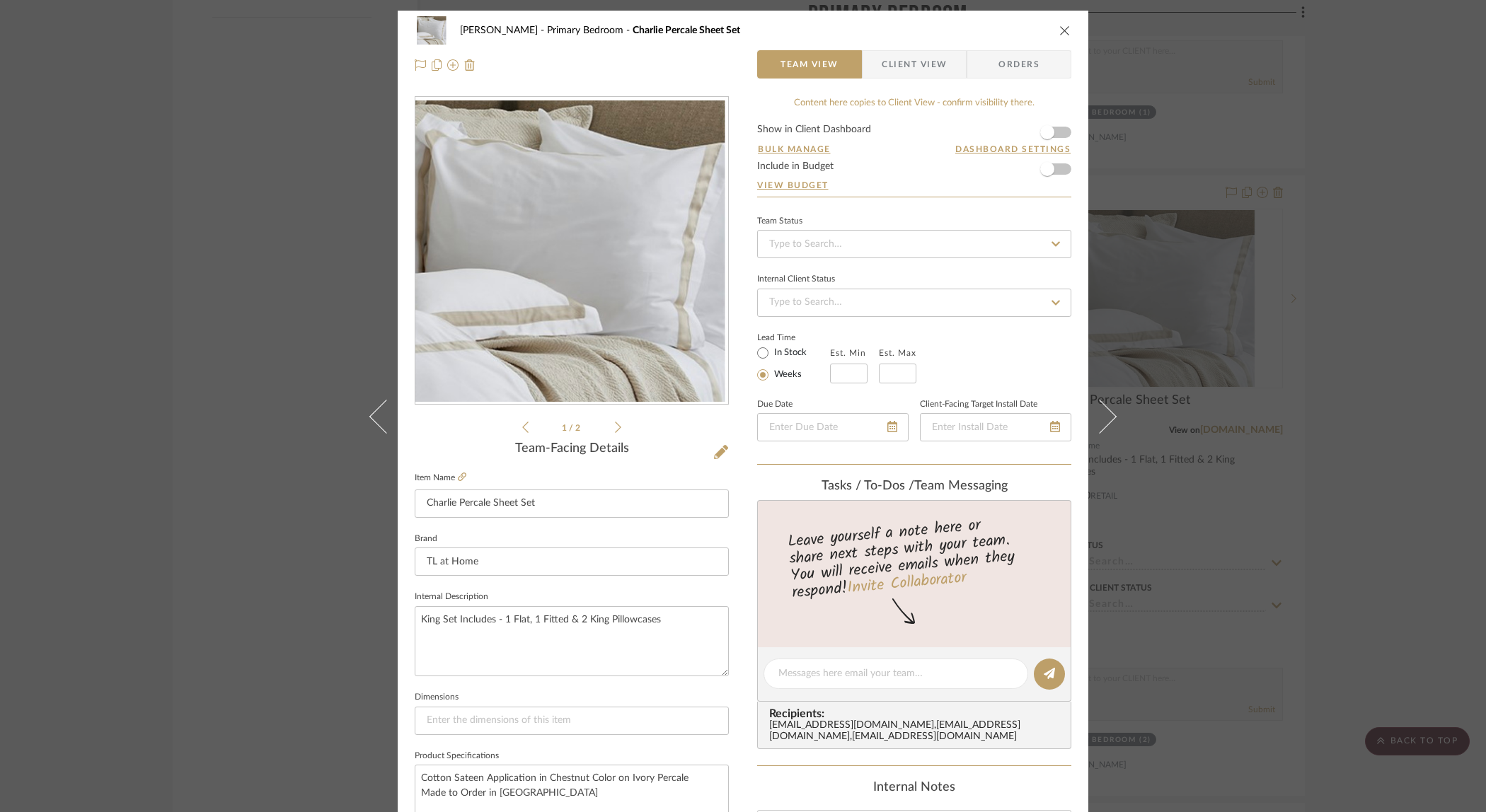
click at [615, 426] on icon at bounding box center [618, 427] width 6 height 13
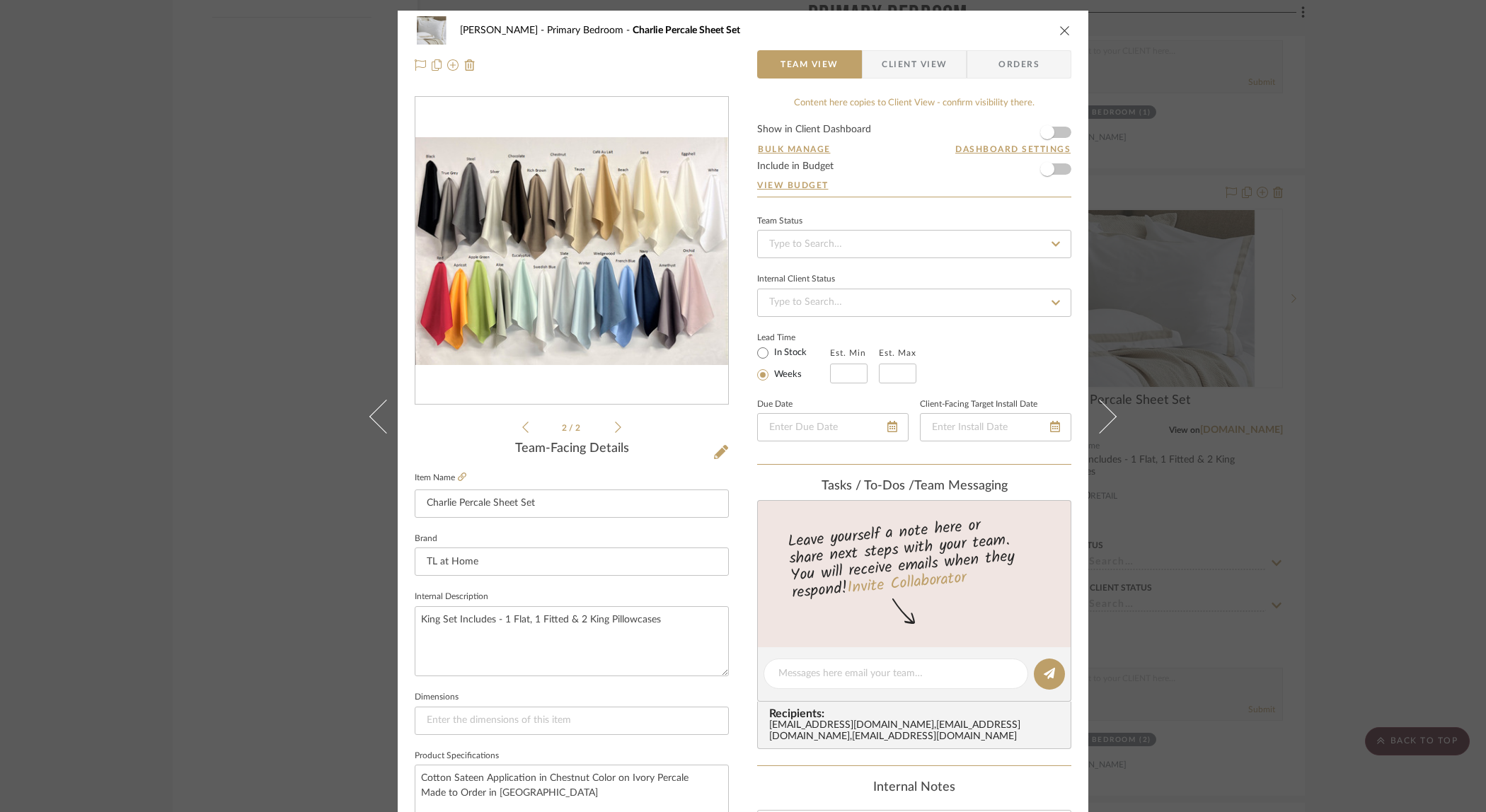
click at [1396, 335] on div "[PERSON_NAME] Primary Bedroom Charlie Percale Sheet Set Team View Client View O…" at bounding box center [743, 406] width 1486 height 812
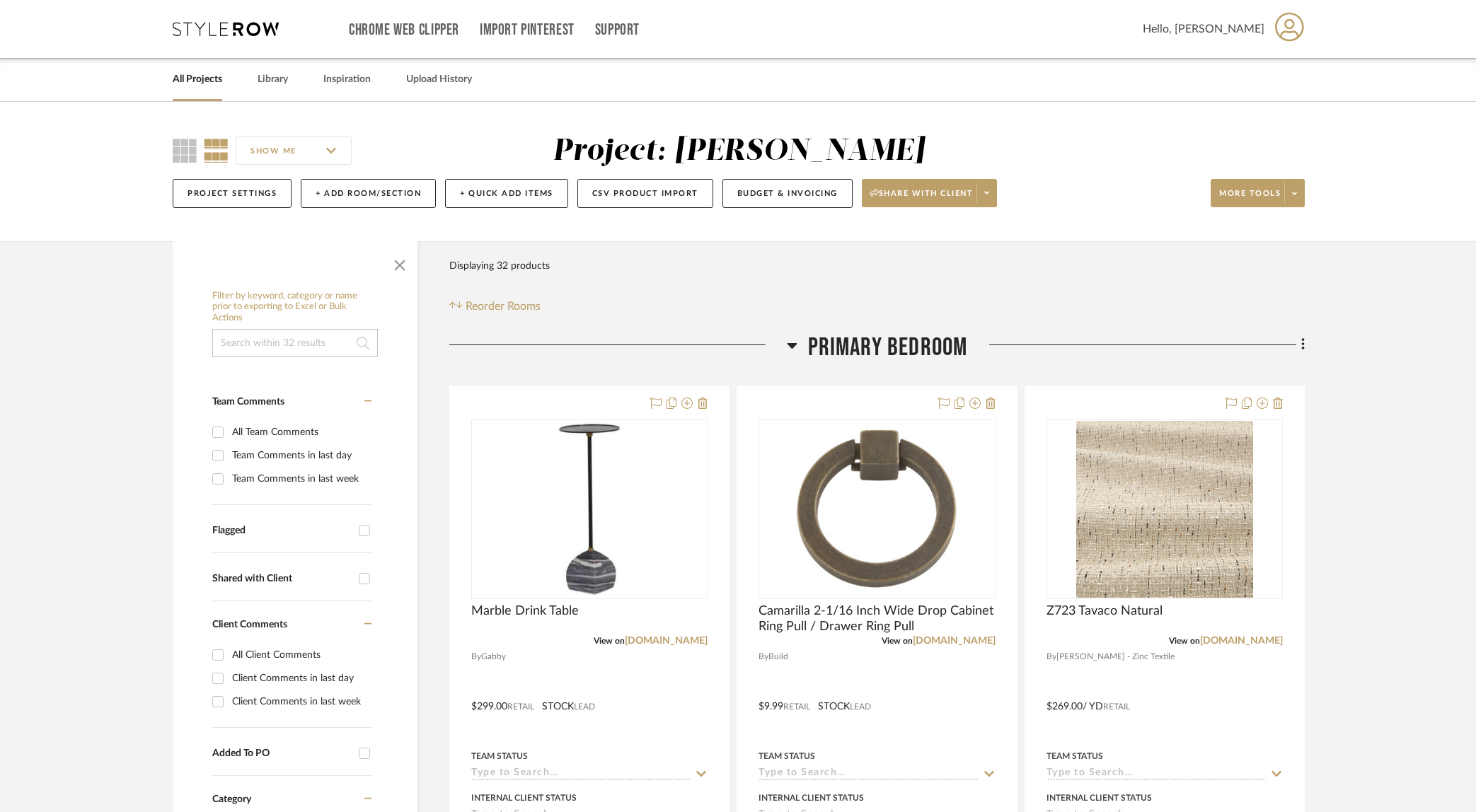
click at [227, 34] on icon at bounding box center [225, 29] width 106 height 14
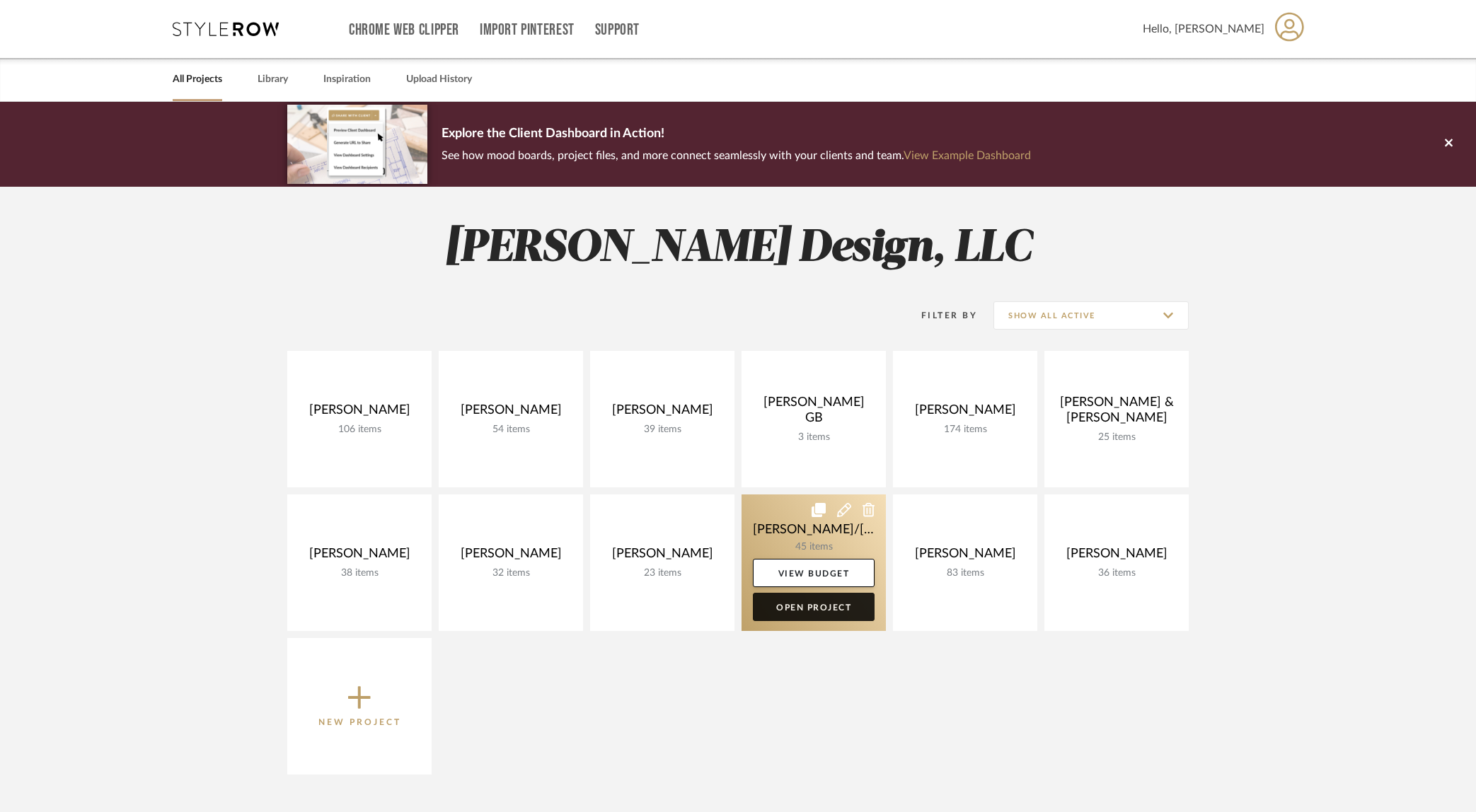
click at [805, 612] on link "Open Project" at bounding box center [814, 606] width 121 height 28
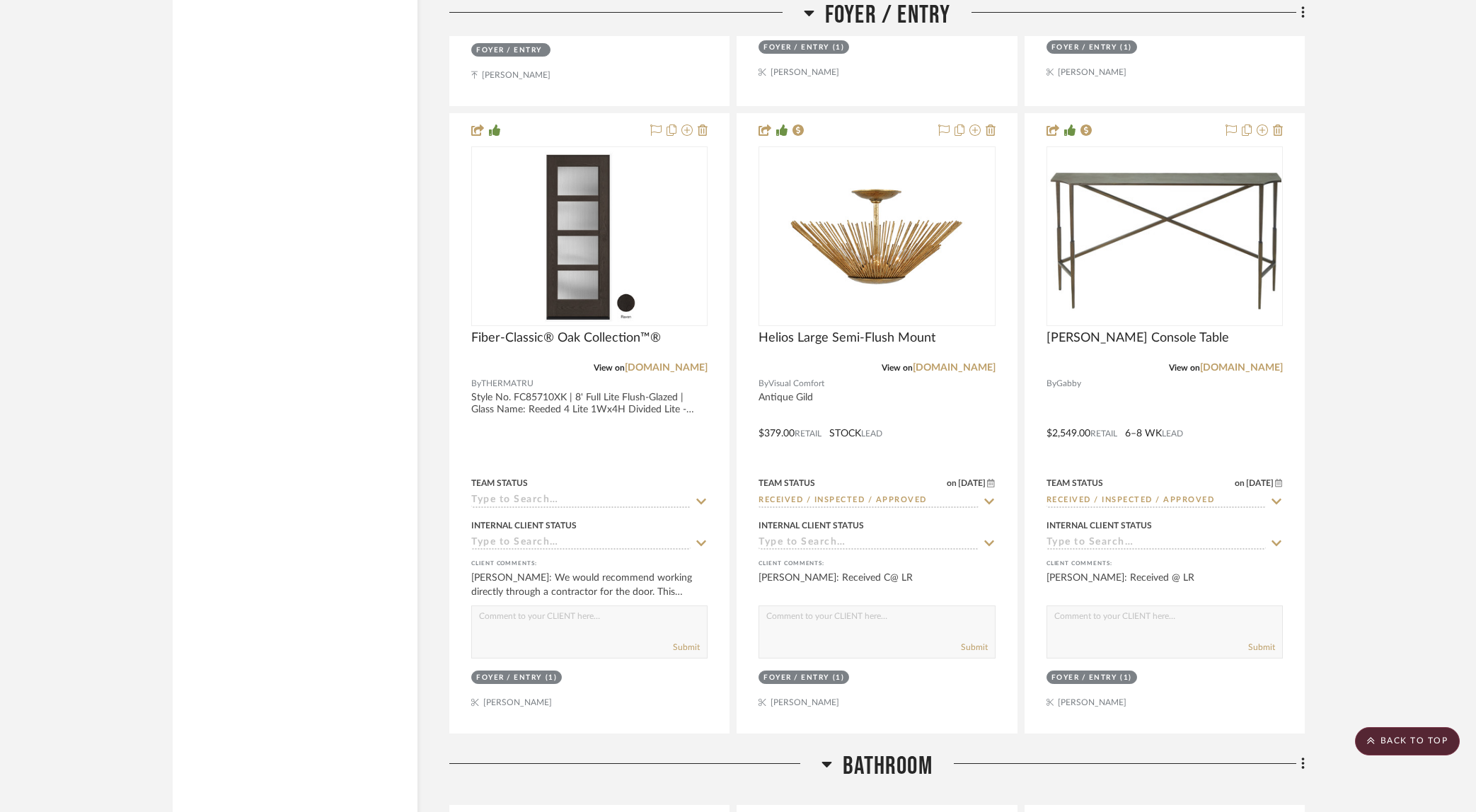
scroll to position [3736, 0]
